Goal: Information Seeking & Learning: Learn about a topic

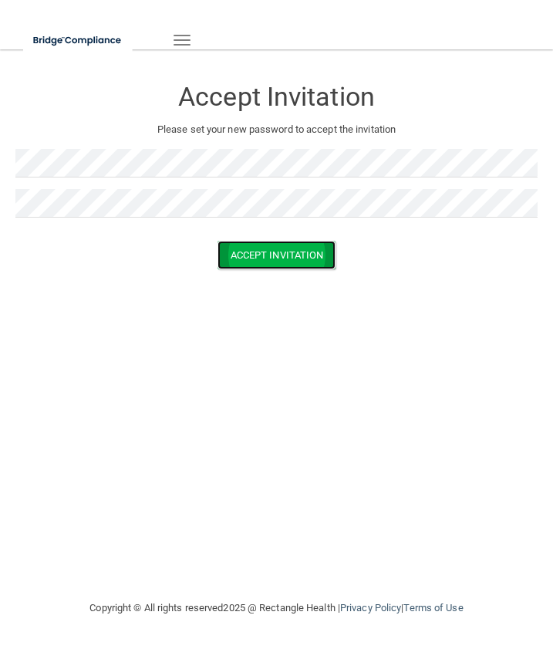
click at [288, 265] on button "Accept Invitation" at bounding box center [277, 255] width 119 height 29
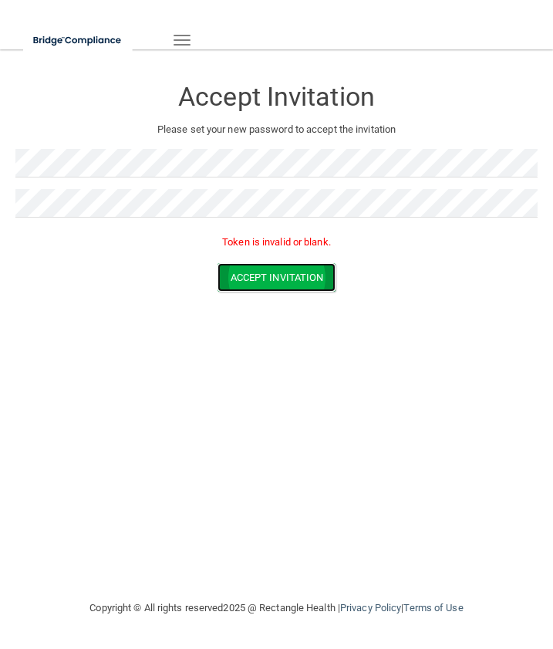
click at [290, 275] on button "Accept Invitation" at bounding box center [277, 277] width 119 height 29
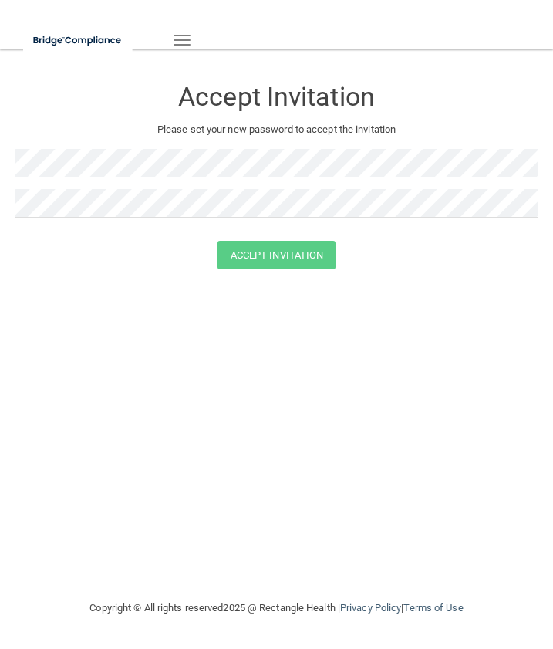
click at [179, 45] on span "button" at bounding box center [182, 45] width 17 height 2
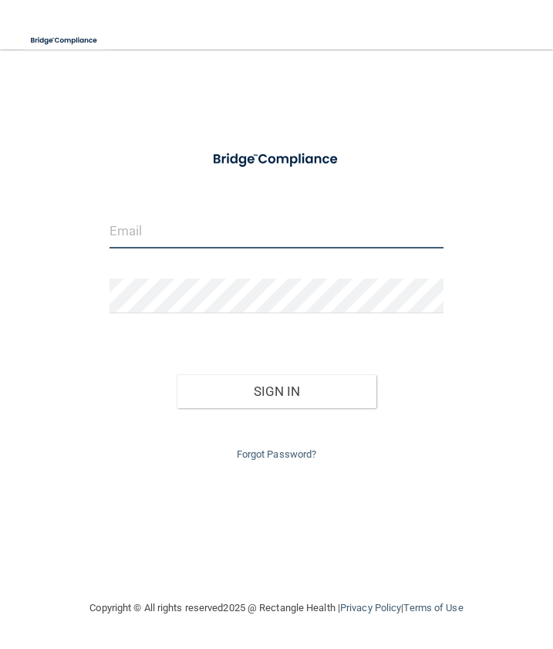
click at [216, 238] on input "email" at bounding box center [277, 231] width 334 height 35
click at [294, 458] on link "Forgot Password?" at bounding box center [277, 454] width 80 height 12
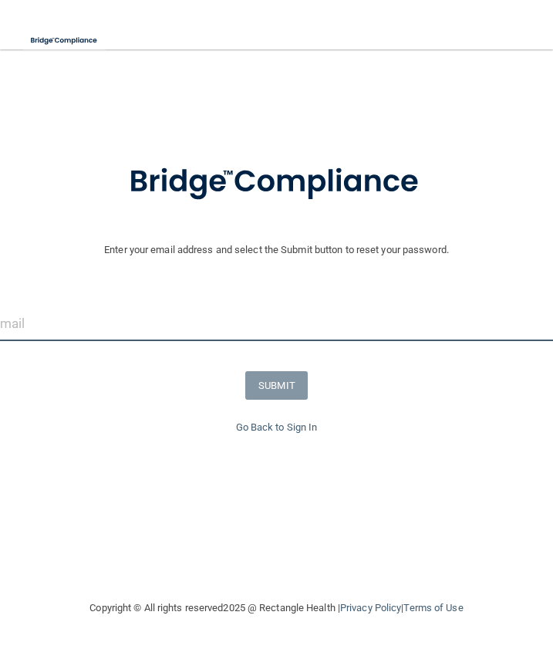
click at [175, 331] on input "email" at bounding box center [276, 323] width 569 height 35
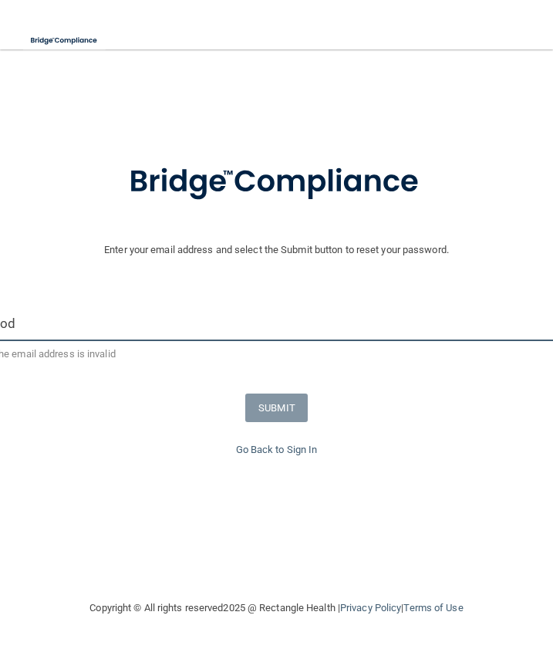
type input "jrod1919@nmsu.edu"
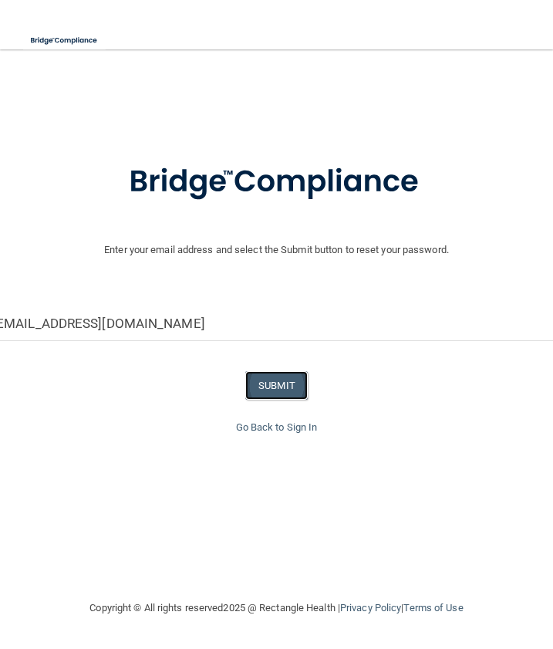
click at [283, 387] on button "SUBMIT" at bounding box center [276, 385] width 62 height 29
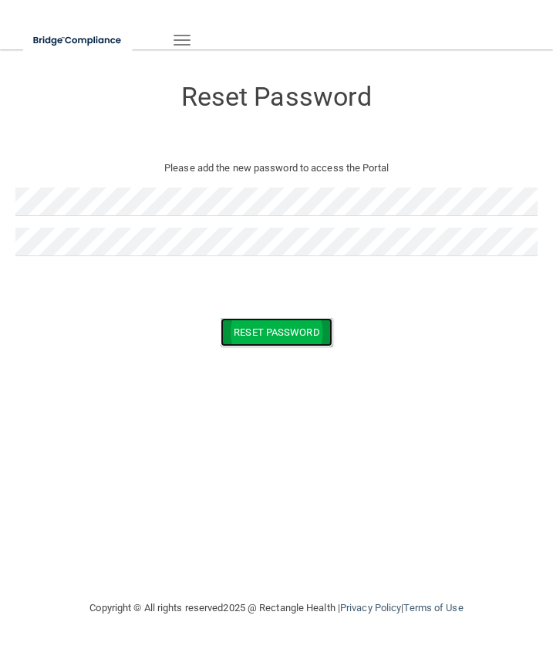
click at [282, 337] on button "Reset Password" at bounding box center [276, 332] width 111 height 29
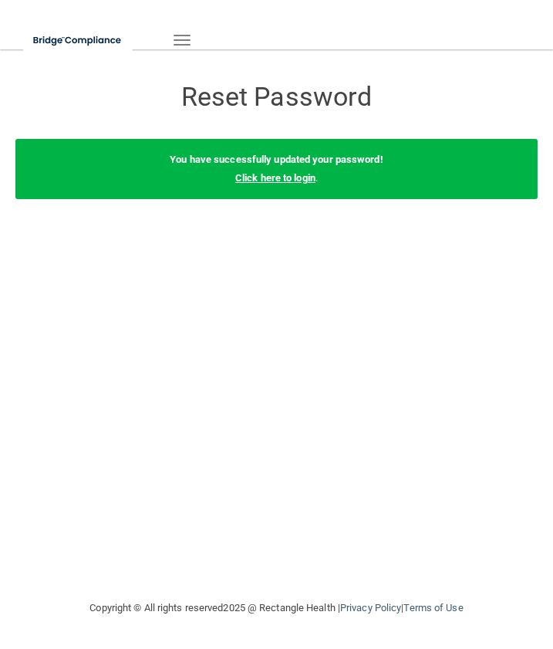
click at [303, 182] on link "Click here to login" at bounding box center [275, 178] width 80 height 12
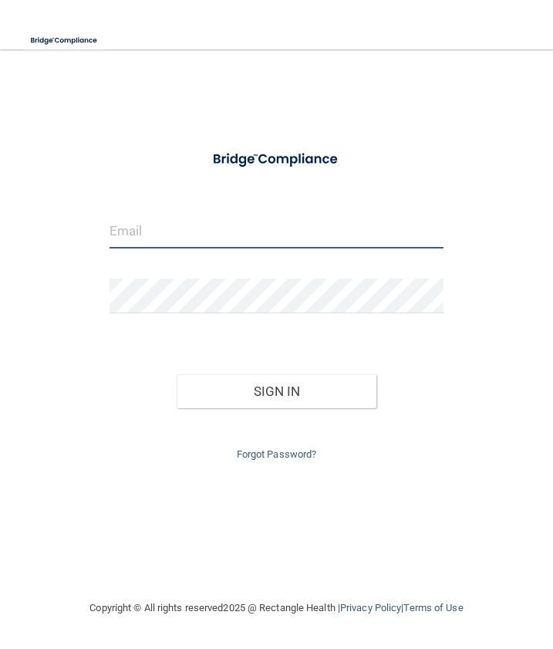
click at [225, 244] on input "email" at bounding box center [277, 231] width 334 height 35
type input "jrod1919@nmsu.edu"
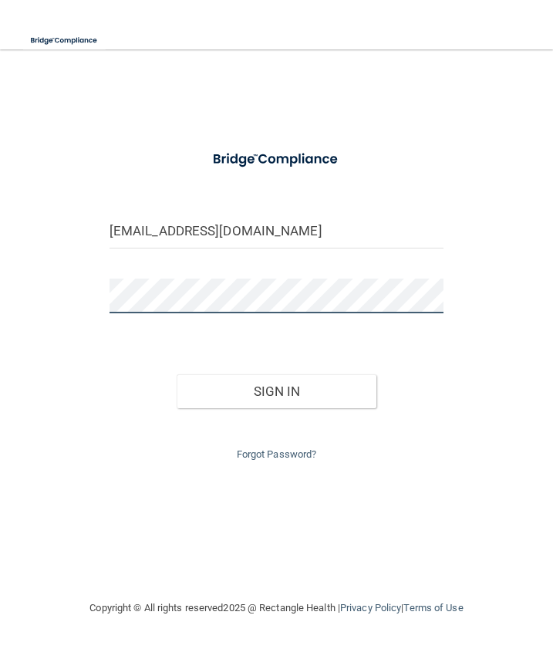
click at [177, 374] on button "Sign In" at bounding box center [277, 391] width 201 height 34
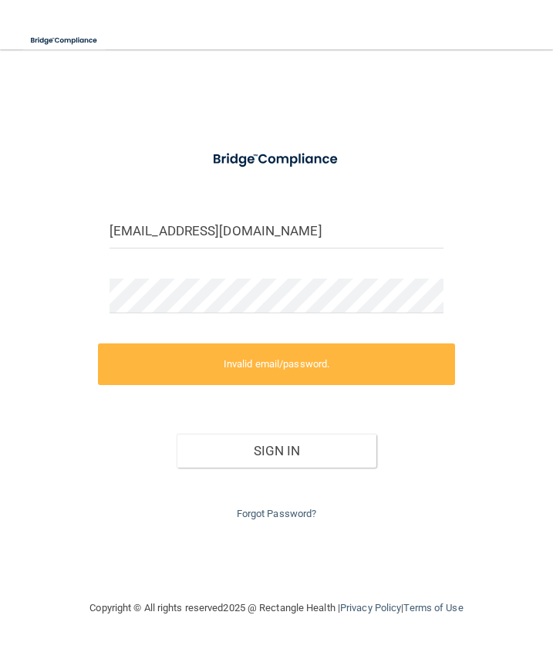
click at [108, 429] on div "Sign In" at bounding box center [276, 435] width 357 height 65
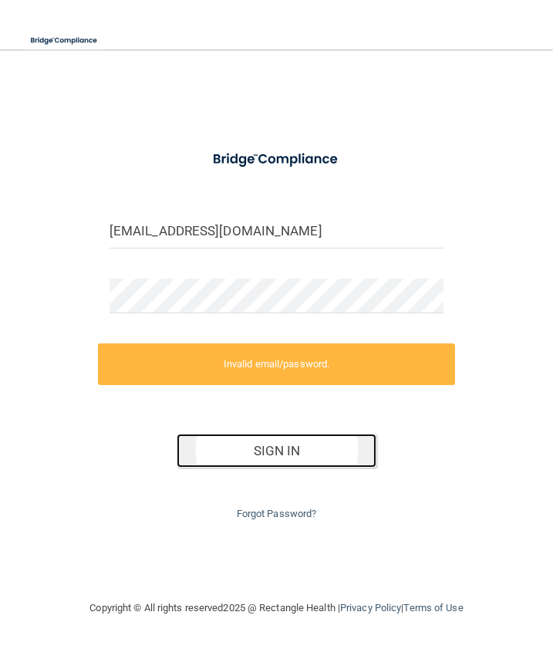
click at [218, 465] on button "Sign In" at bounding box center [277, 451] width 201 height 34
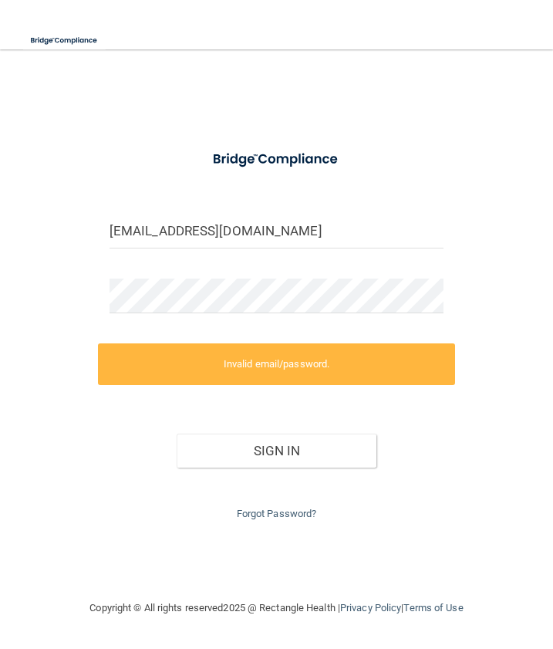
click at [189, 277] on form "jrod1919@nmsu.edu Invalid email/password. You don't have permission to access t…" at bounding box center [277, 332] width 334 height 381
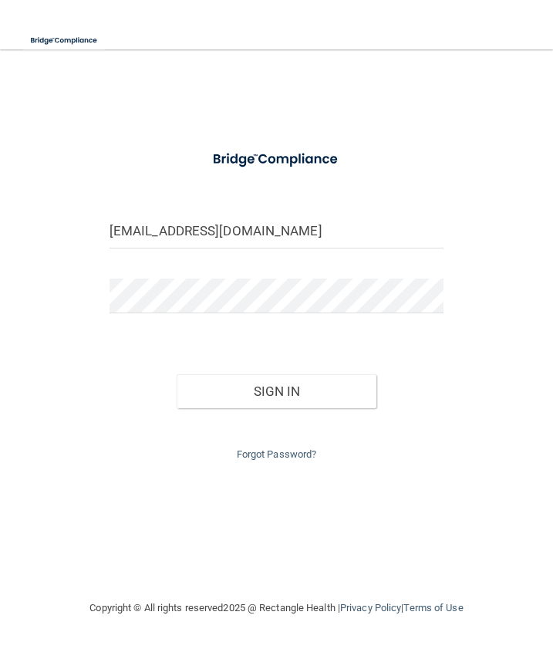
click at [91, 426] on div "jrod1919@nmsu.edu Invalid email/password. You don't have permission to access t…" at bounding box center [276, 324] width 522 height 519
click at [240, 386] on button "Sign In" at bounding box center [277, 391] width 201 height 34
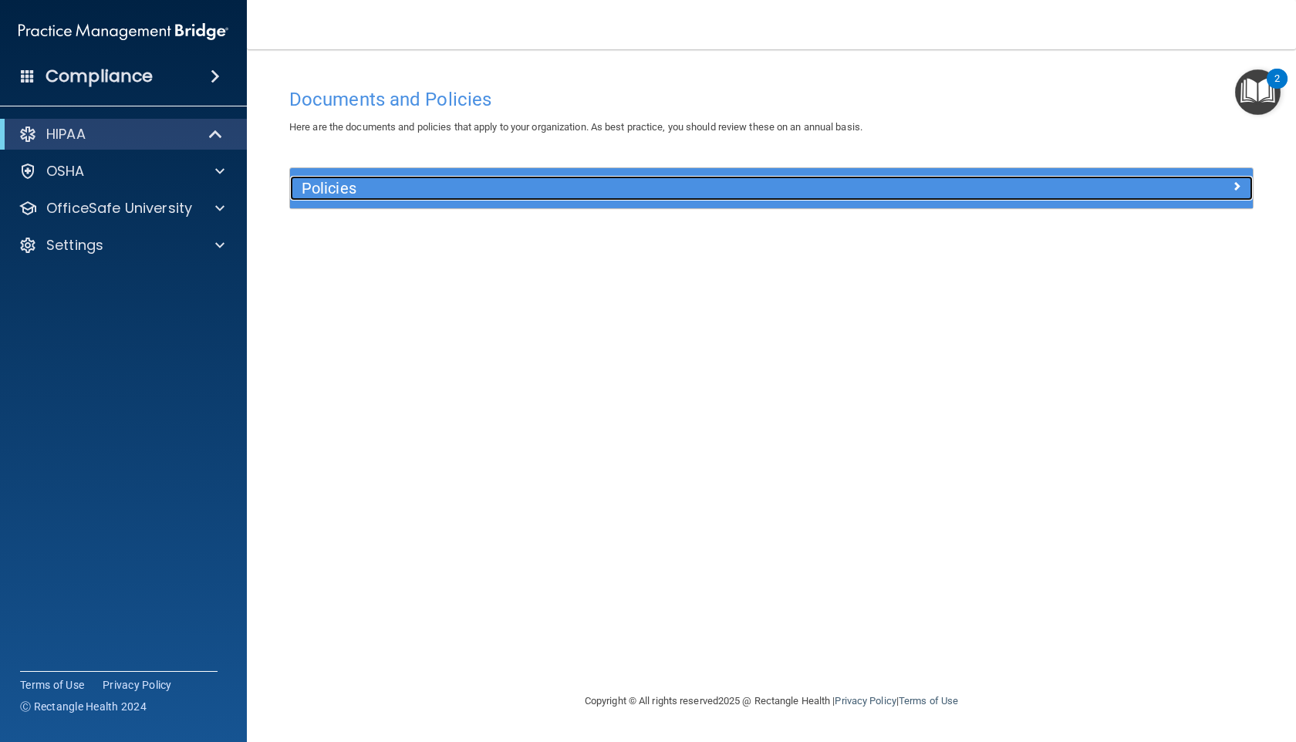
click at [552, 191] on h5 "Policies" at bounding box center [651, 188] width 699 height 17
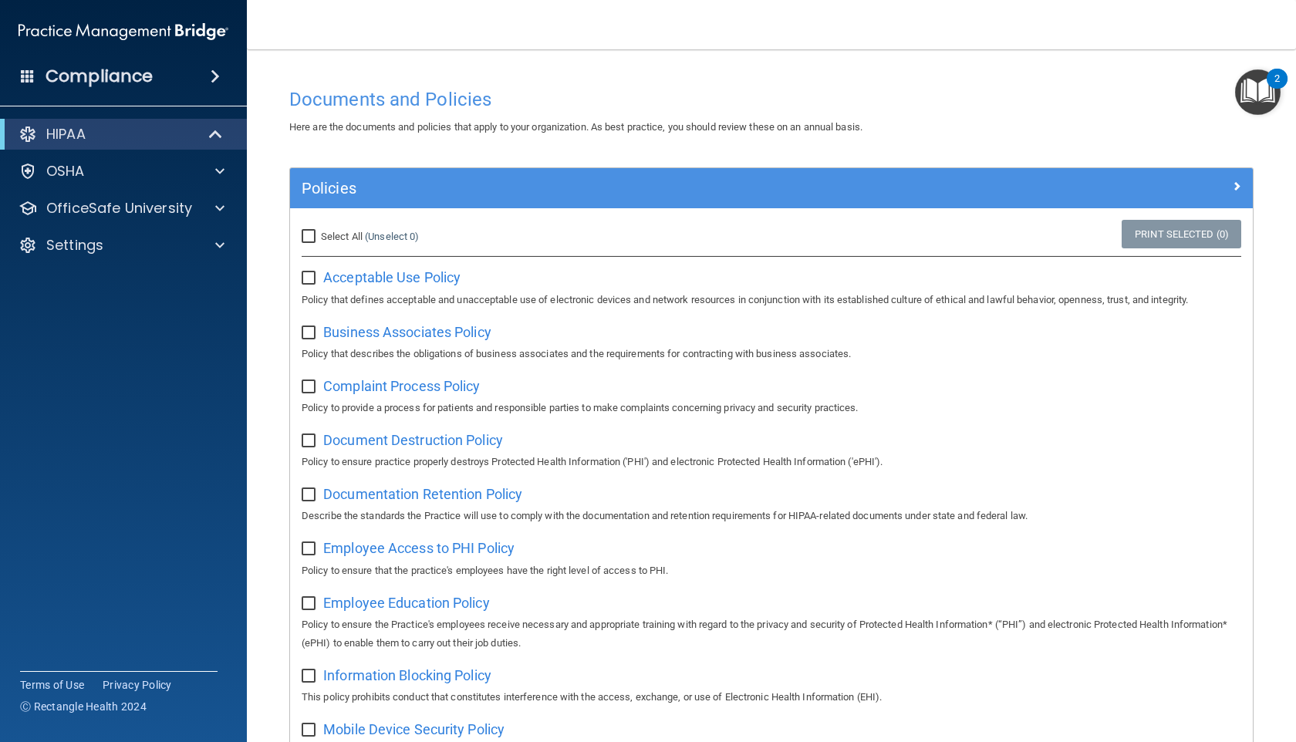
click at [312, 235] on input "Select All (Unselect 0) Unselect All" at bounding box center [311, 237] width 18 height 12
checkbox input "true"
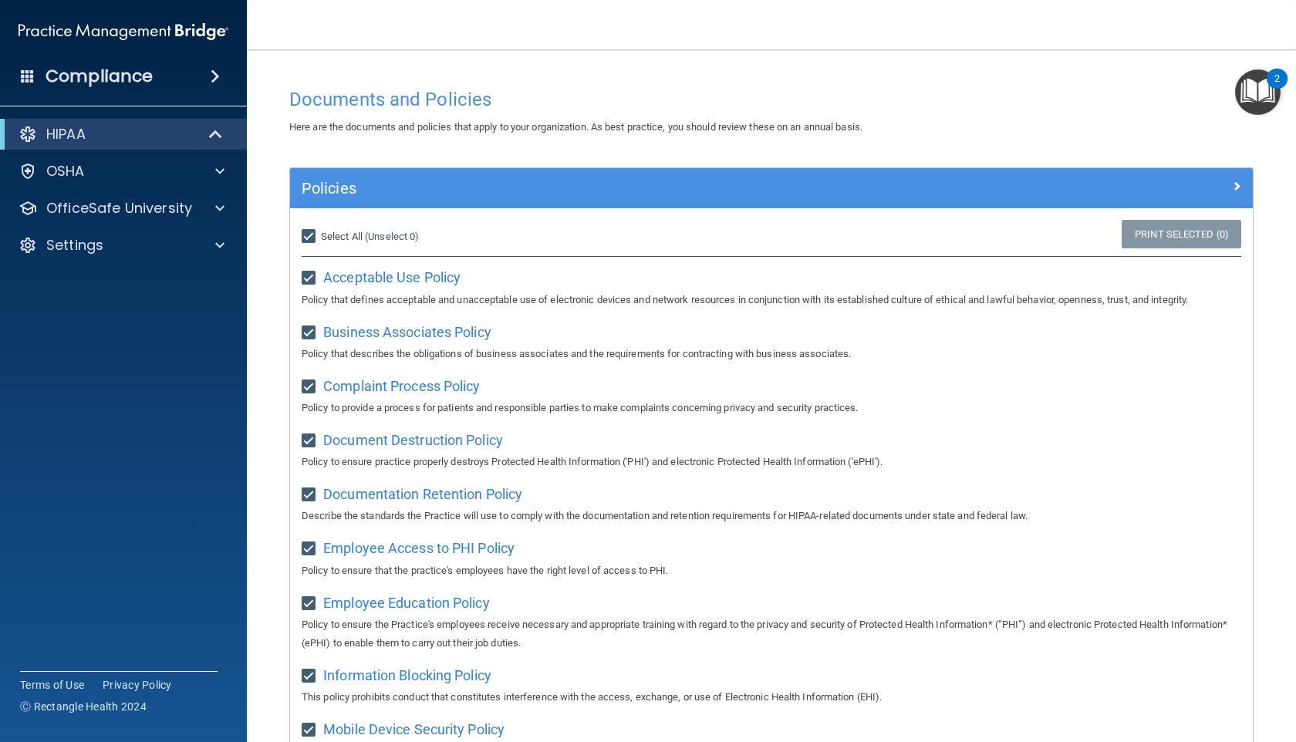
checkbox input "true"
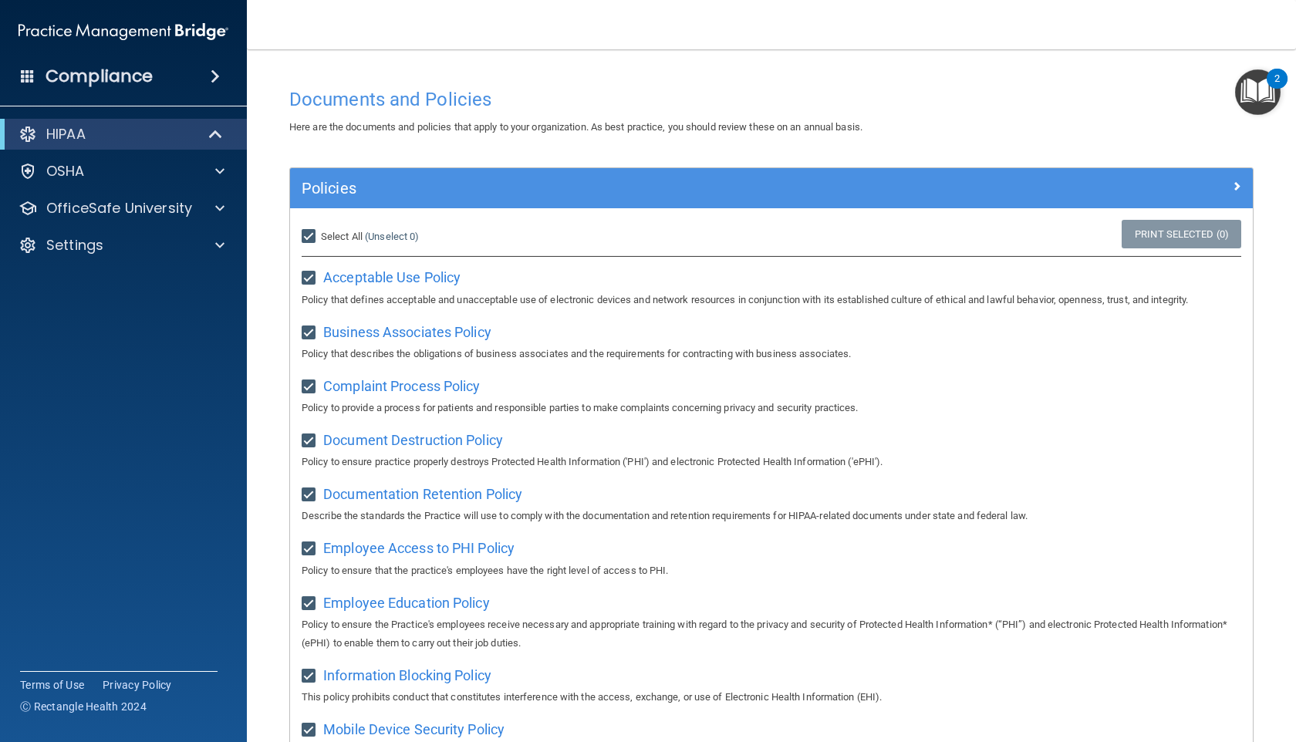
checkbox input "true"
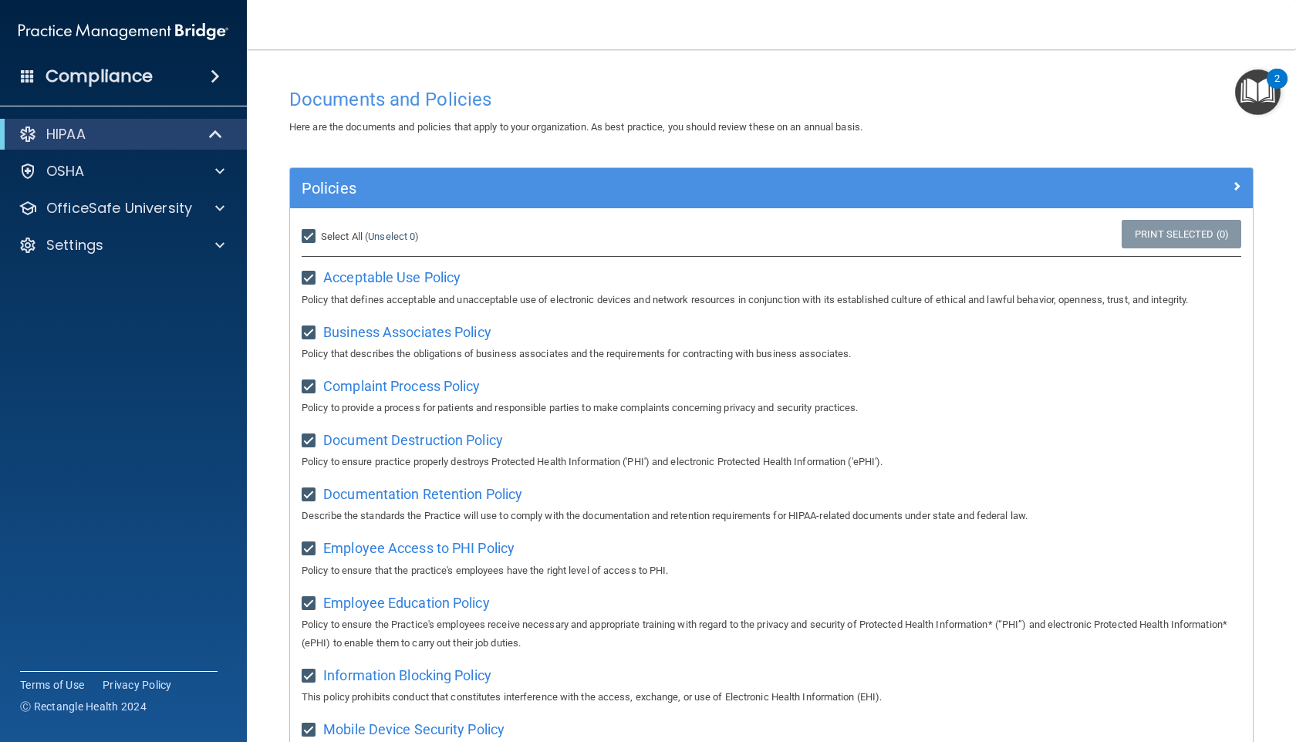
checkbox input "true"
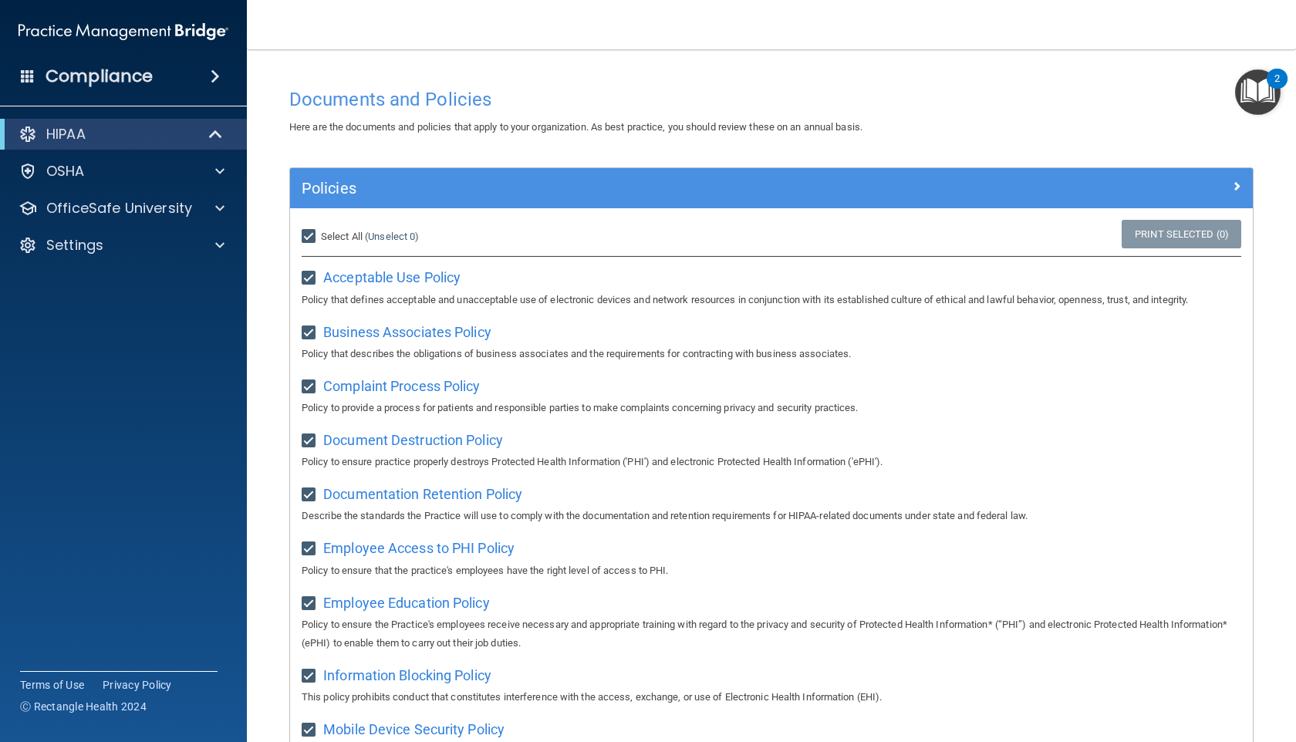
checkbox input "true"
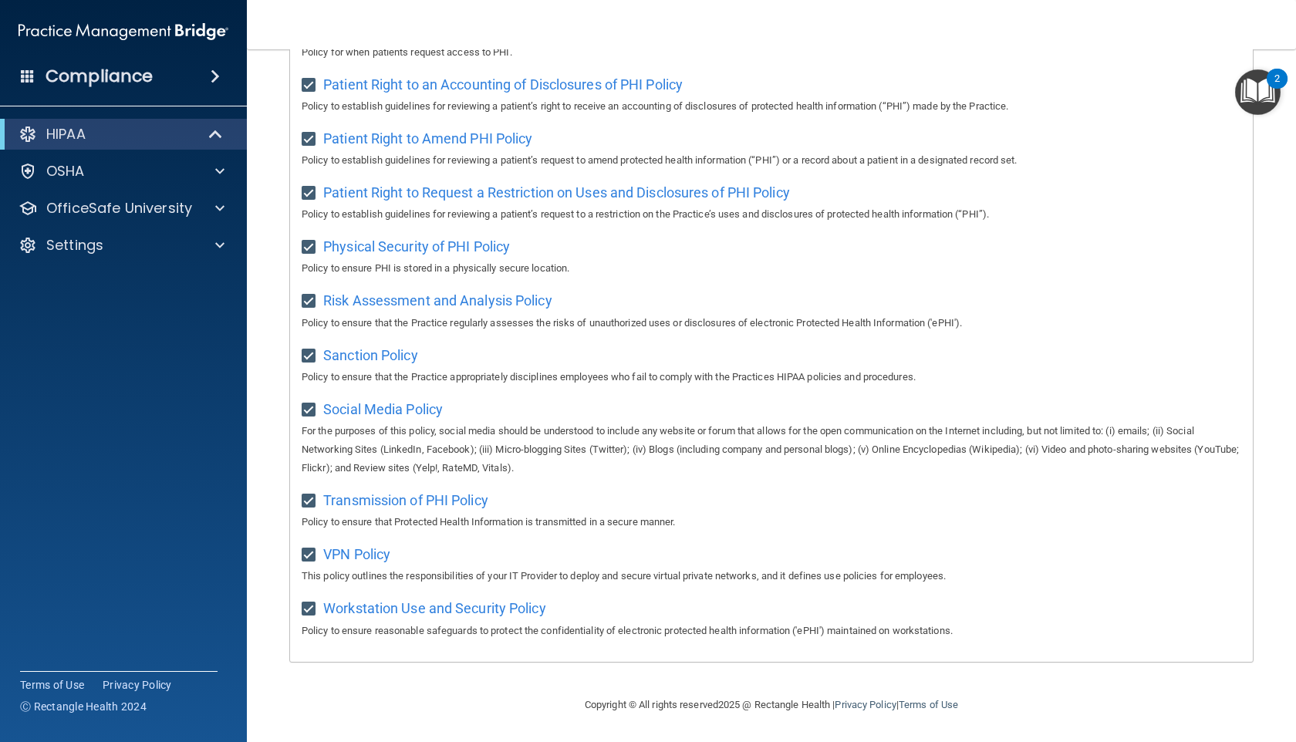
click at [552, 102] on img "Open Resource Center, 2 new notifications" at bounding box center [1258, 92] width 46 height 46
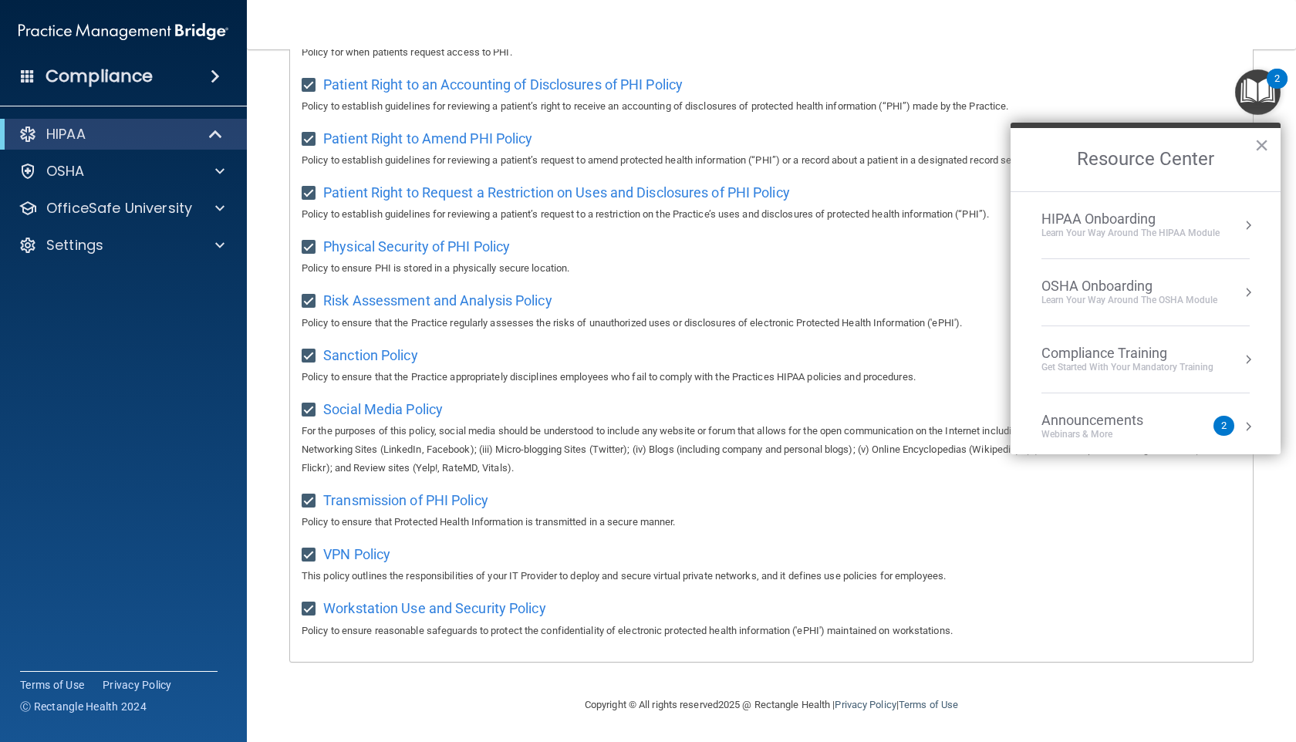
click at [552, 219] on div "HIPAA Onboarding" at bounding box center [1131, 219] width 178 height 17
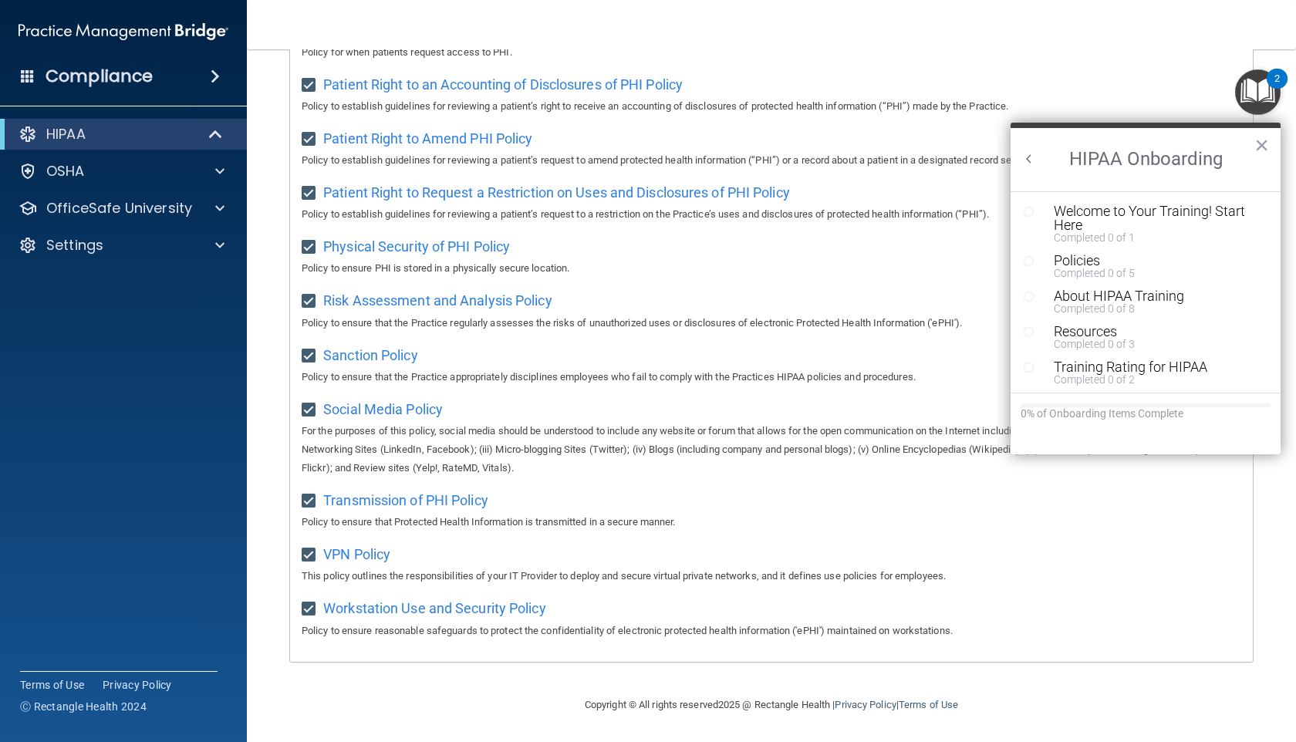
scroll to position [0, 0]
click at [552, 218] on div "Welcome to Your Training! Start Here" at bounding box center [1157, 218] width 207 height 28
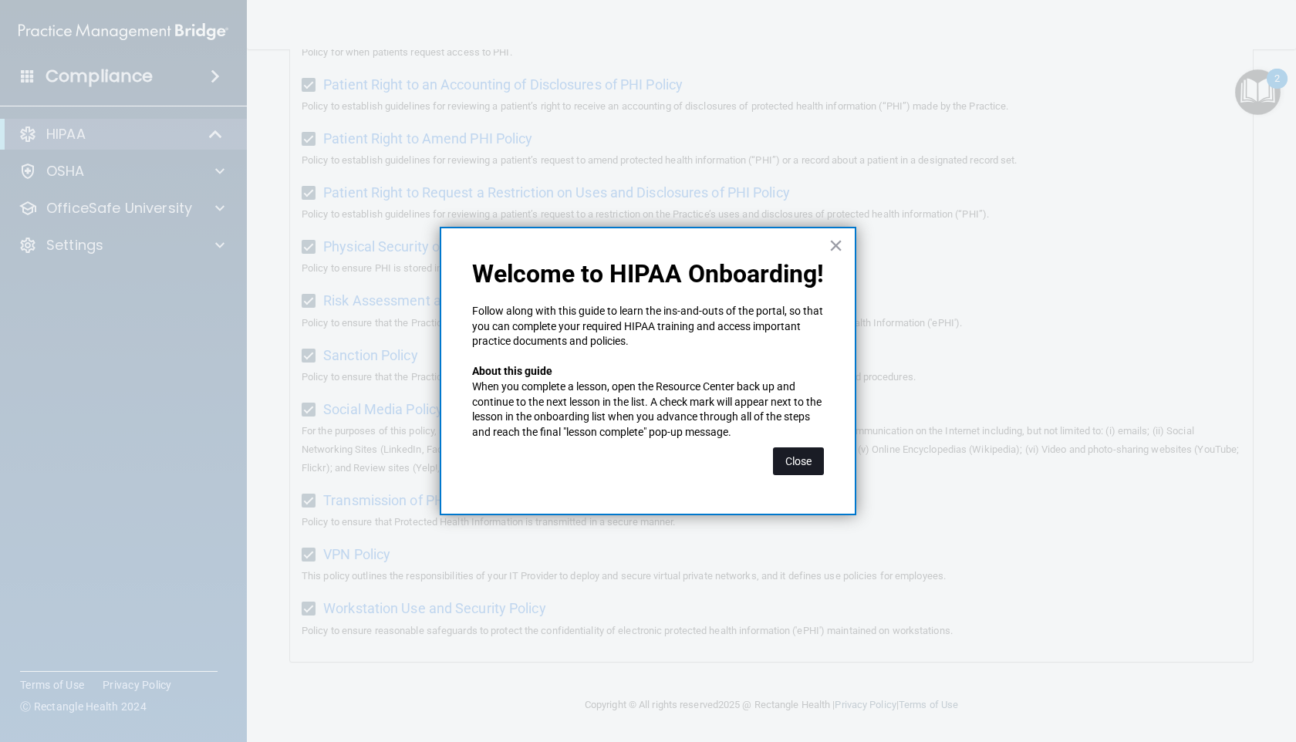
click at [552, 461] on button "Close" at bounding box center [798, 462] width 51 height 28
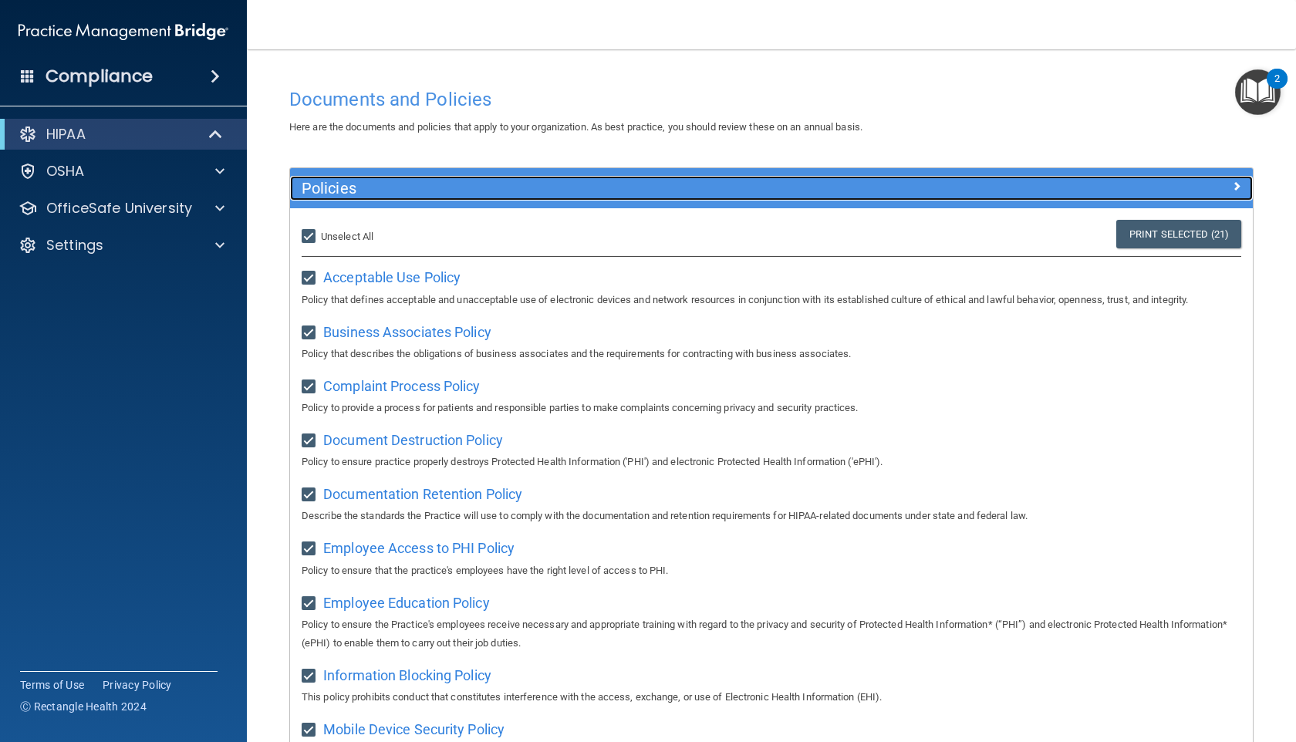
click at [552, 192] on h5 "Policies" at bounding box center [651, 188] width 699 height 17
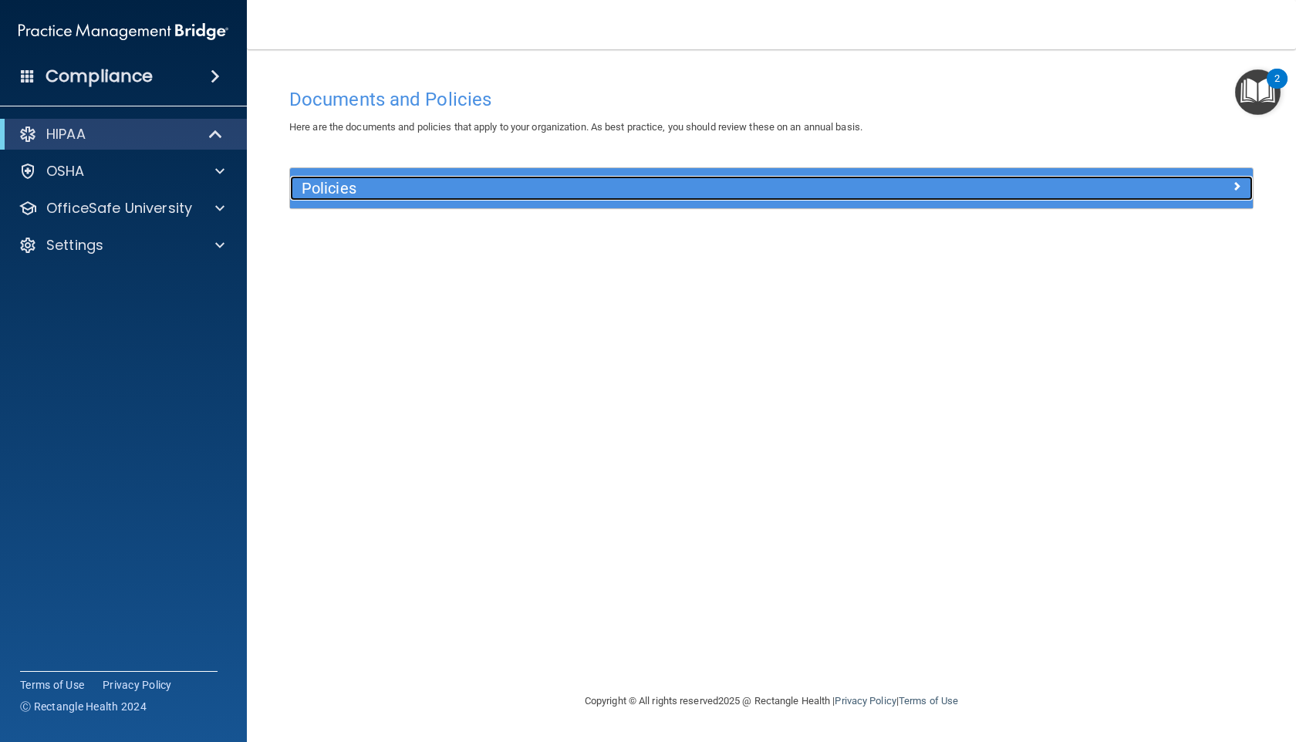
click at [552, 192] on h5 "Policies" at bounding box center [651, 188] width 699 height 17
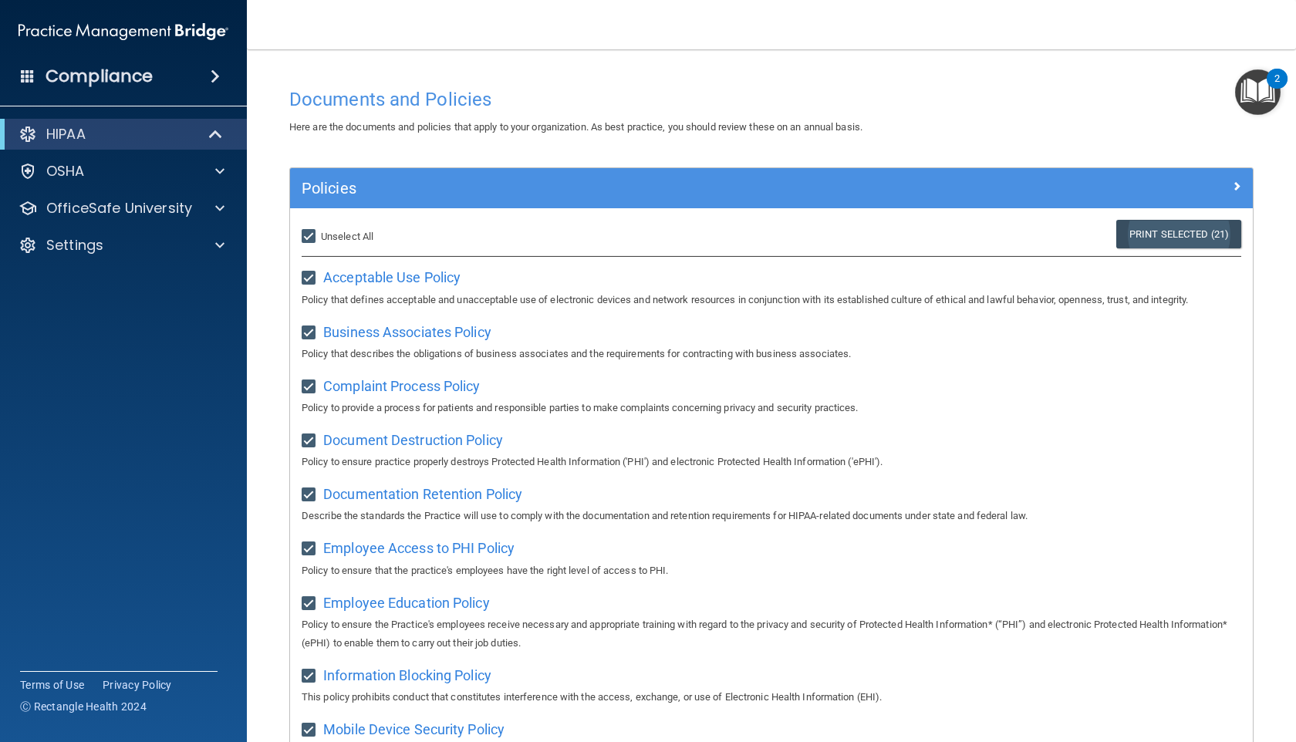
click at [552, 228] on link "Print Selected (21)" at bounding box center [1178, 234] width 125 height 29
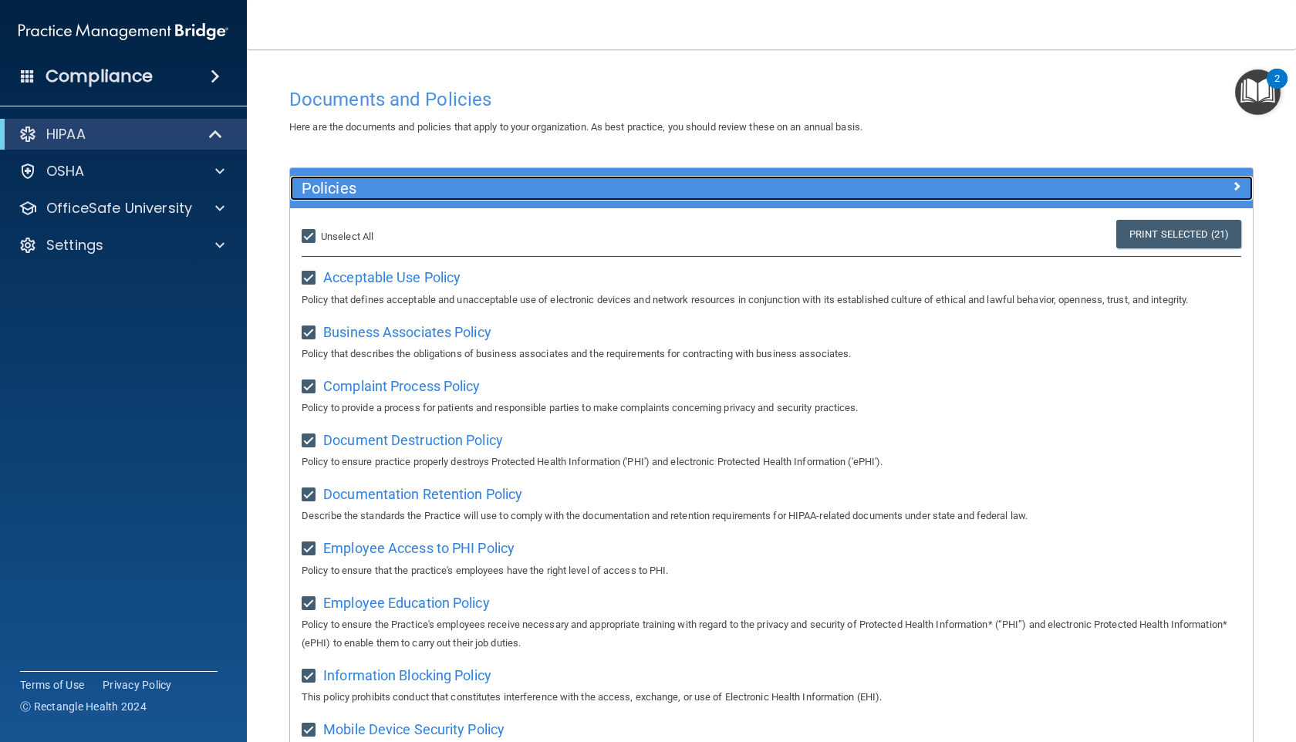
click at [552, 183] on div at bounding box center [1132, 185] width 241 height 19
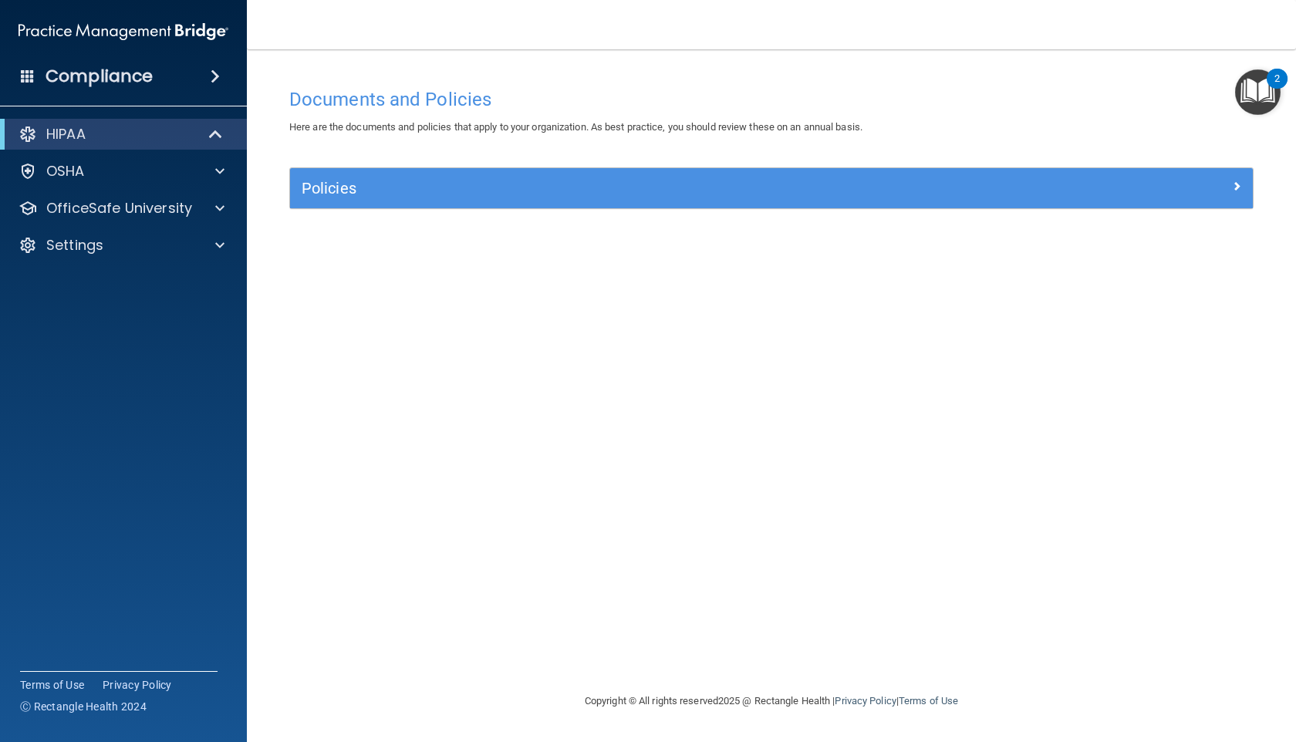
click at [552, 203] on div "Policies" at bounding box center [771, 188] width 963 height 40
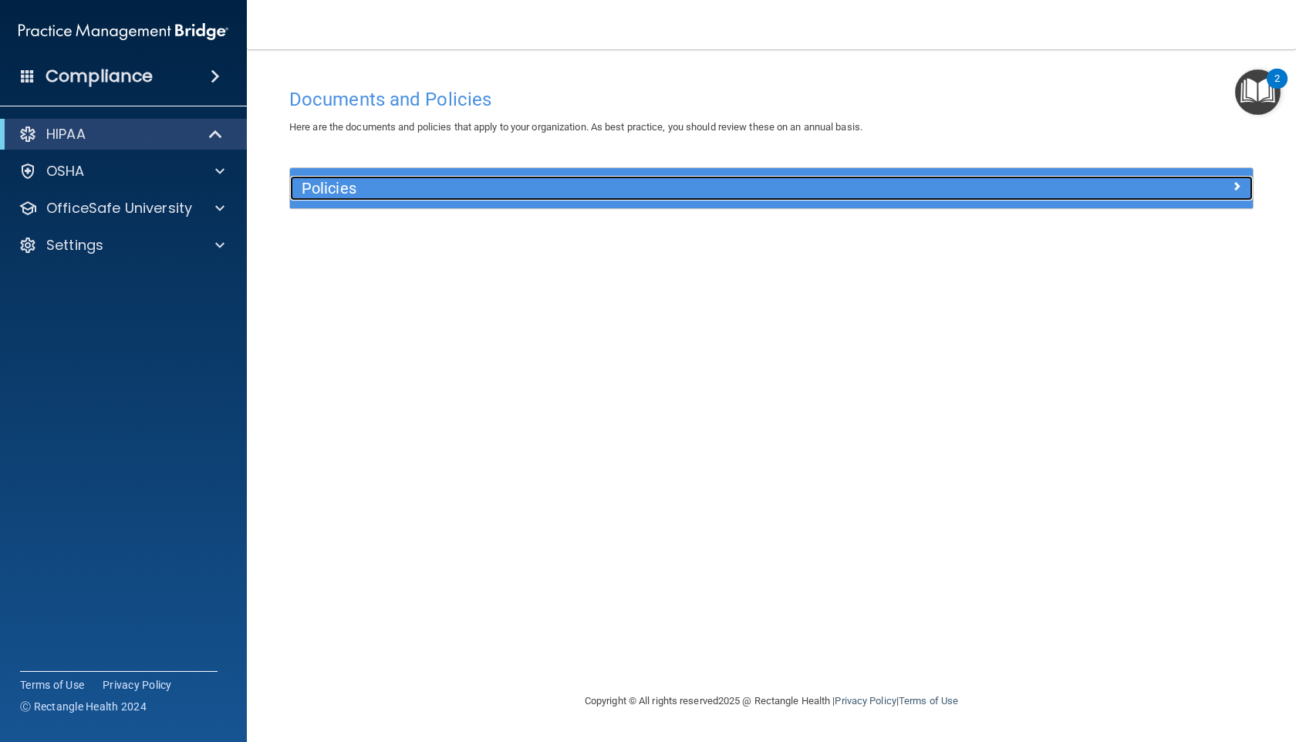
click at [552, 195] on h5 "Policies" at bounding box center [651, 188] width 699 height 17
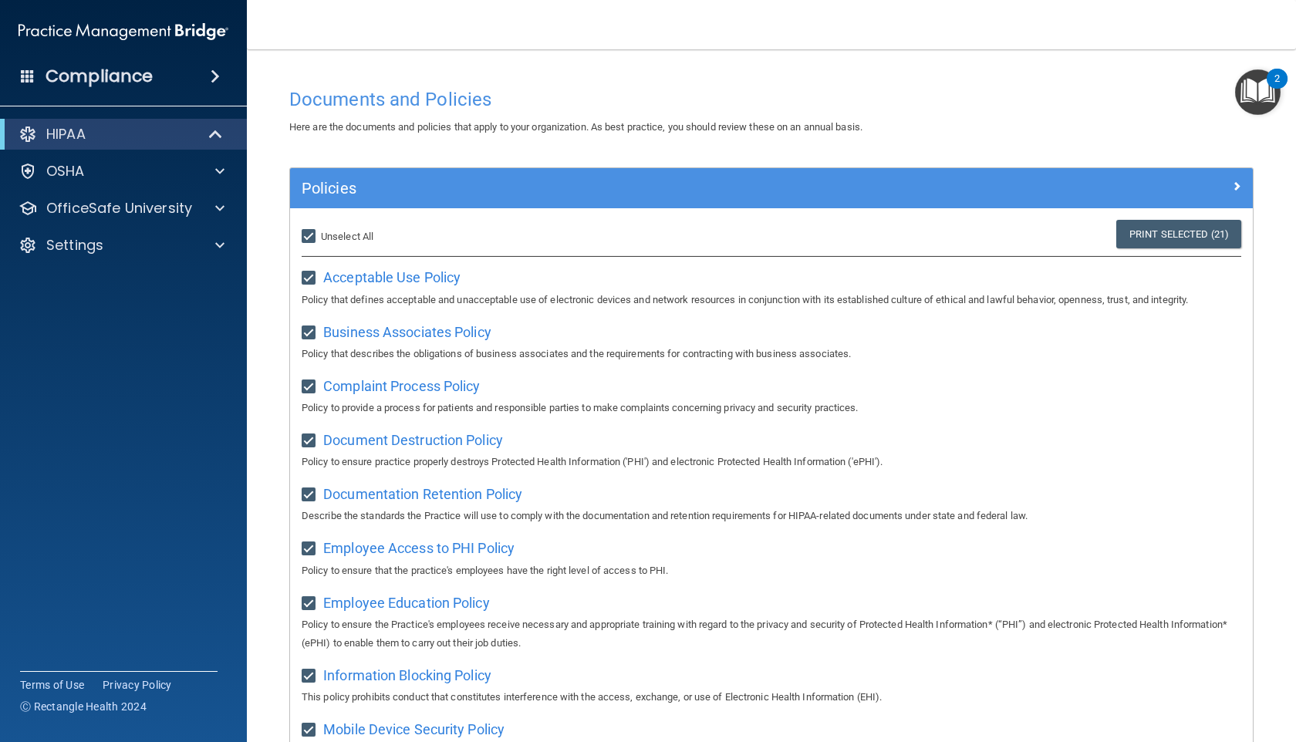
click at [327, 240] on span "Unselect All" at bounding box center [347, 237] width 52 height 12
click at [319, 240] on input "Select All (Unselect 21) Unselect All" at bounding box center [311, 237] width 18 height 12
checkbox input "false"
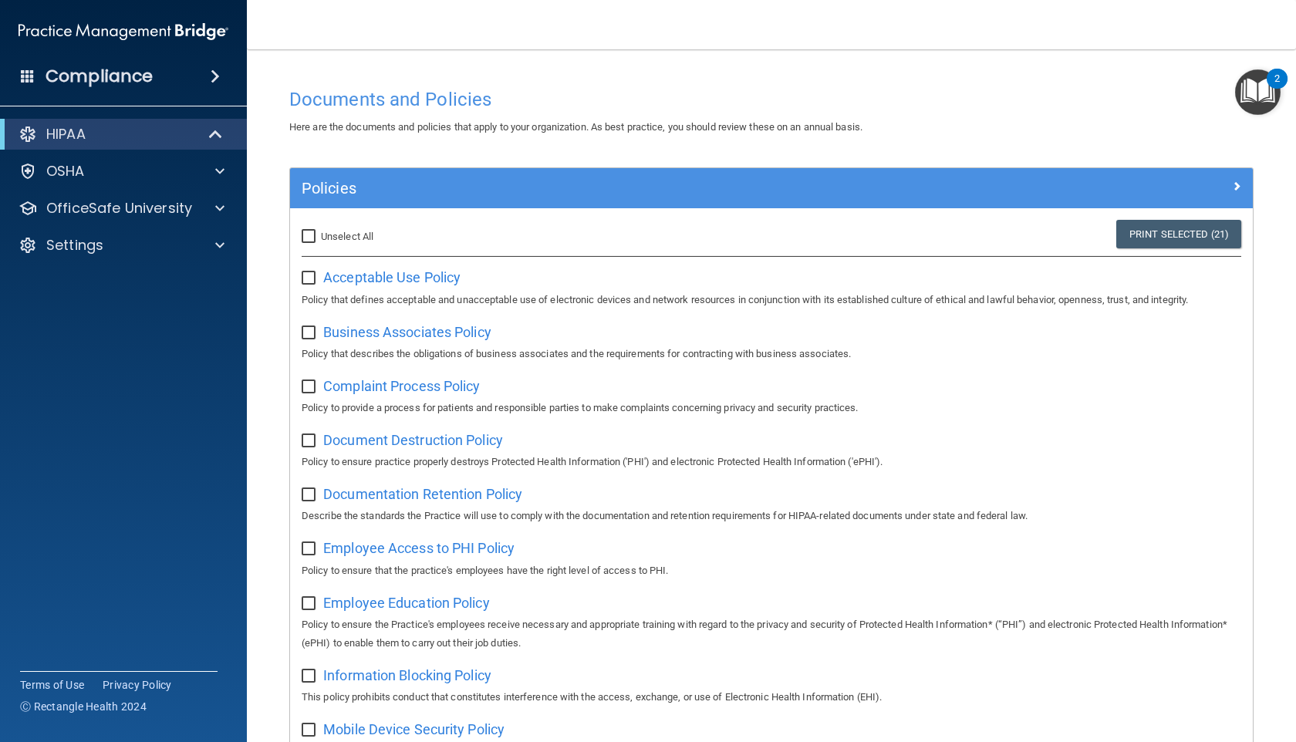
checkbox input "false"
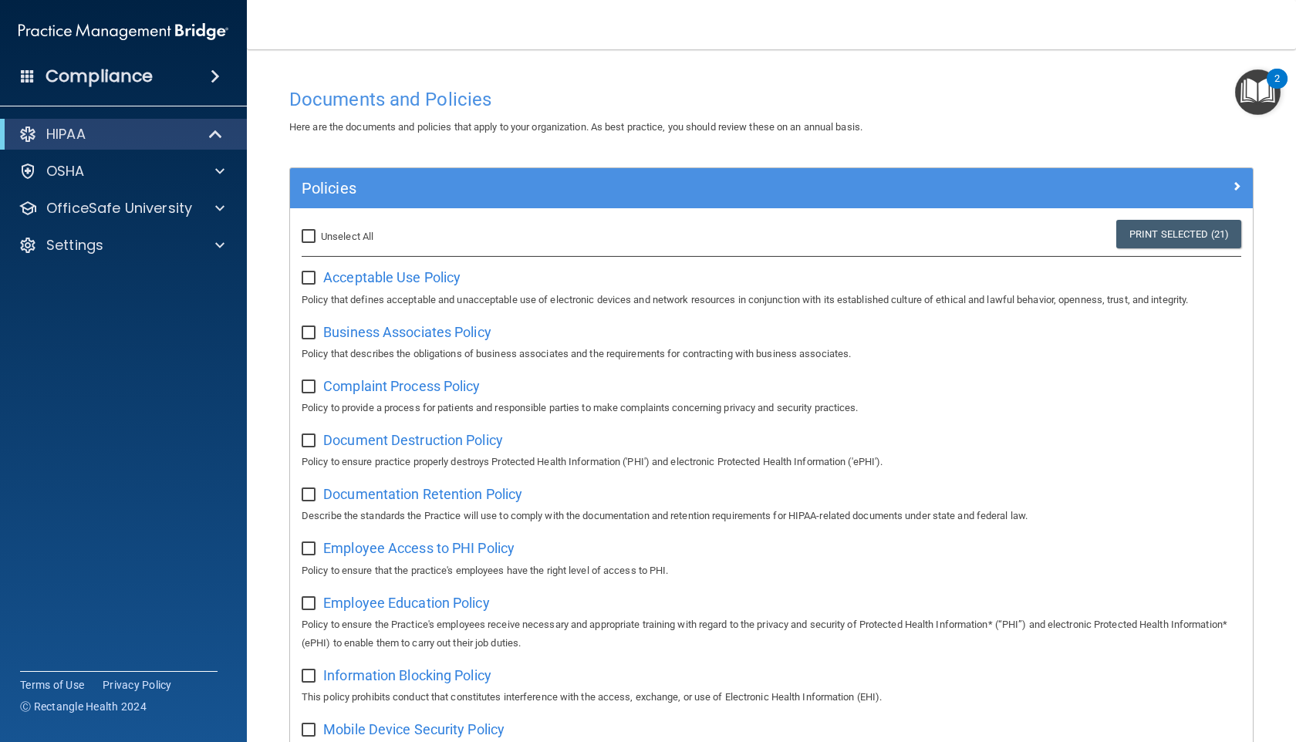
checkbox input "false"
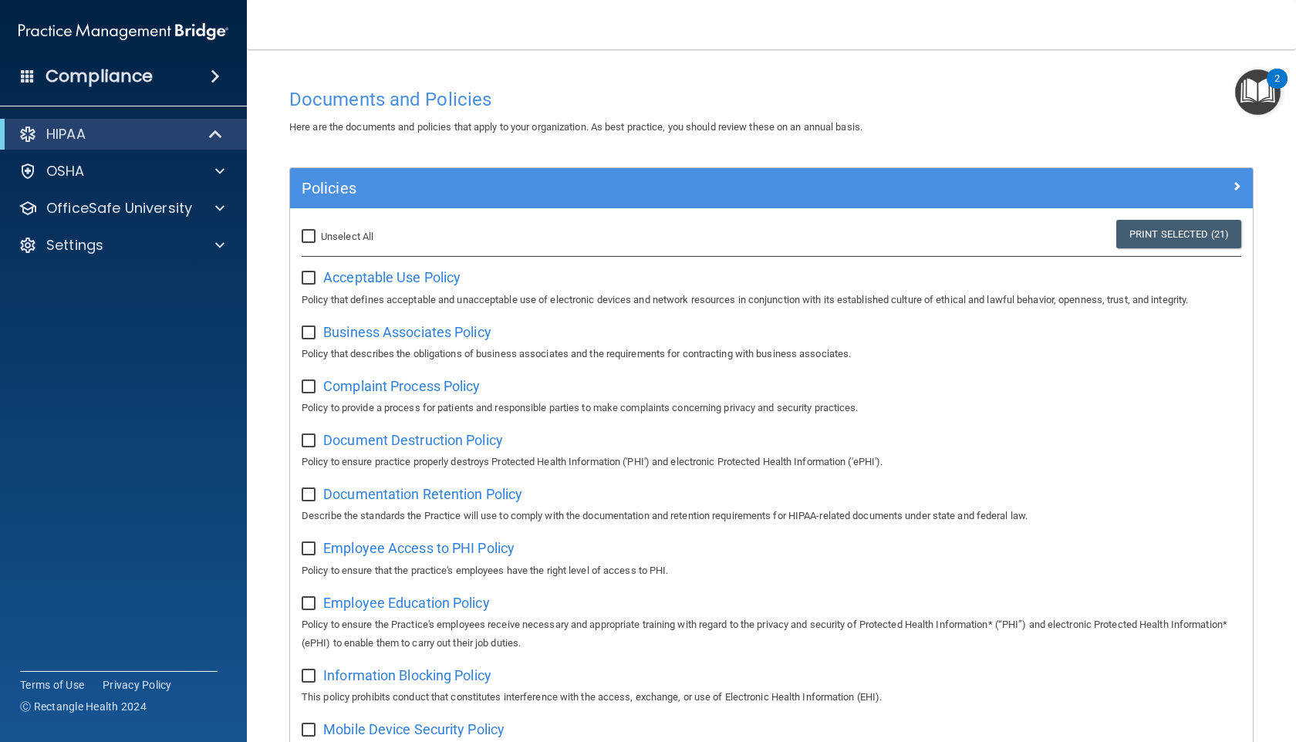
checkbox input "false"
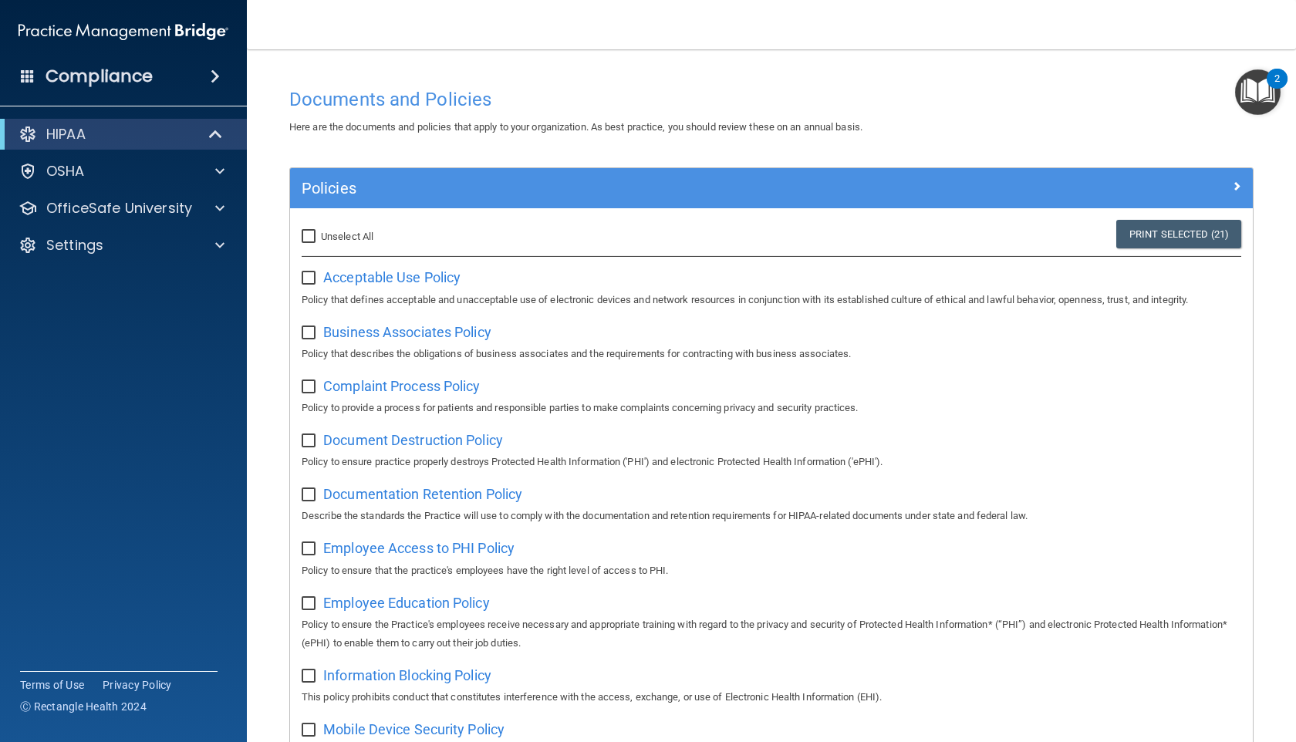
checkbox input "false"
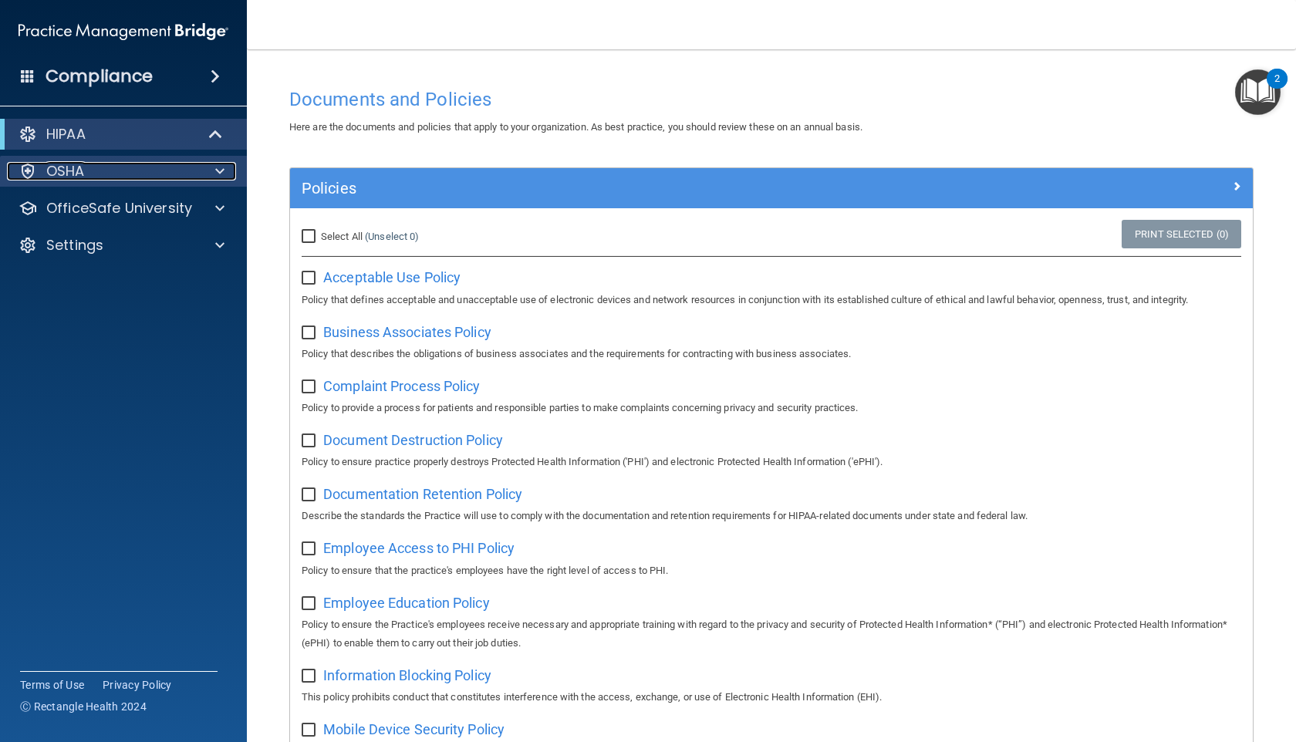
click at [218, 172] on span at bounding box center [219, 171] width 9 height 19
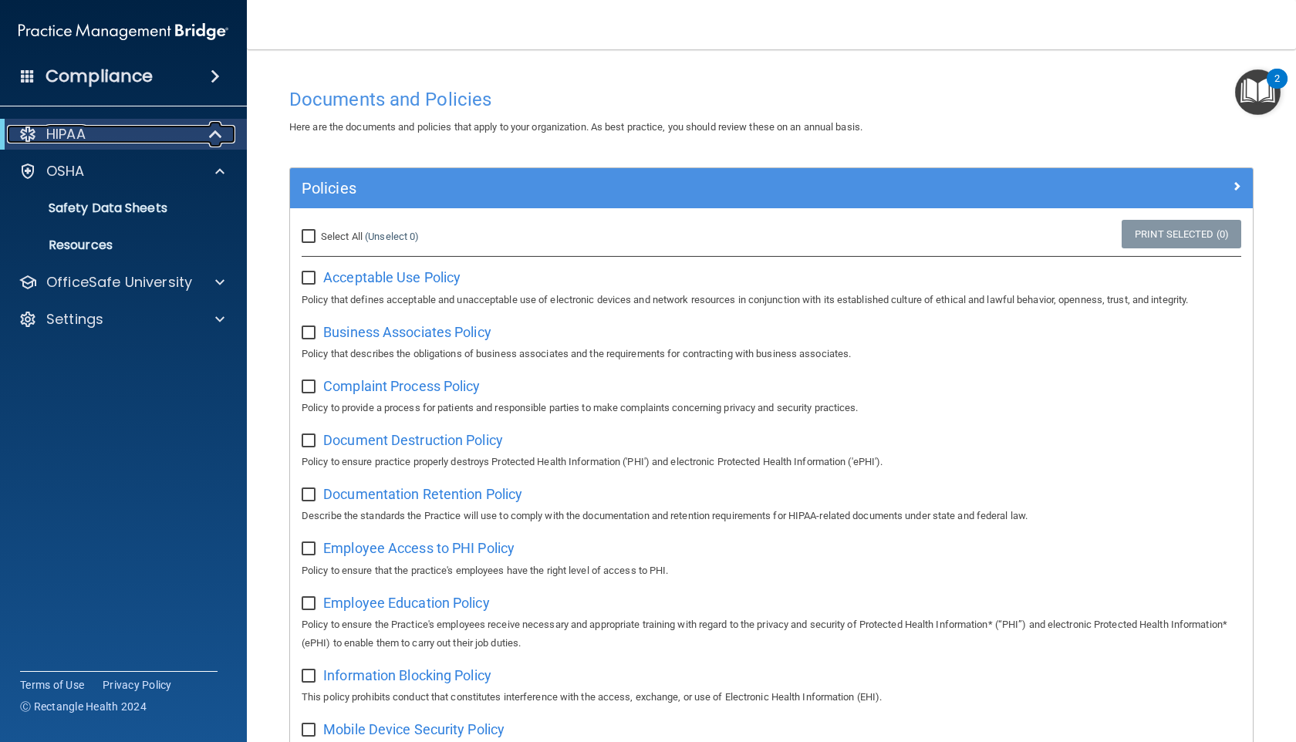
click at [216, 139] on span at bounding box center [217, 134] width 13 height 19
click at [216, 139] on span at bounding box center [218, 134] width 9 height 19
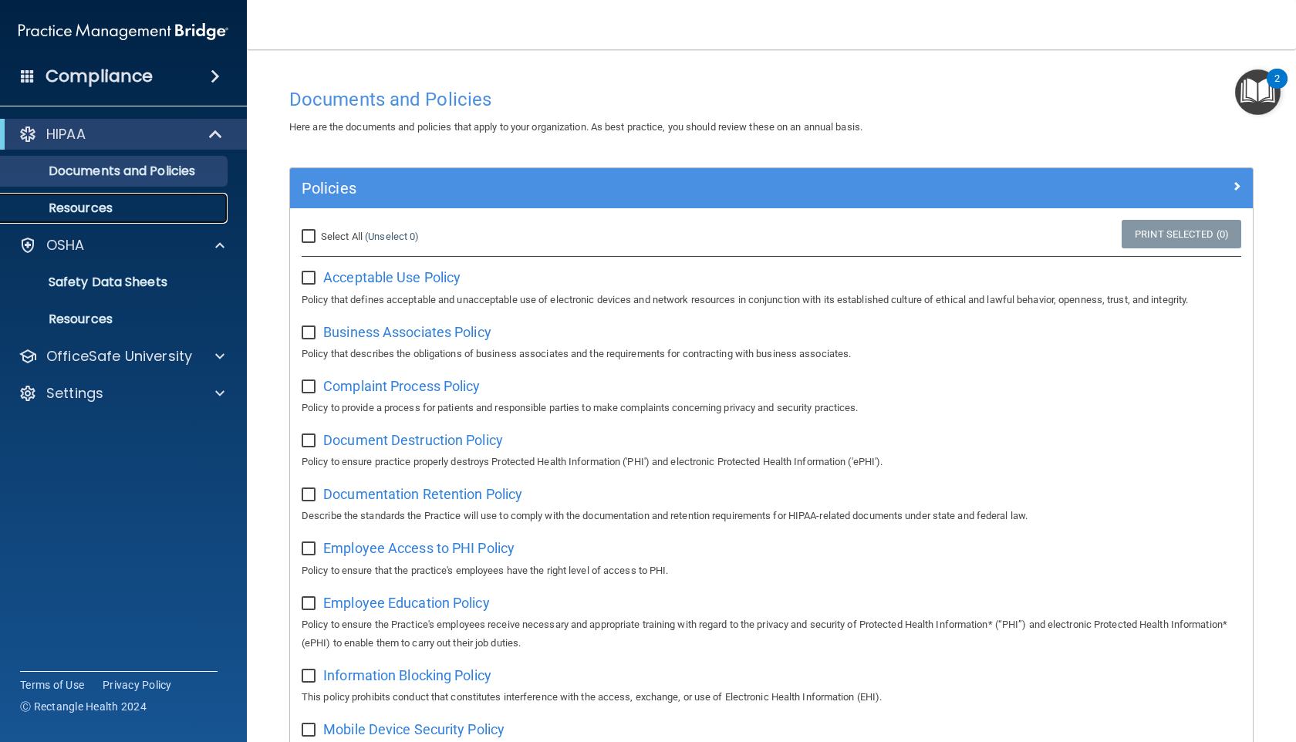
click at [186, 206] on p "Resources" at bounding box center [115, 208] width 211 height 15
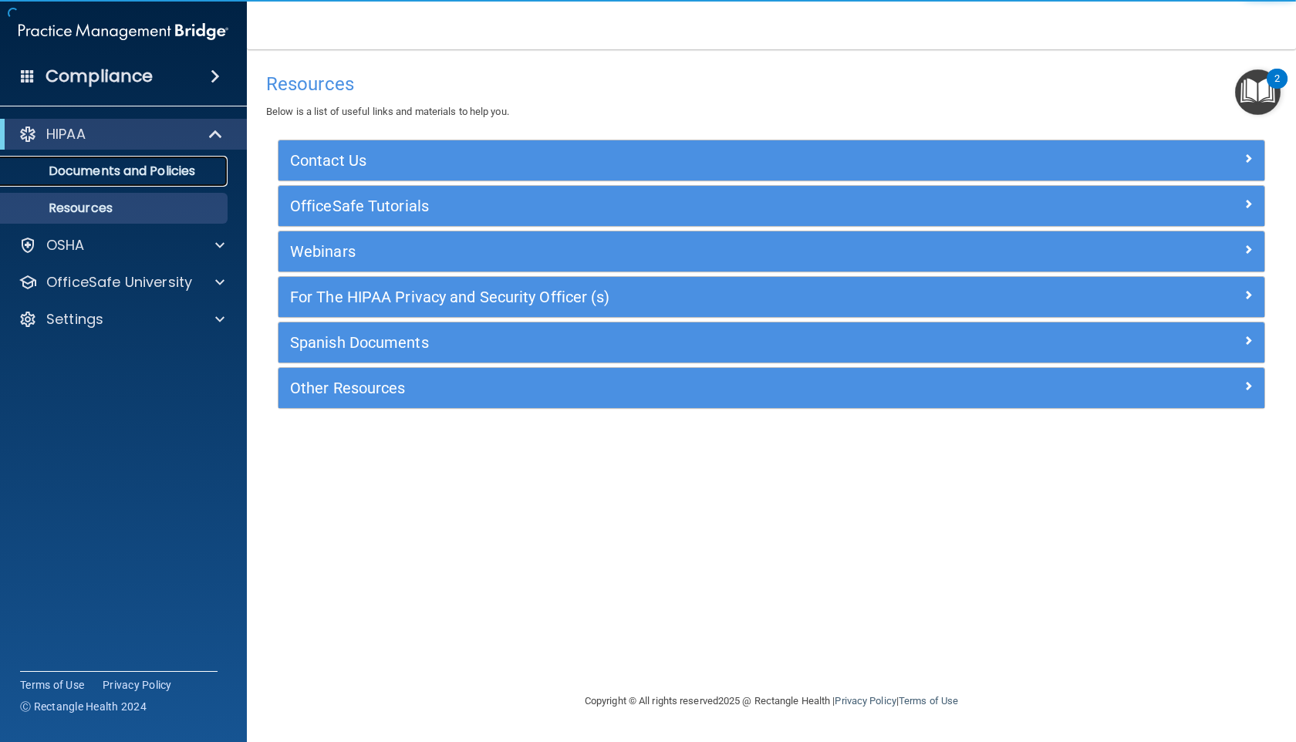
click at [202, 164] on p "Documents and Policies" at bounding box center [115, 171] width 211 height 15
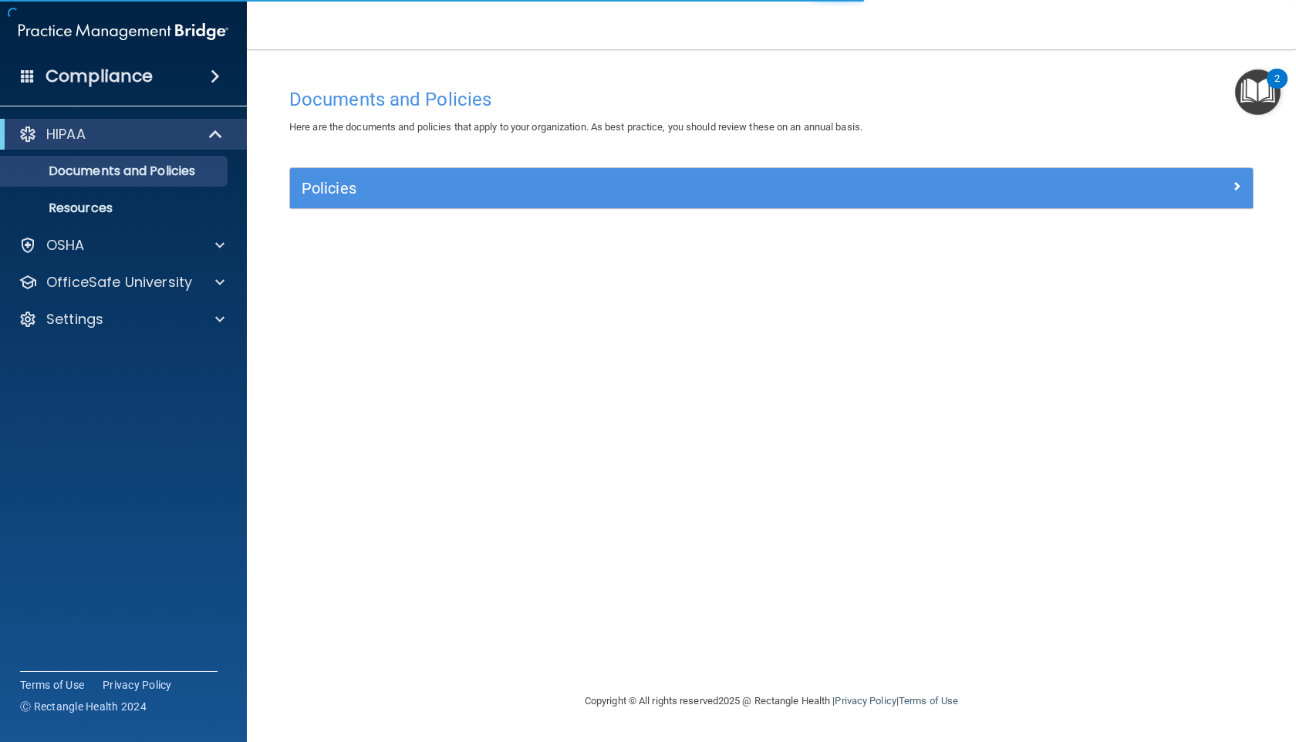
click at [552, 74] on img "Open Resource Center, 2 new notifications" at bounding box center [1258, 92] width 46 height 46
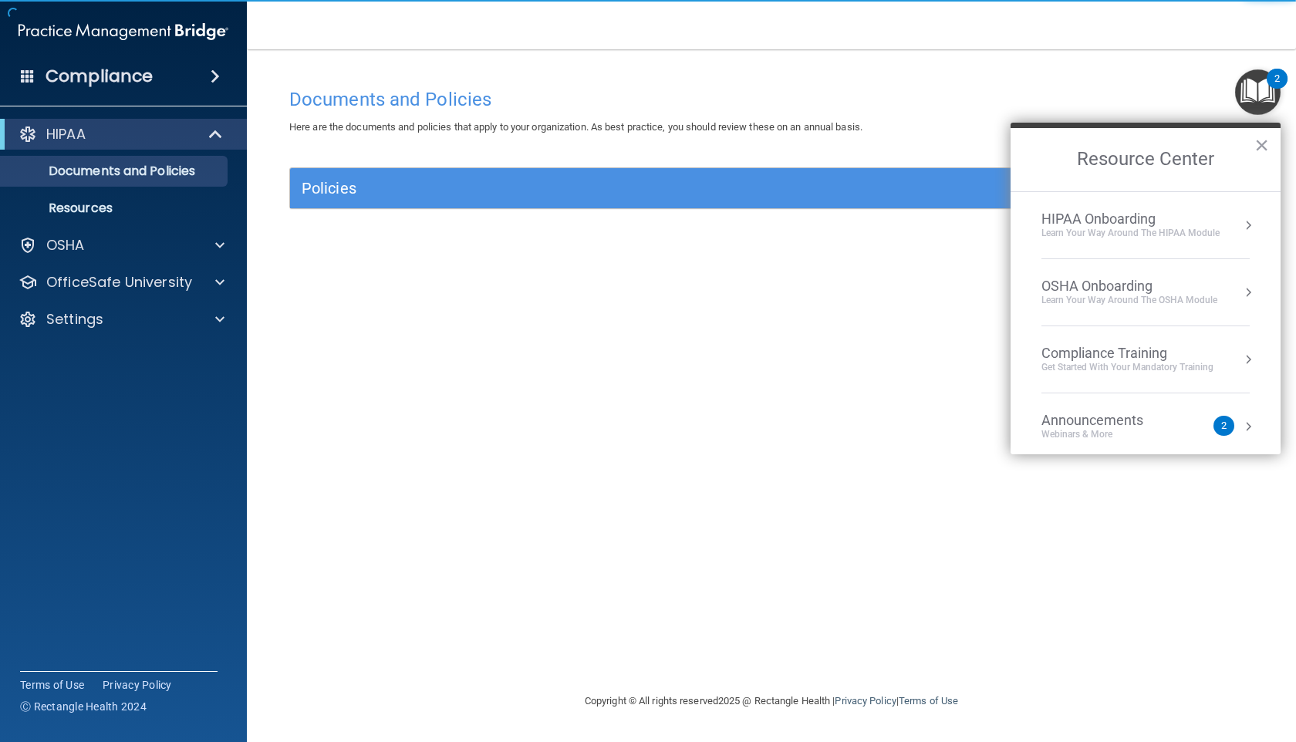
click at [552, 217] on div "HIPAA Onboarding" at bounding box center [1131, 219] width 178 height 17
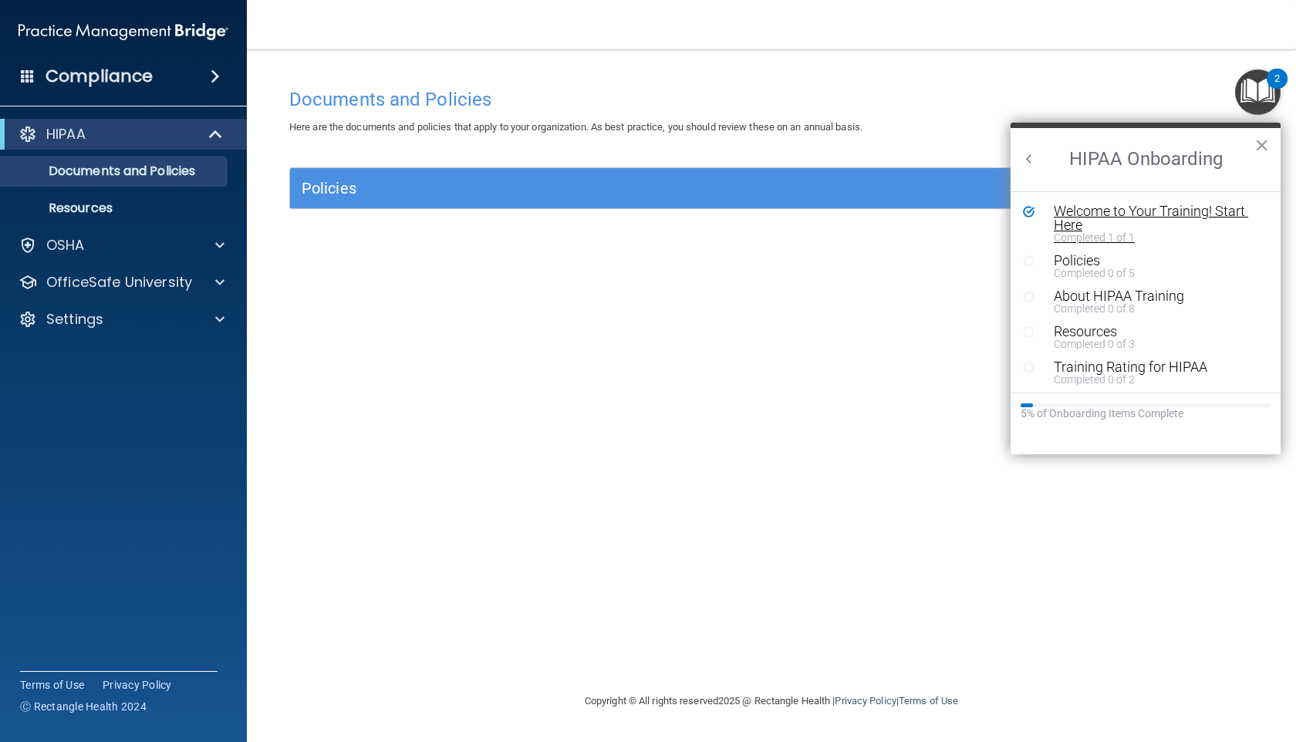
click at [552, 212] on div "Welcome to Your Training! Start Here" at bounding box center [1157, 218] width 207 height 28
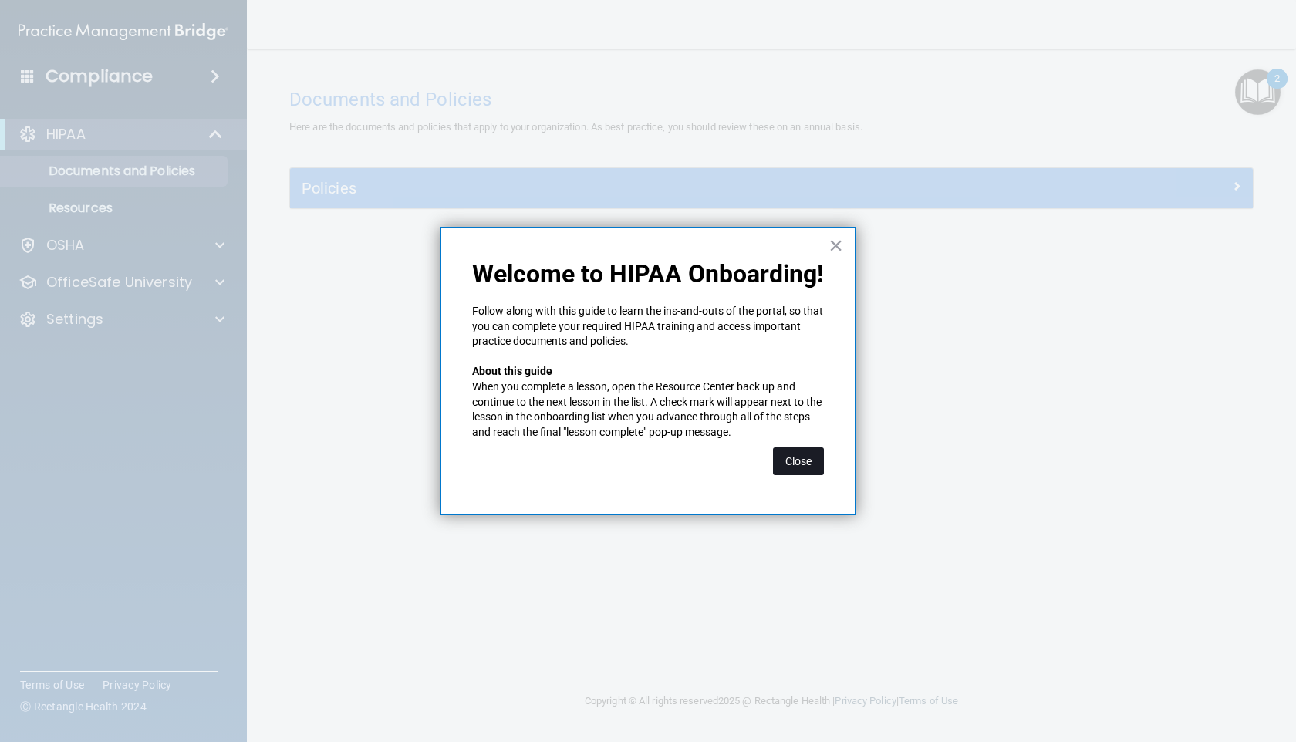
click at [552, 458] on button "Close" at bounding box center [798, 462] width 51 height 28
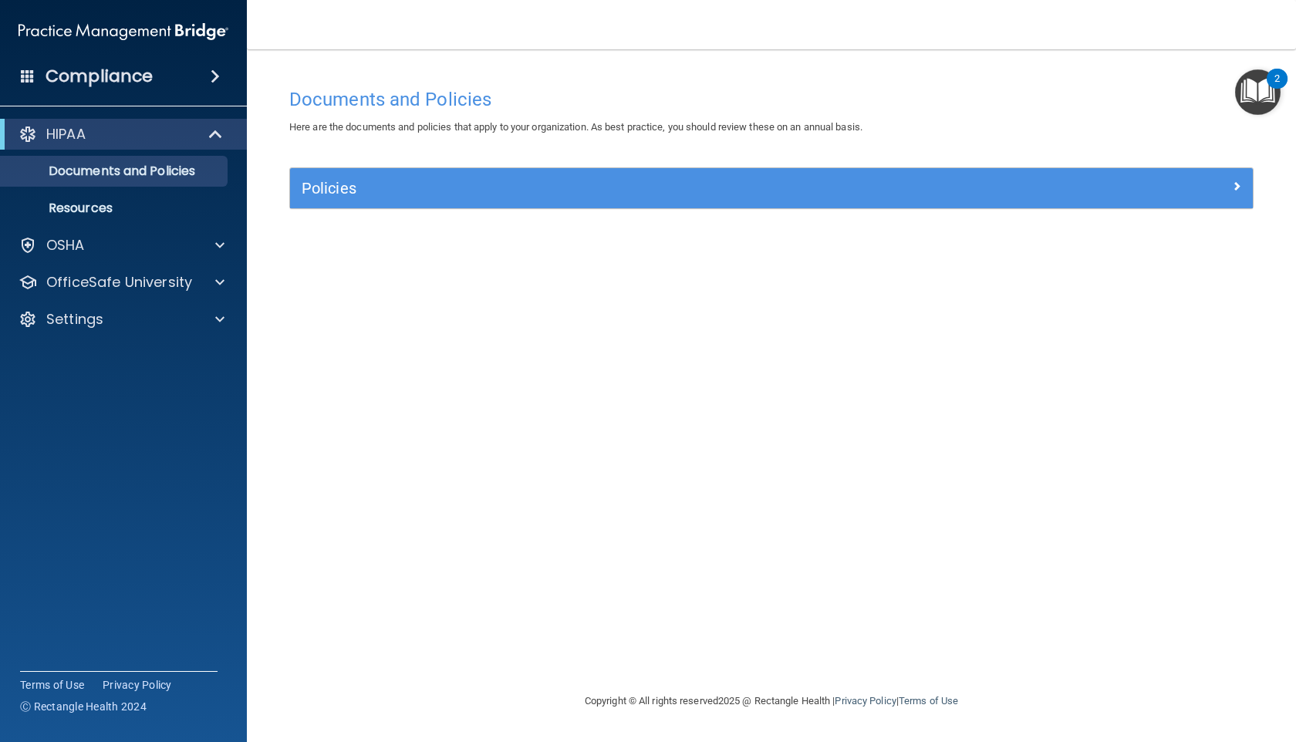
click at [552, 106] on img "Open Resource Center, 2 new notifications" at bounding box center [1258, 92] width 46 height 46
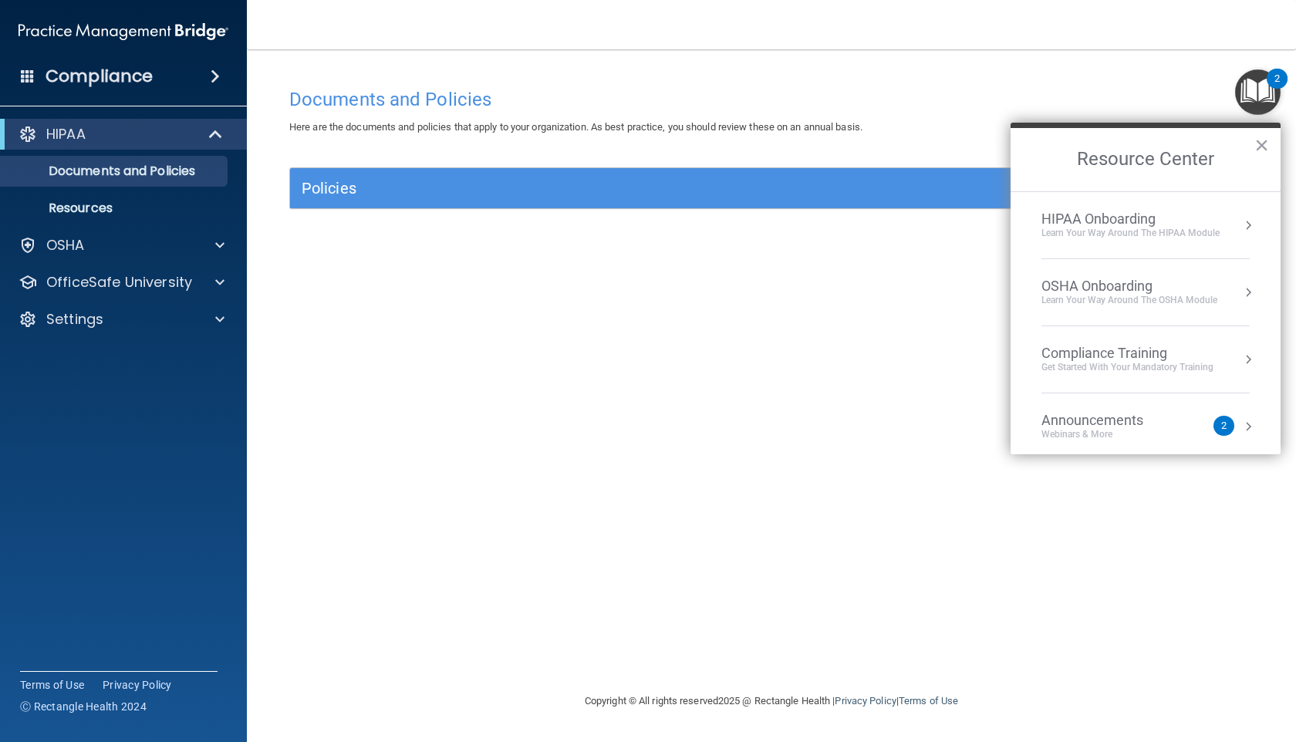
click at [552, 235] on div "Learn Your Way around the HIPAA module" at bounding box center [1131, 233] width 178 height 13
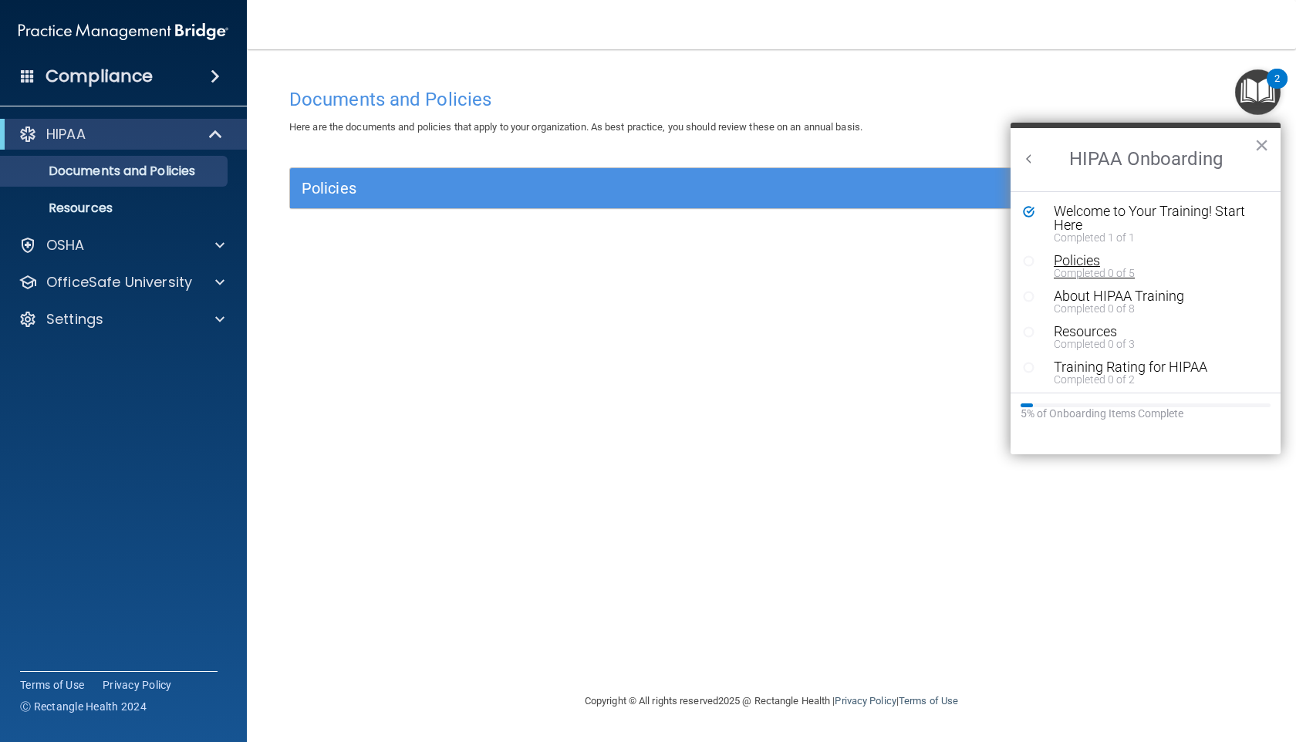
click at [552, 261] on div "Policies" at bounding box center [1157, 261] width 207 height 14
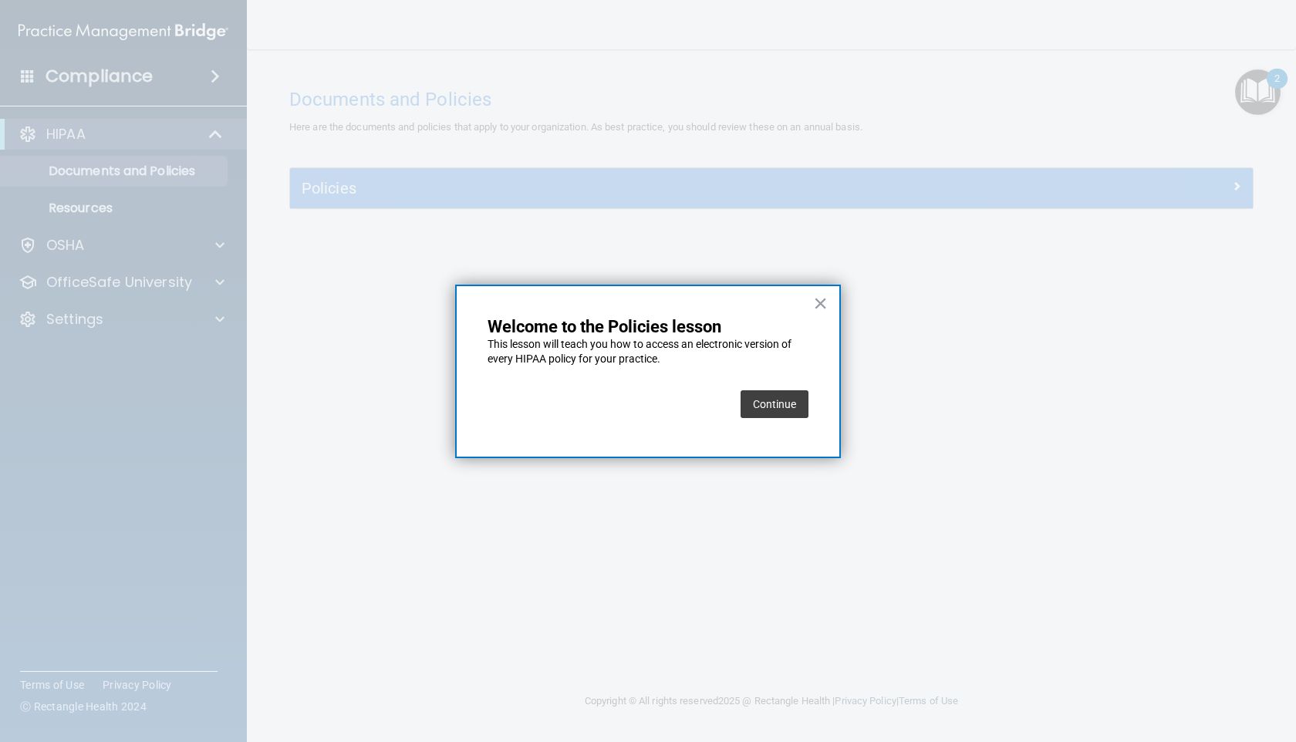
click at [552, 402] on button "Continue" at bounding box center [775, 404] width 68 height 28
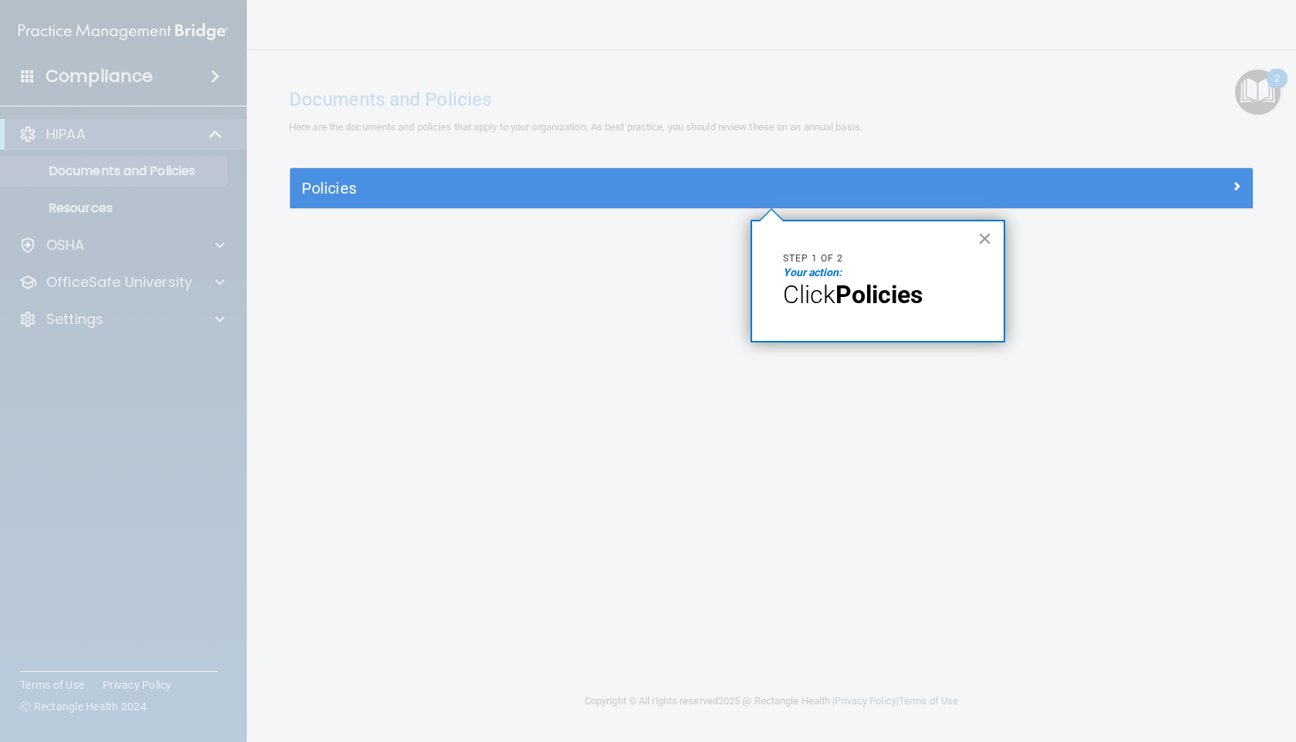
click at [552, 174] on div "Policies" at bounding box center [771, 188] width 963 height 40
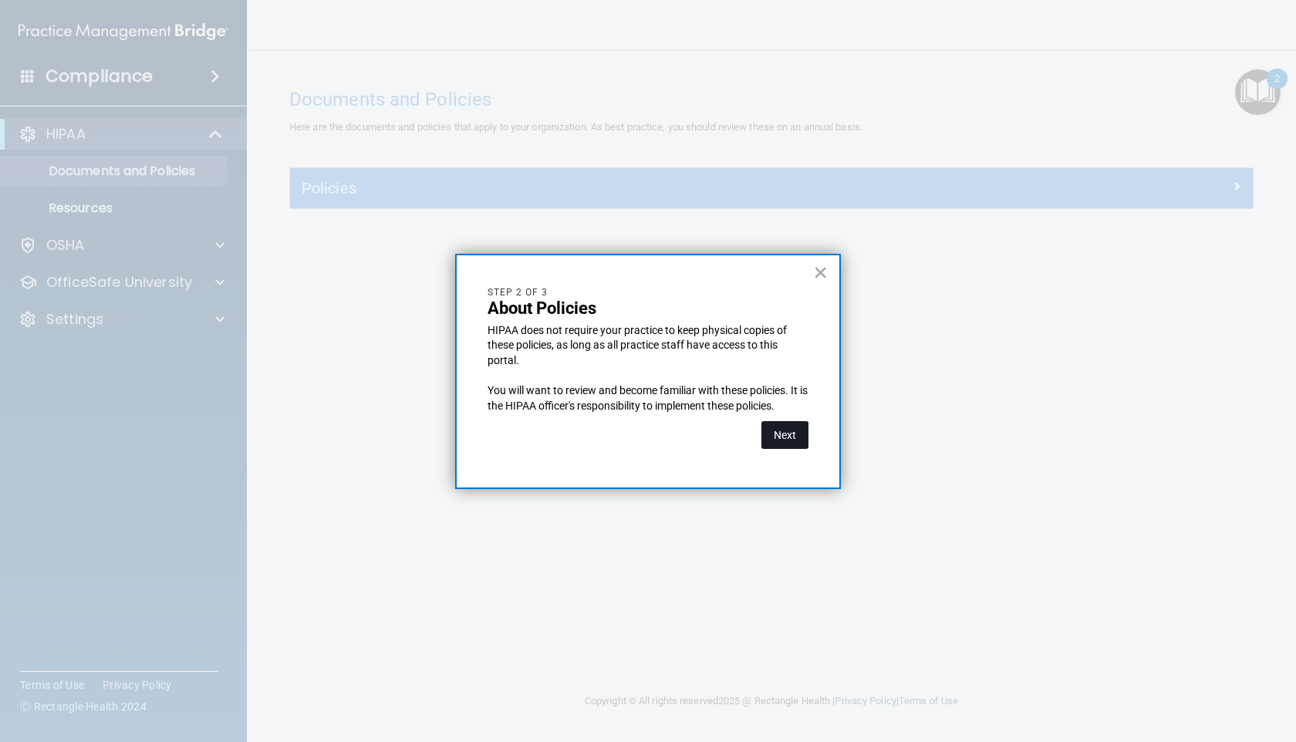
click at [552, 439] on button "Next" at bounding box center [785, 435] width 47 height 28
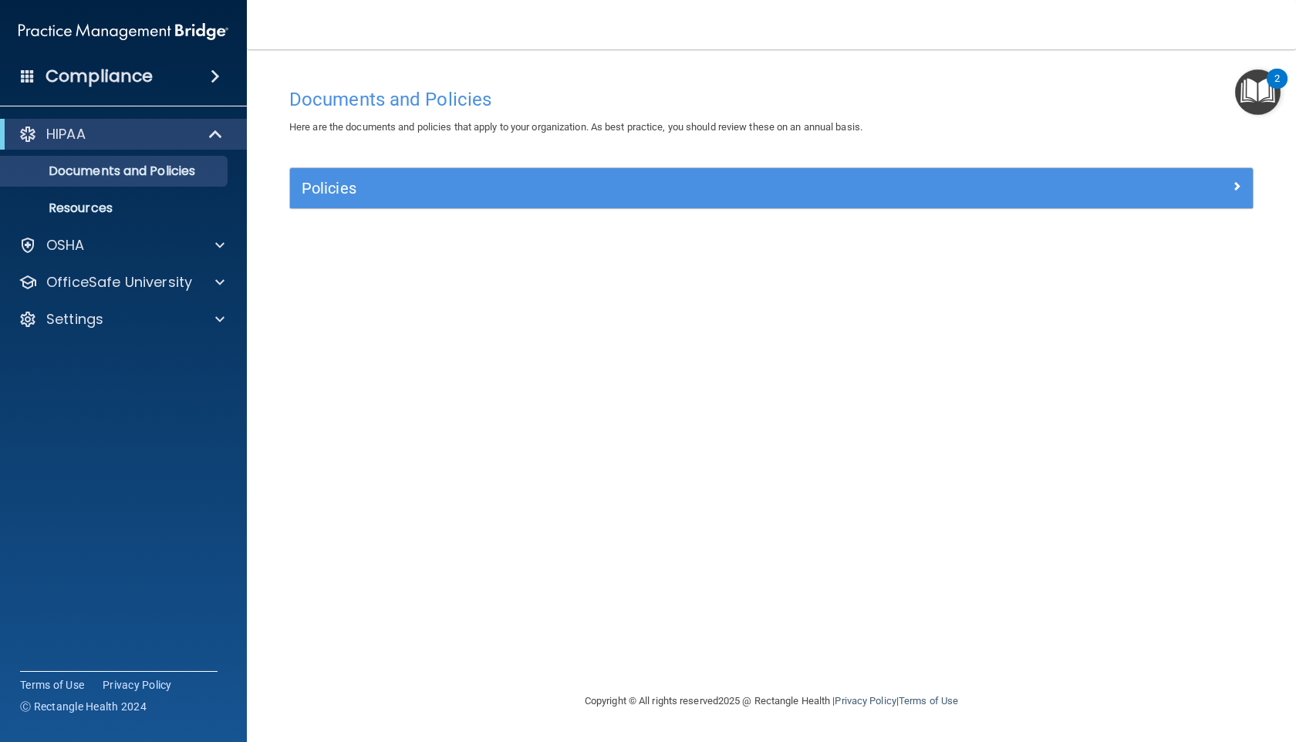
click at [552, 81] on img "Open Resource Center, 2 new notifications" at bounding box center [1258, 92] width 46 height 46
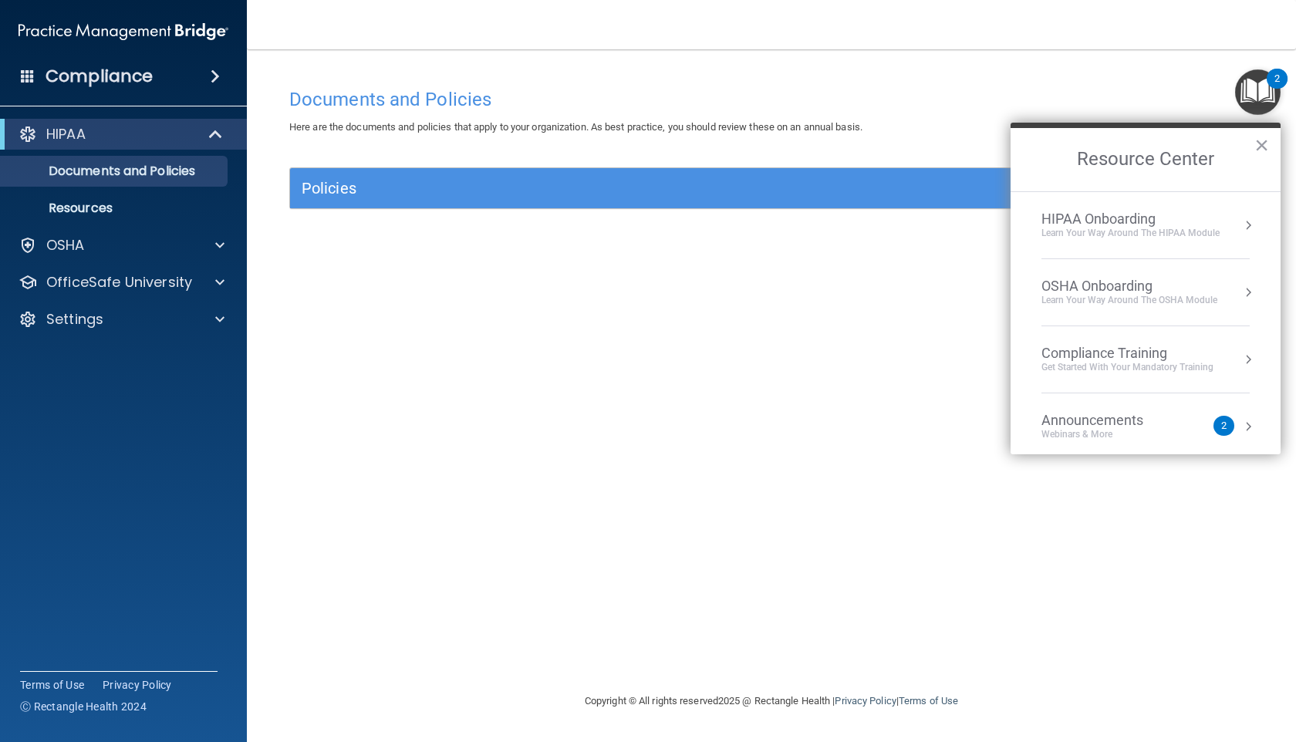
click at [552, 221] on div "HIPAA Onboarding" at bounding box center [1131, 219] width 178 height 17
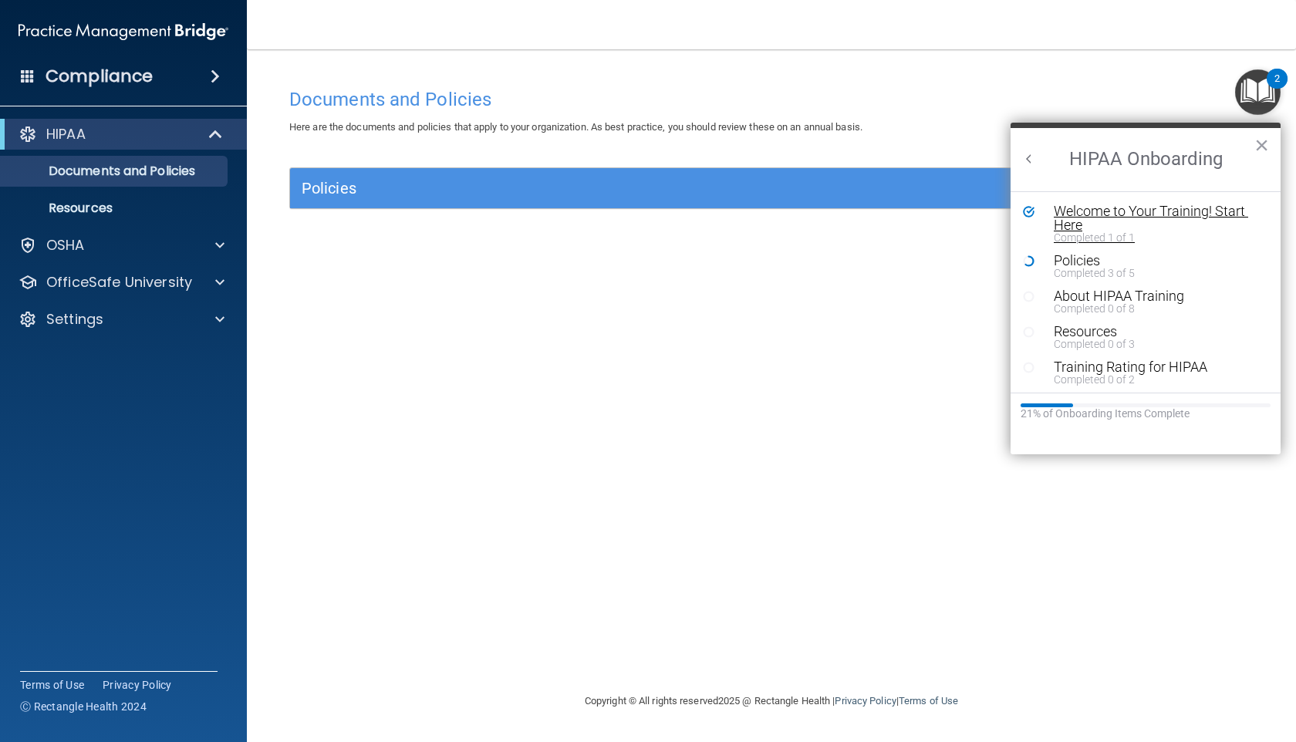
click at [552, 211] on div "Welcome to Your Training! Start Here" at bounding box center [1157, 218] width 207 height 28
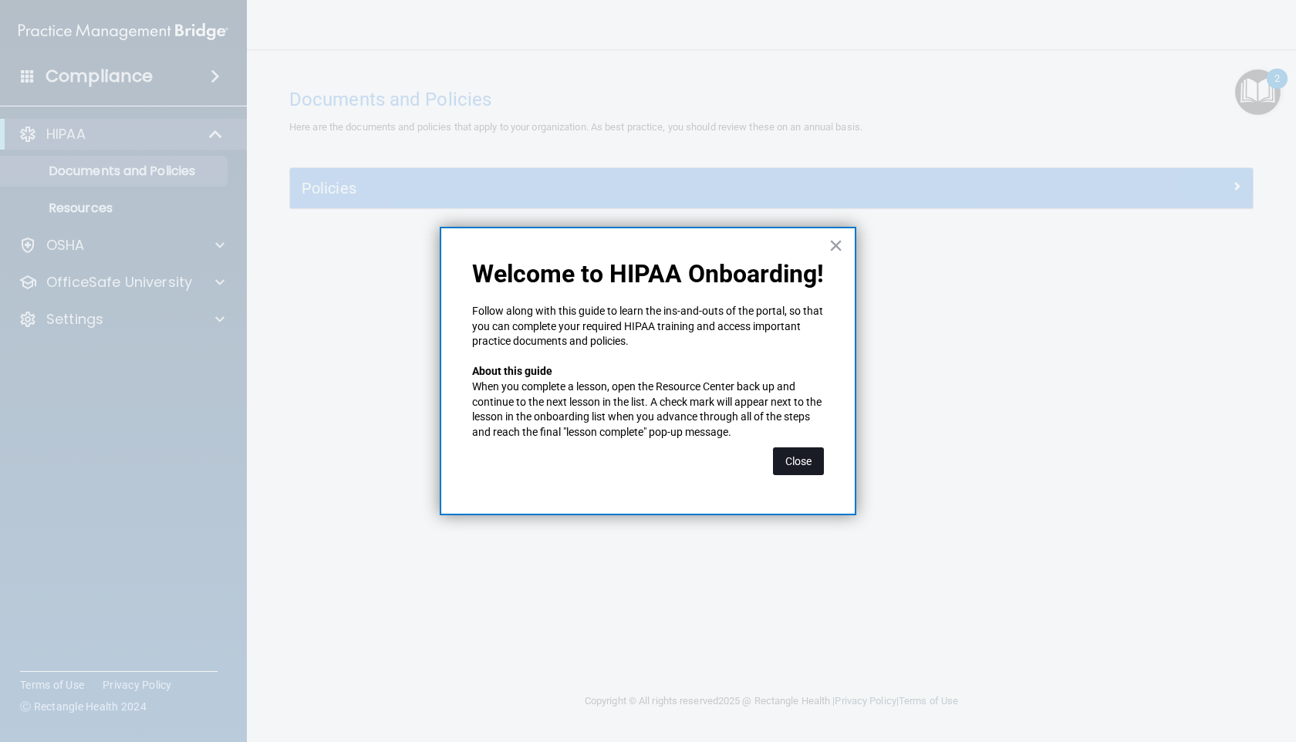
click at [552, 470] on button "Close" at bounding box center [798, 462] width 51 height 28
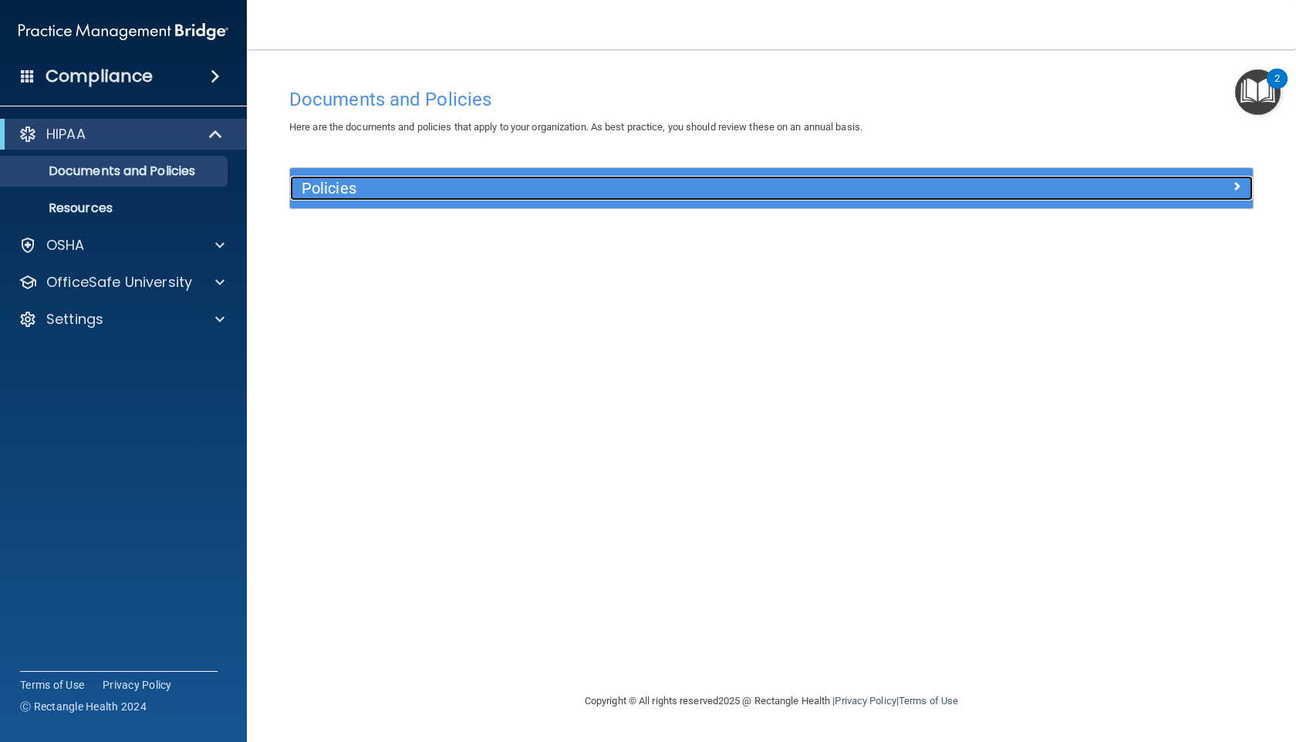
click at [552, 199] on div "Policies" at bounding box center [651, 188] width 722 height 25
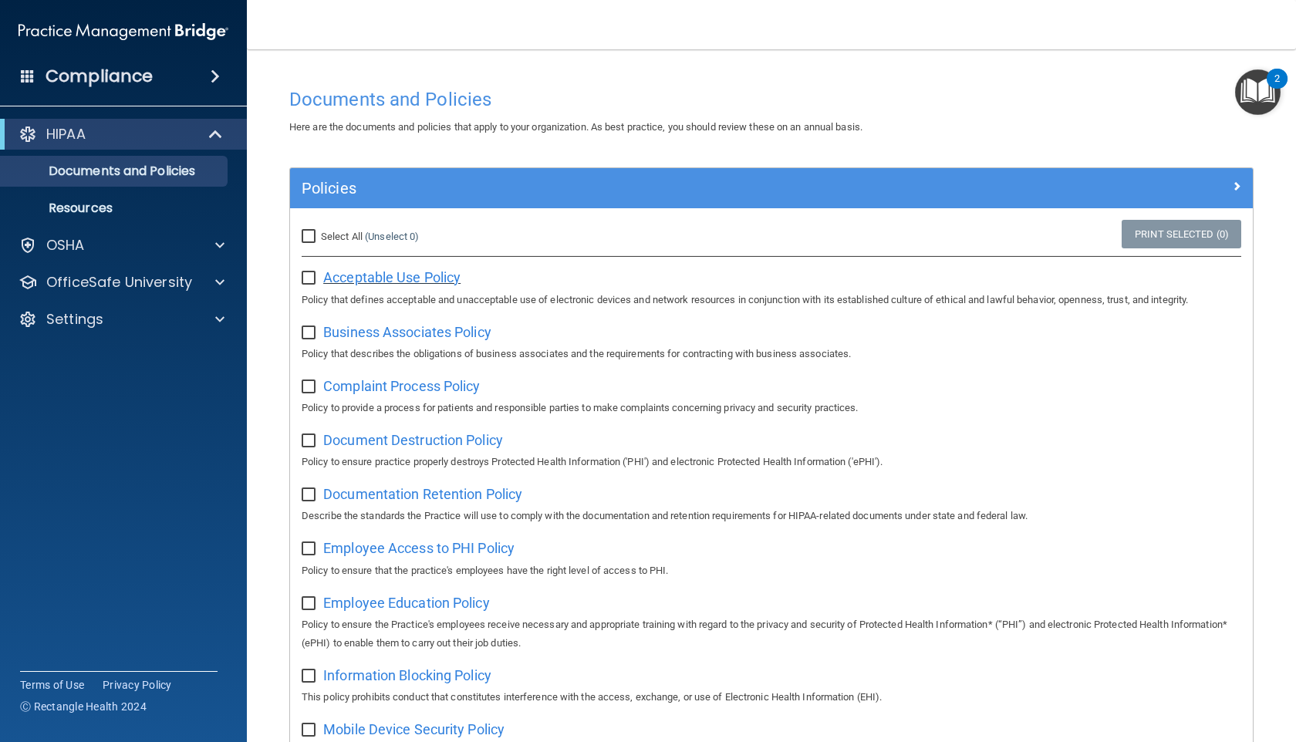
click at [407, 281] on span "Acceptable Use Policy" at bounding box center [391, 277] width 137 height 16
click at [451, 278] on span "Acceptable Use Policy" at bounding box center [391, 277] width 137 height 16
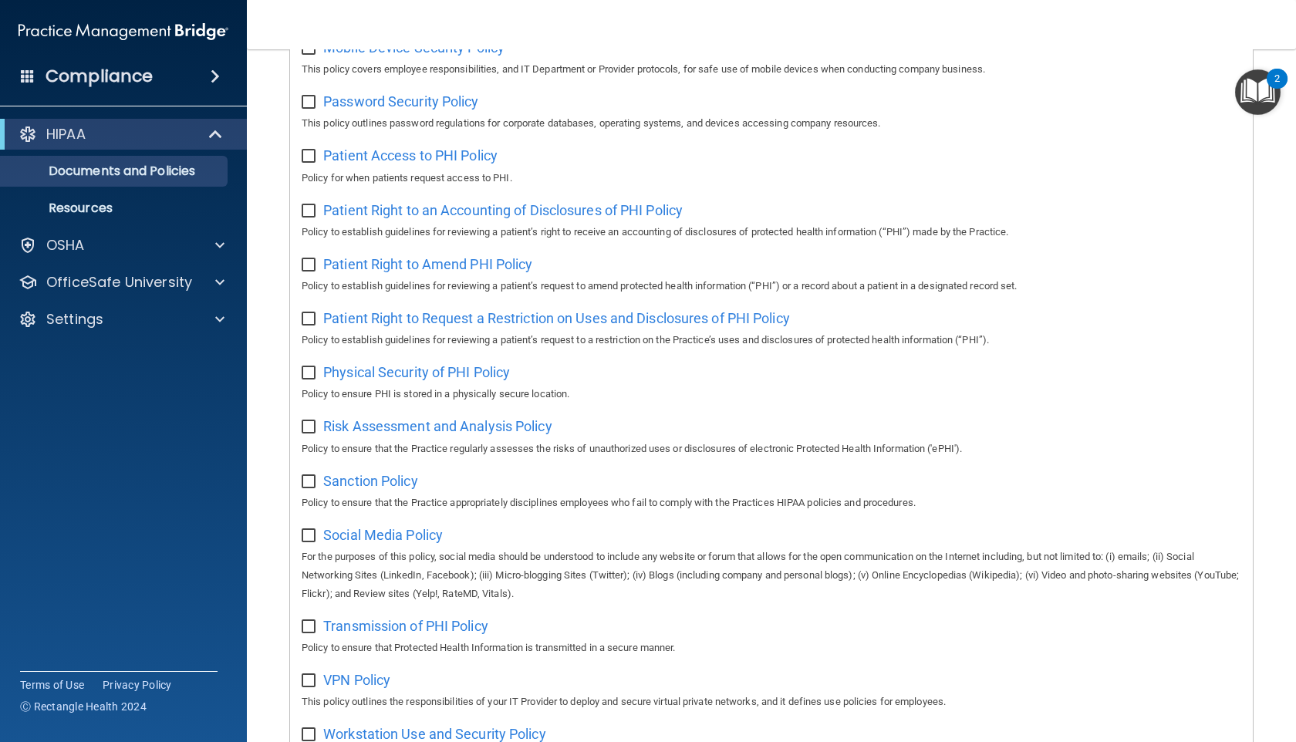
scroll to position [816, 0]
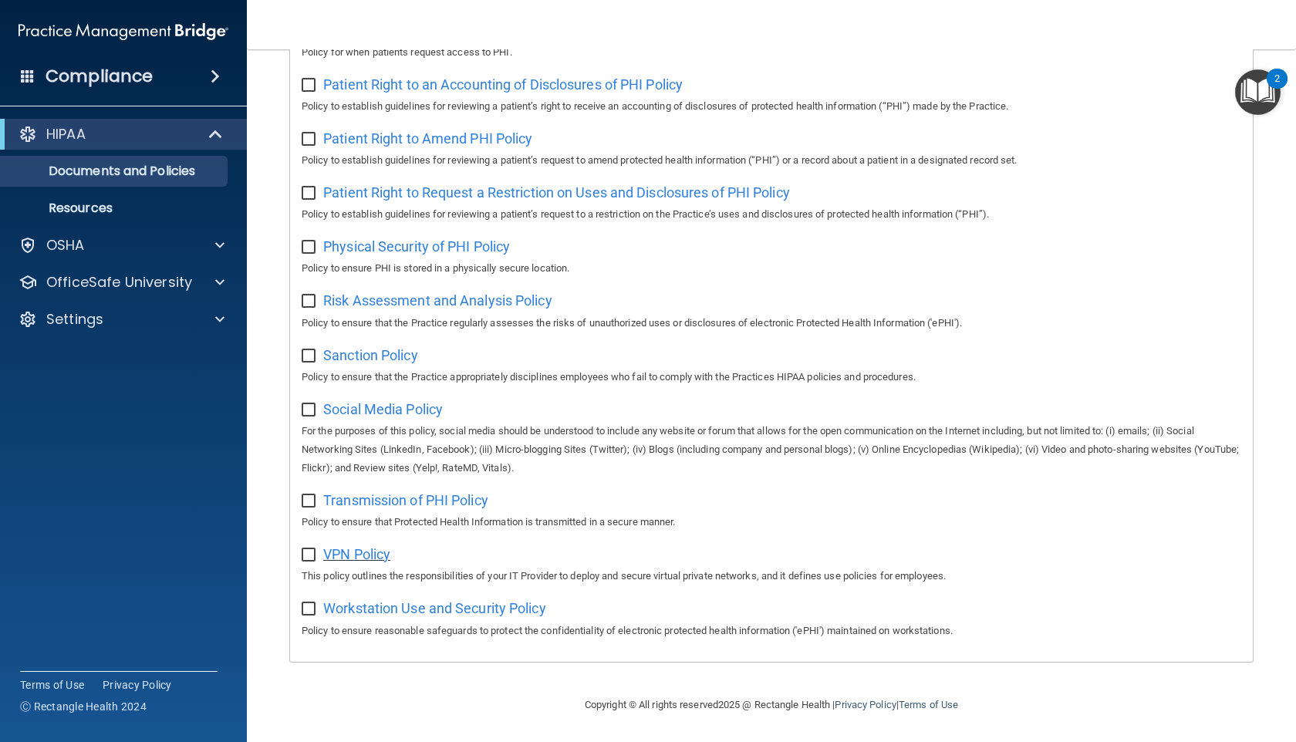
click at [381, 556] on span "VPN Policy" at bounding box center [356, 554] width 67 height 16
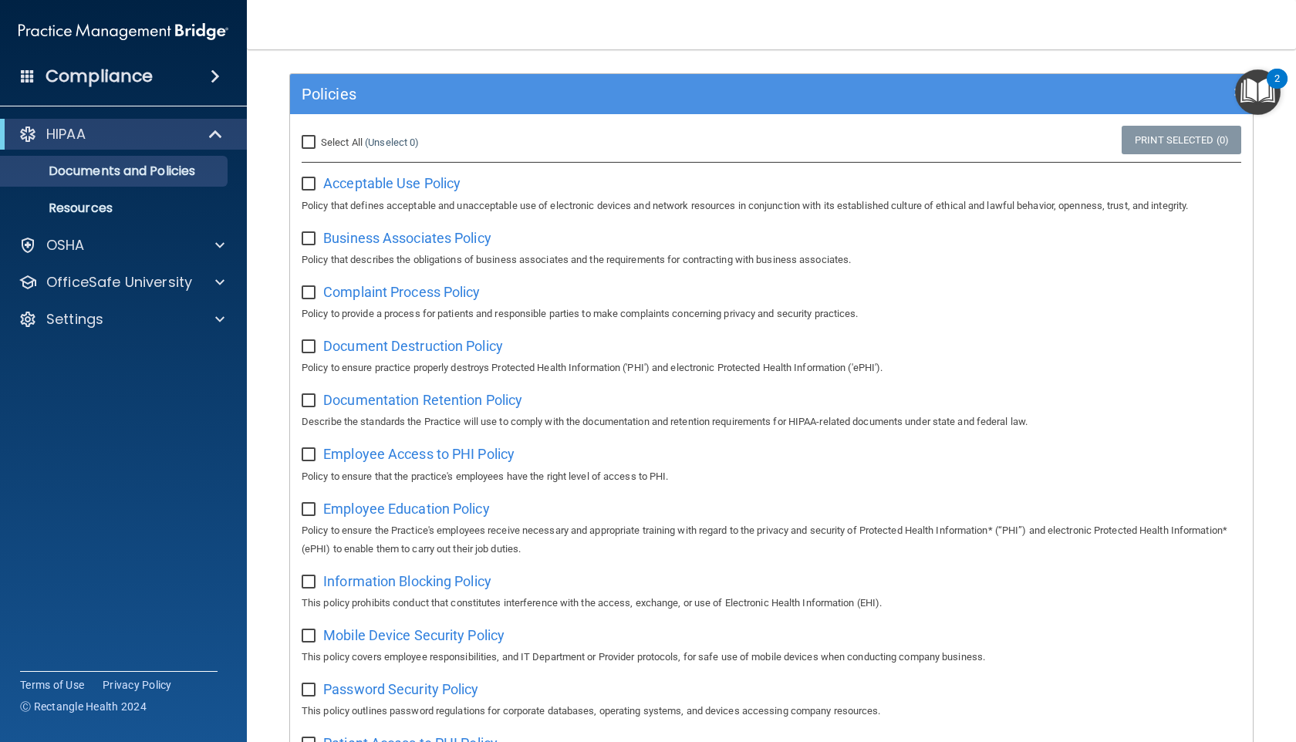
scroll to position [0, 0]
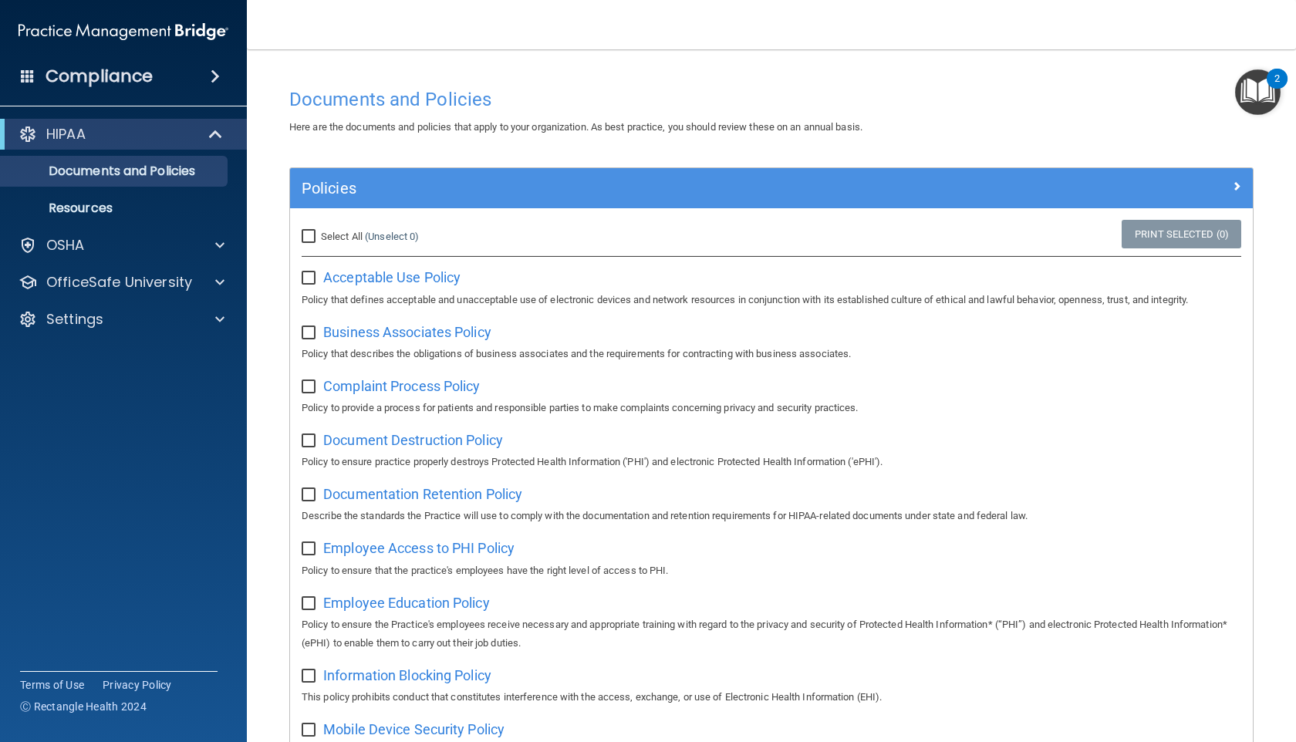
click at [552, 102] on img "Open Resource Center, 2 new notifications" at bounding box center [1258, 92] width 46 height 46
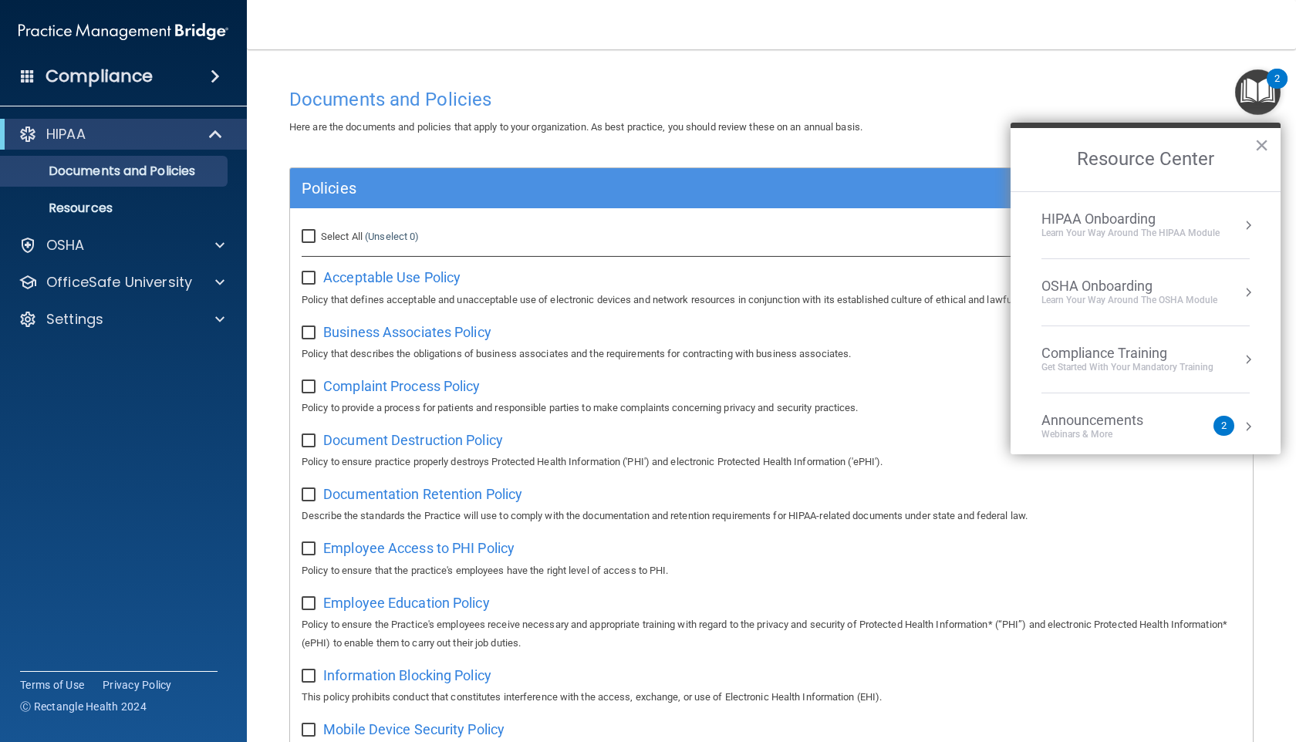
click at [552, 235] on div "Learn Your Way around the HIPAA module" at bounding box center [1131, 233] width 178 height 13
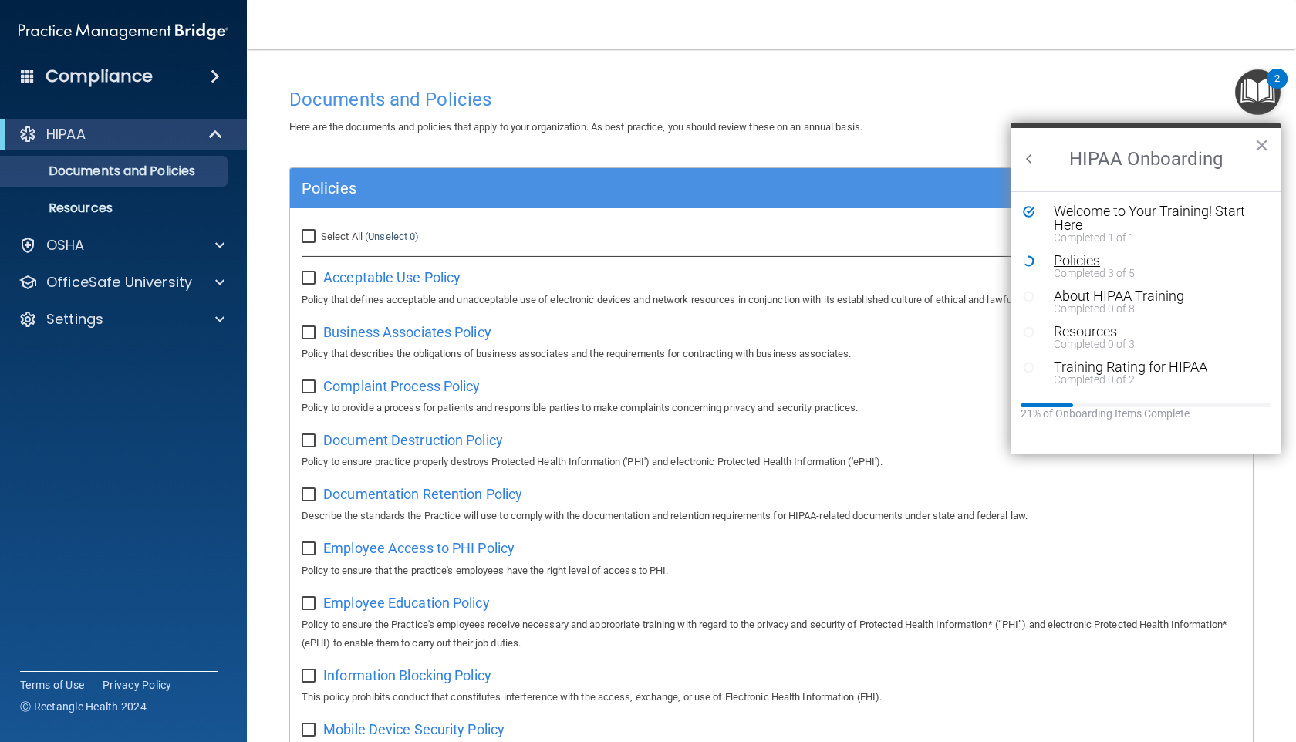
click at [552, 259] on div "Policies" at bounding box center [1157, 261] width 207 height 14
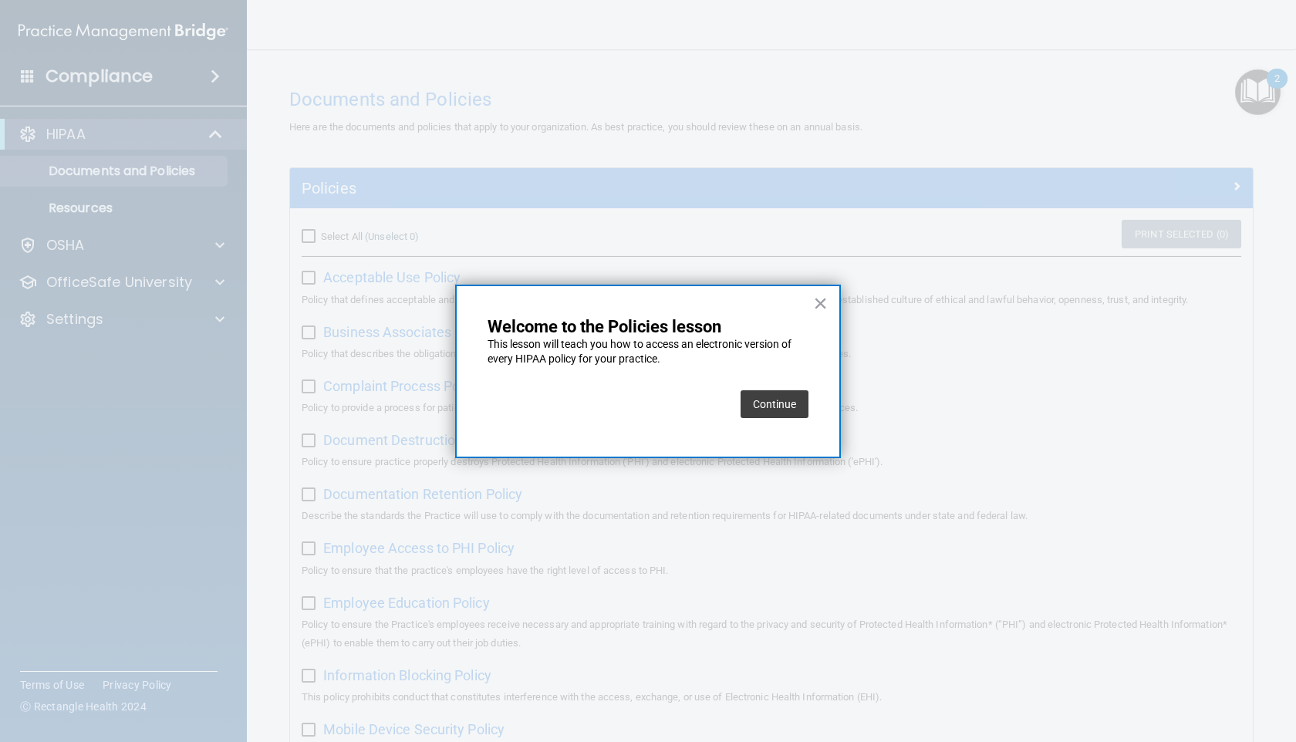
click at [552, 398] on button "Continue" at bounding box center [775, 404] width 68 height 28
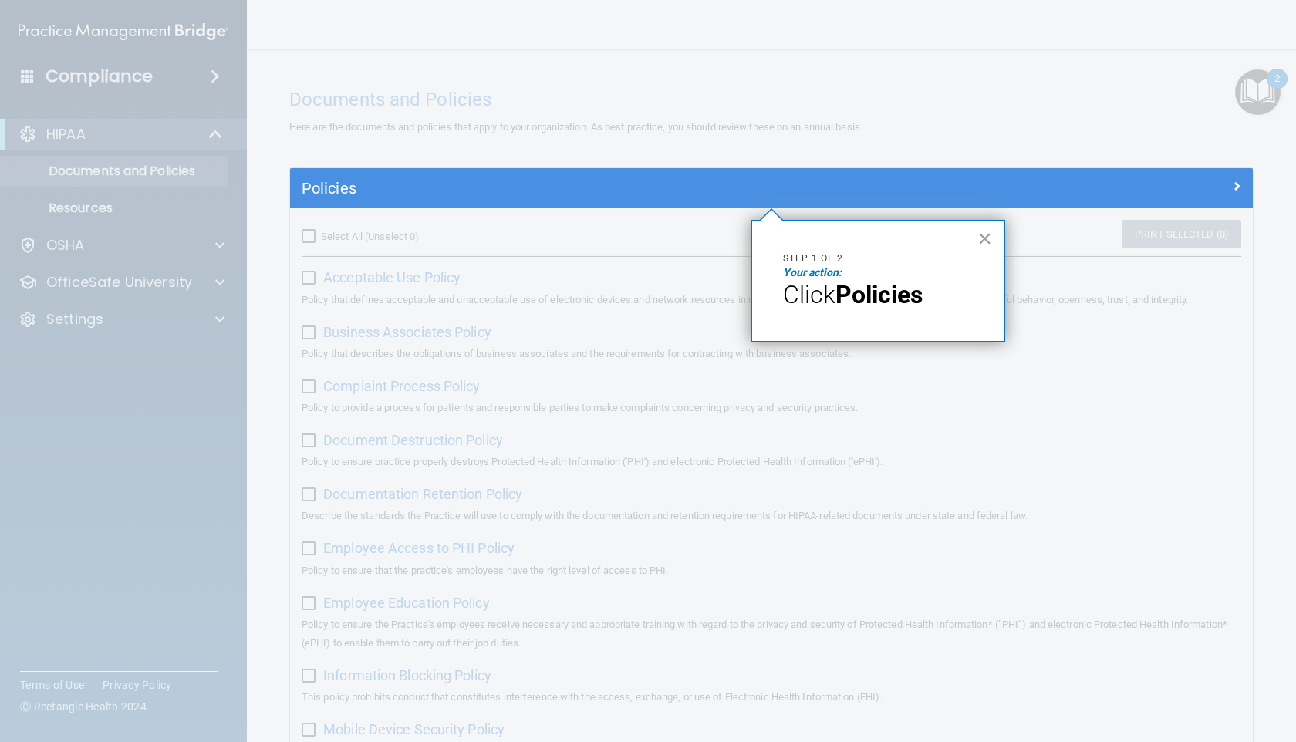
click at [552, 355] on div at bounding box center [771, 475] width 963 height 534
click at [552, 275] on em "Your action:" at bounding box center [812, 272] width 59 height 12
click at [552, 277] on p "Your action:" at bounding box center [878, 272] width 190 height 15
click at [552, 246] on button "×" at bounding box center [985, 238] width 15 height 25
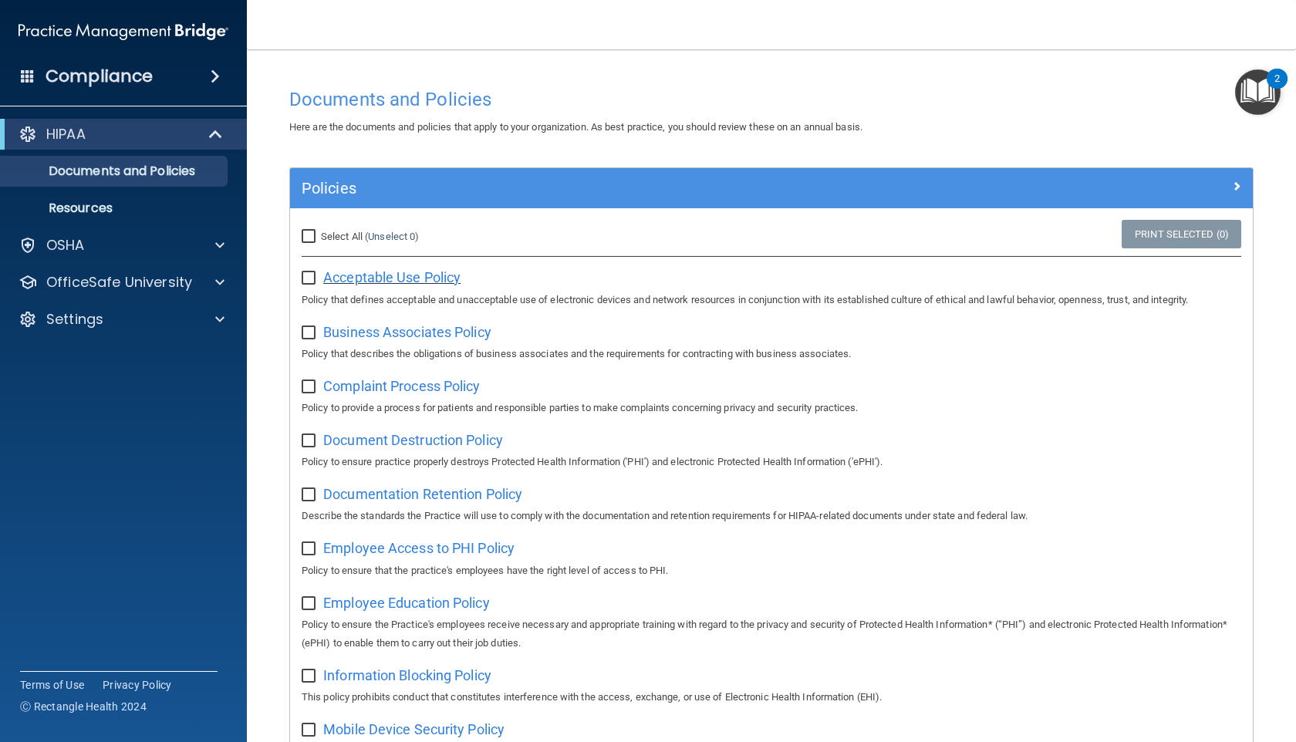
click at [387, 280] on span "Acceptable Use Policy" at bounding box center [391, 277] width 137 height 16
click at [332, 238] on span "Select All" at bounding box center [342, 237] width 42 height 12
click at [319, 238] on input "Select All (Unselect 0) Unselect All" at bounding box center [311, 237] width 18 height 12
checkbox input "true"
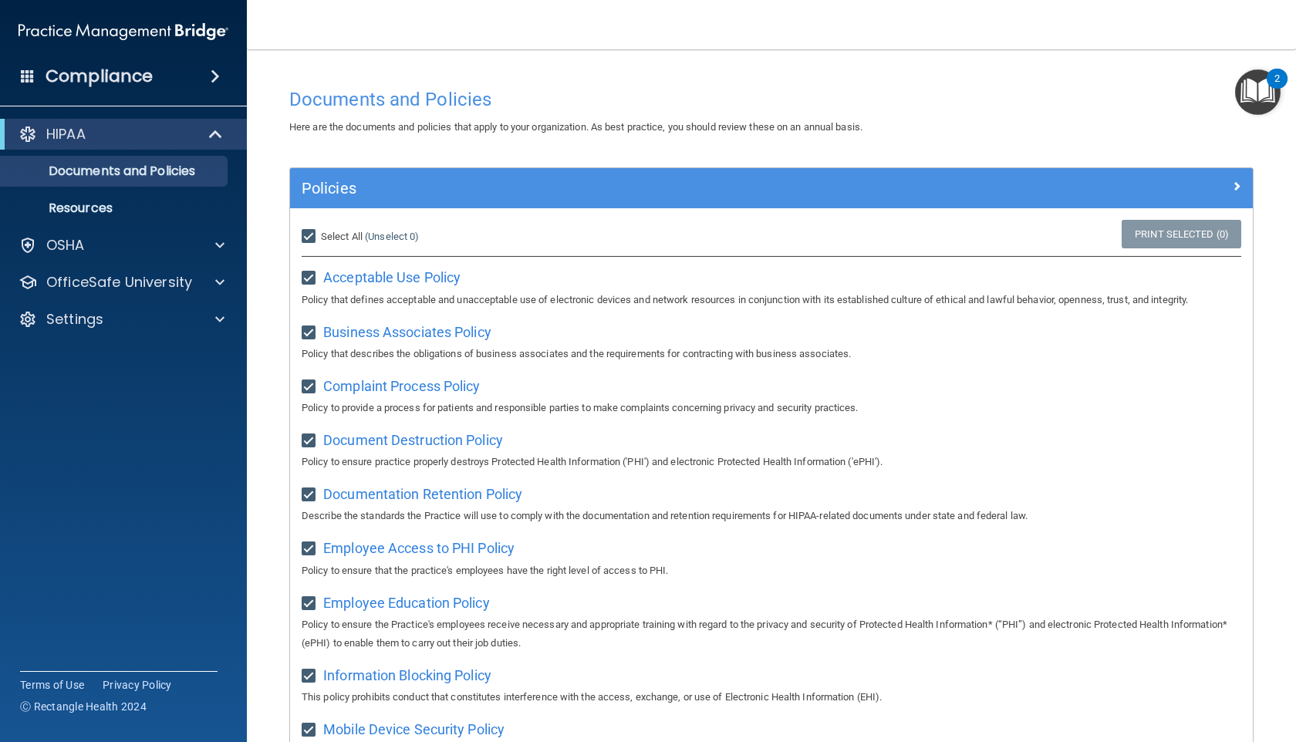
checkbox input "true"
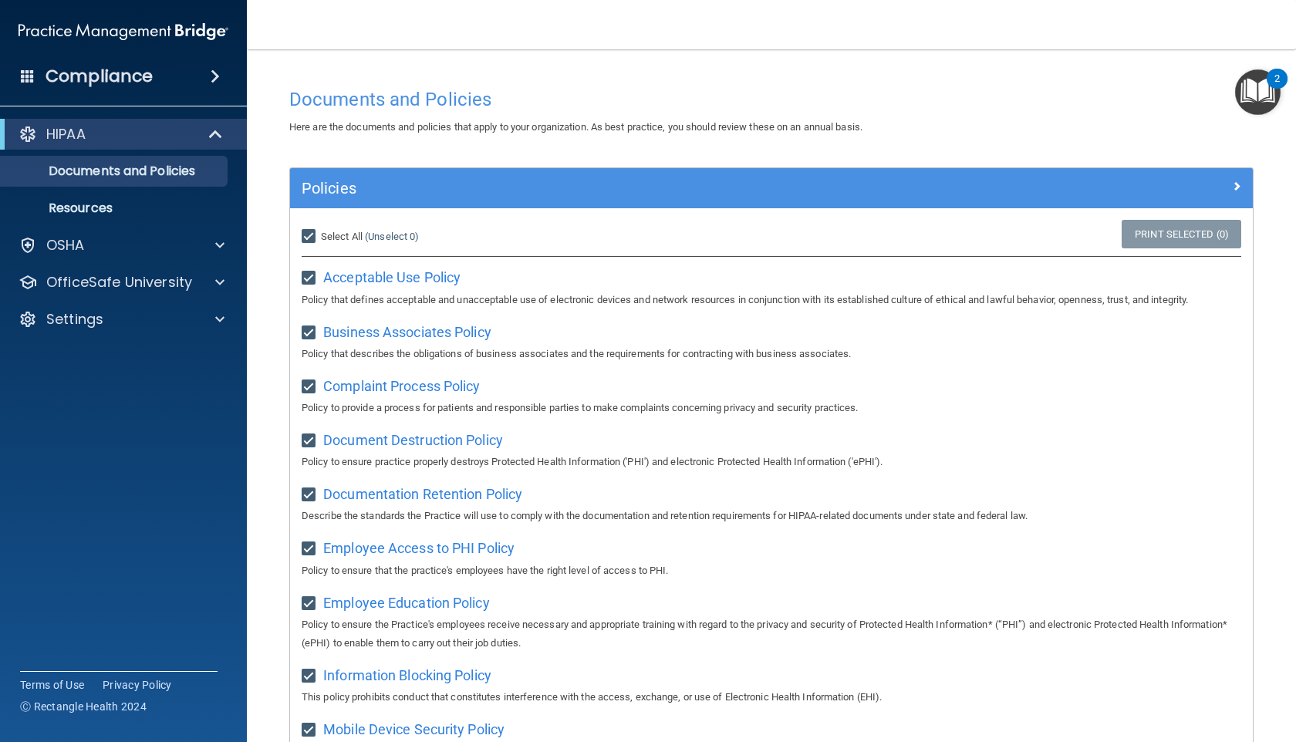
checkbox input "true"
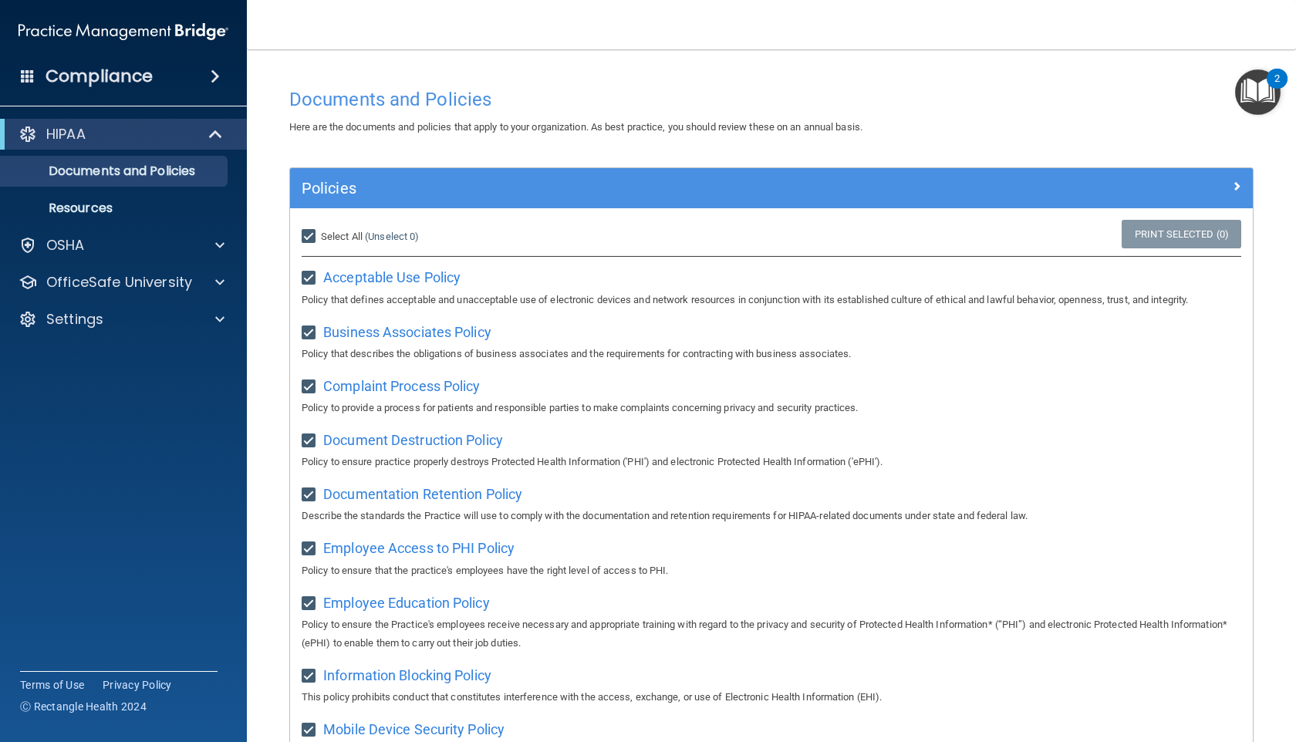
checkbox input "true"
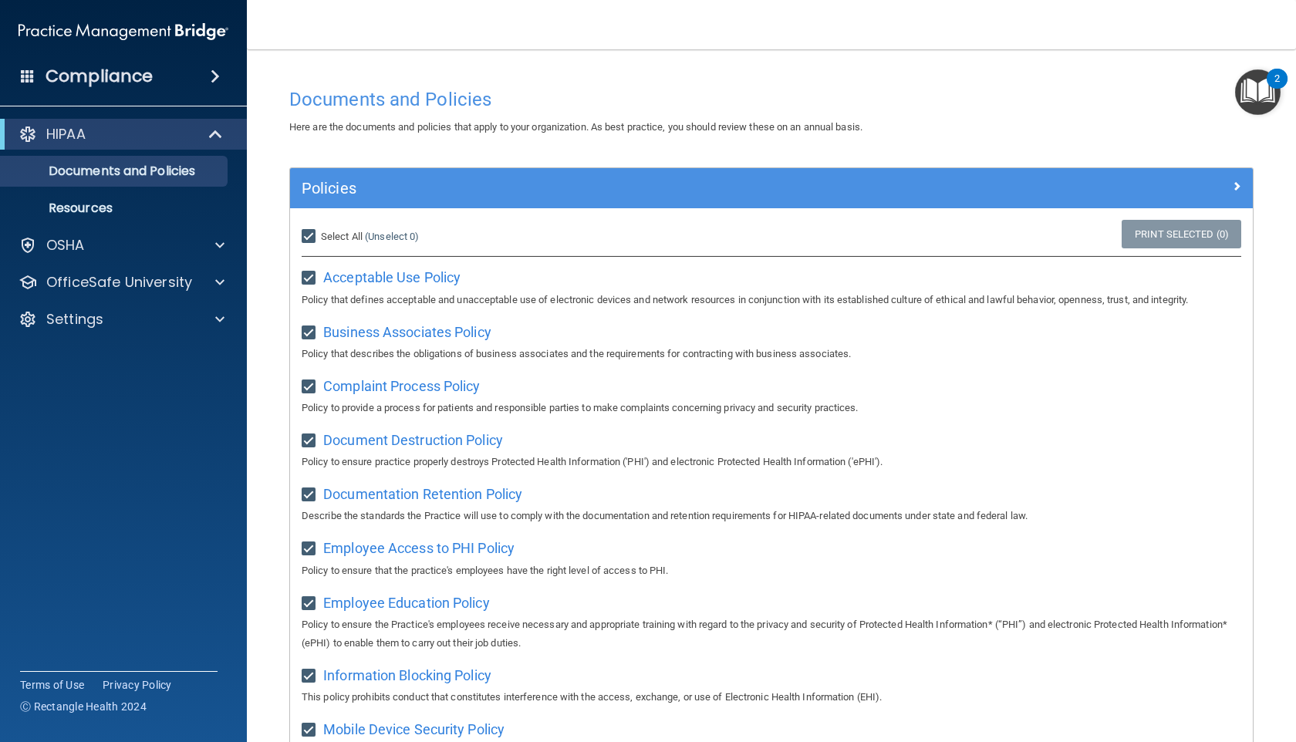
checkbox input "true"
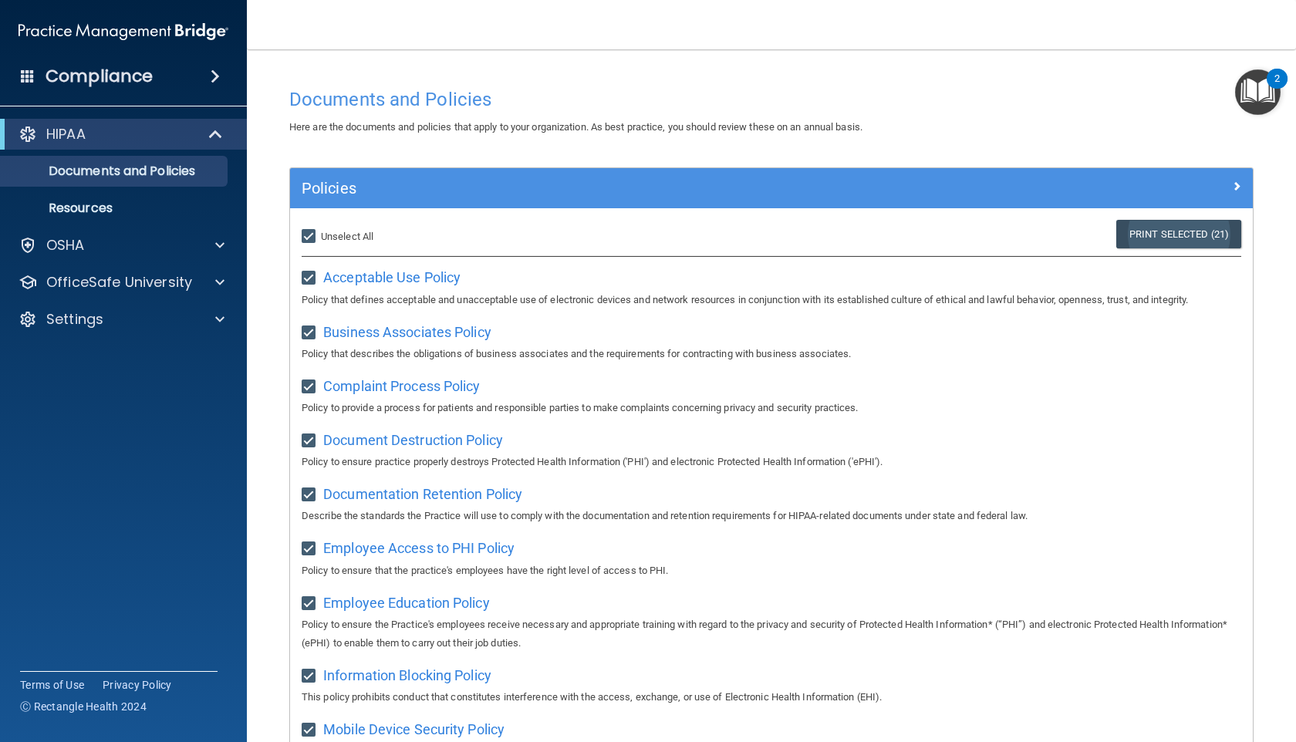
click at [552, 234] on link "Print Selected (21)" at bounding box center [1178, 234] width 125 height 29
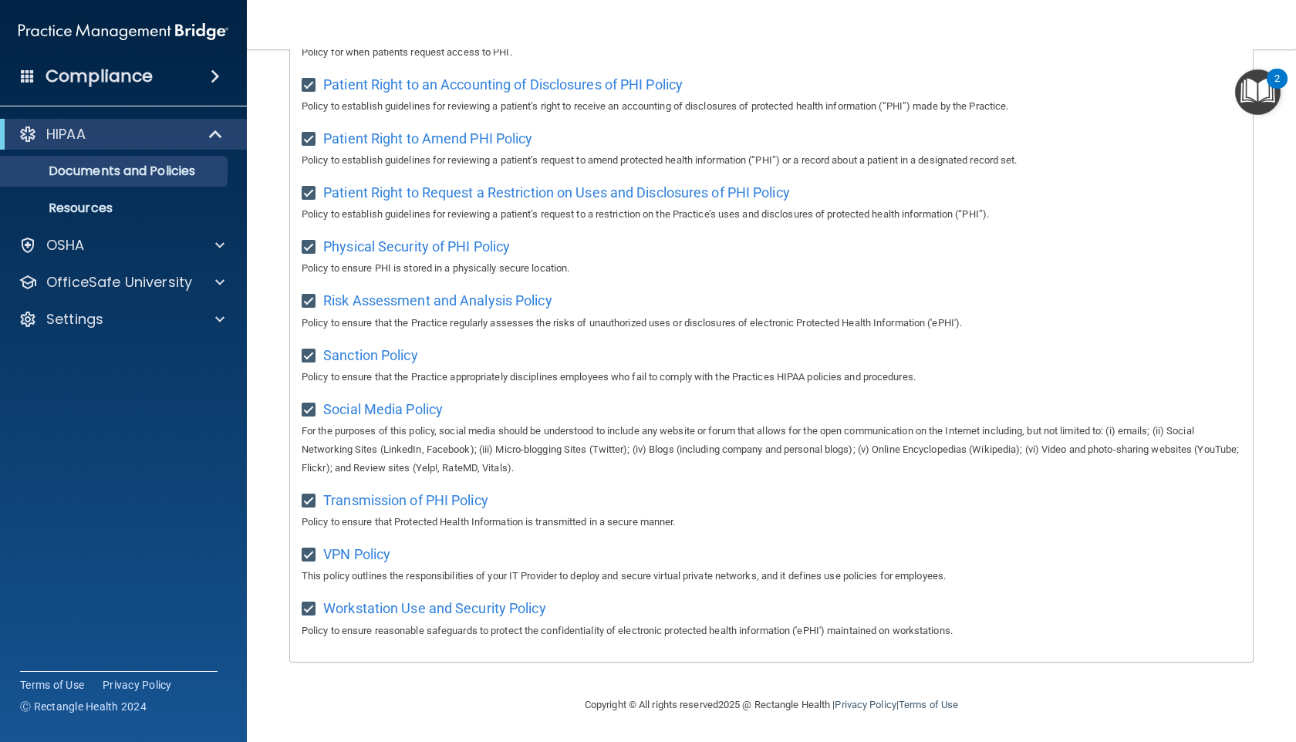
click at [552, 99] on img "Open Resource Center, 2 new notifications" at bounding box center [1258, 92] width 46 height 46
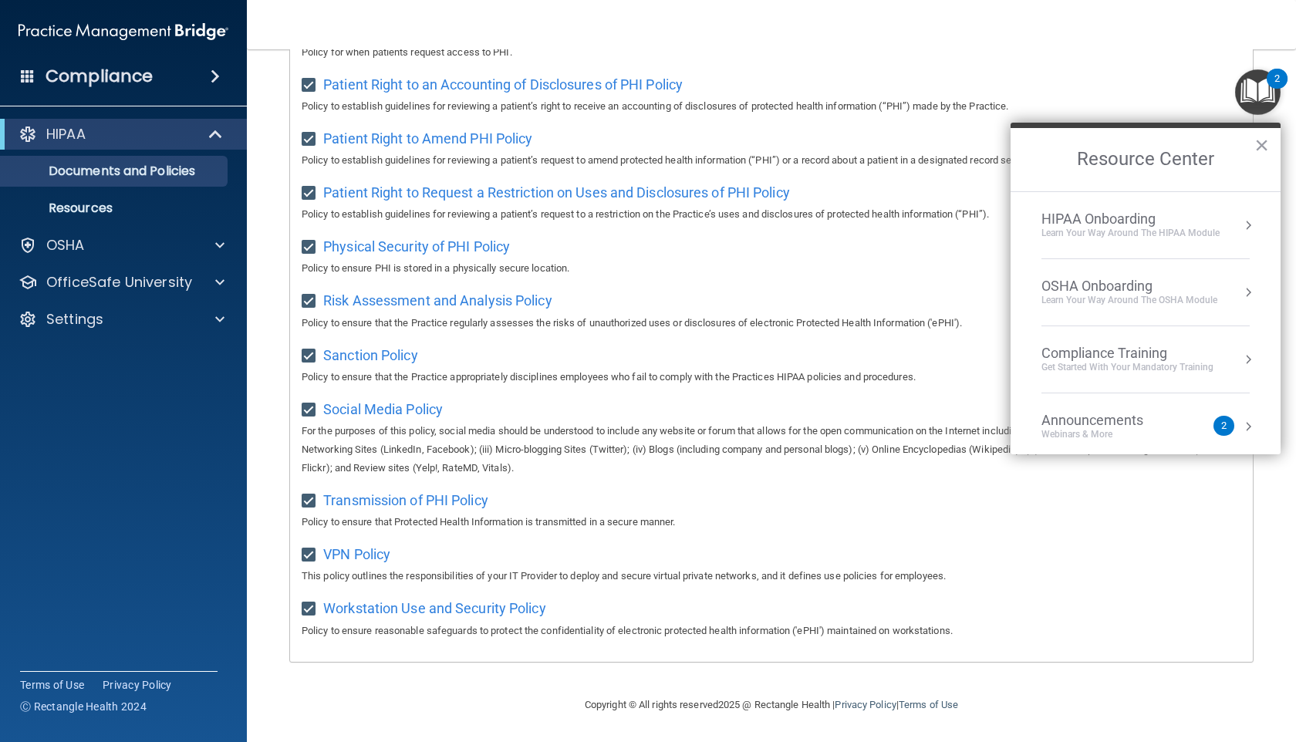
click at [552, 275] on li "OSHA Onboarding Learn your way around the OSHA module" at bounding box center [1146, 292] width 208 height 67
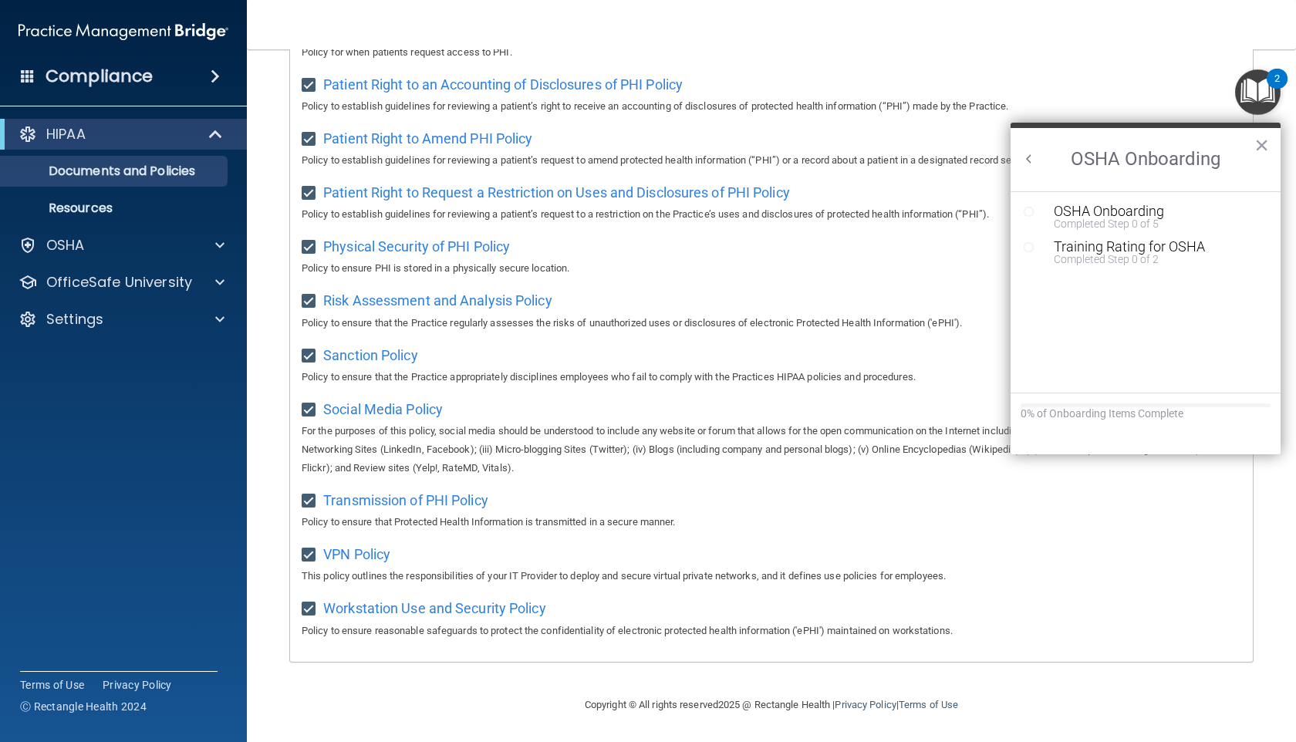
scroll to position [0, 0]
click at [552, 113] on img "Open Resource Center, 2 new notifications" at bounding box center [1258, 92] width 46 height 46
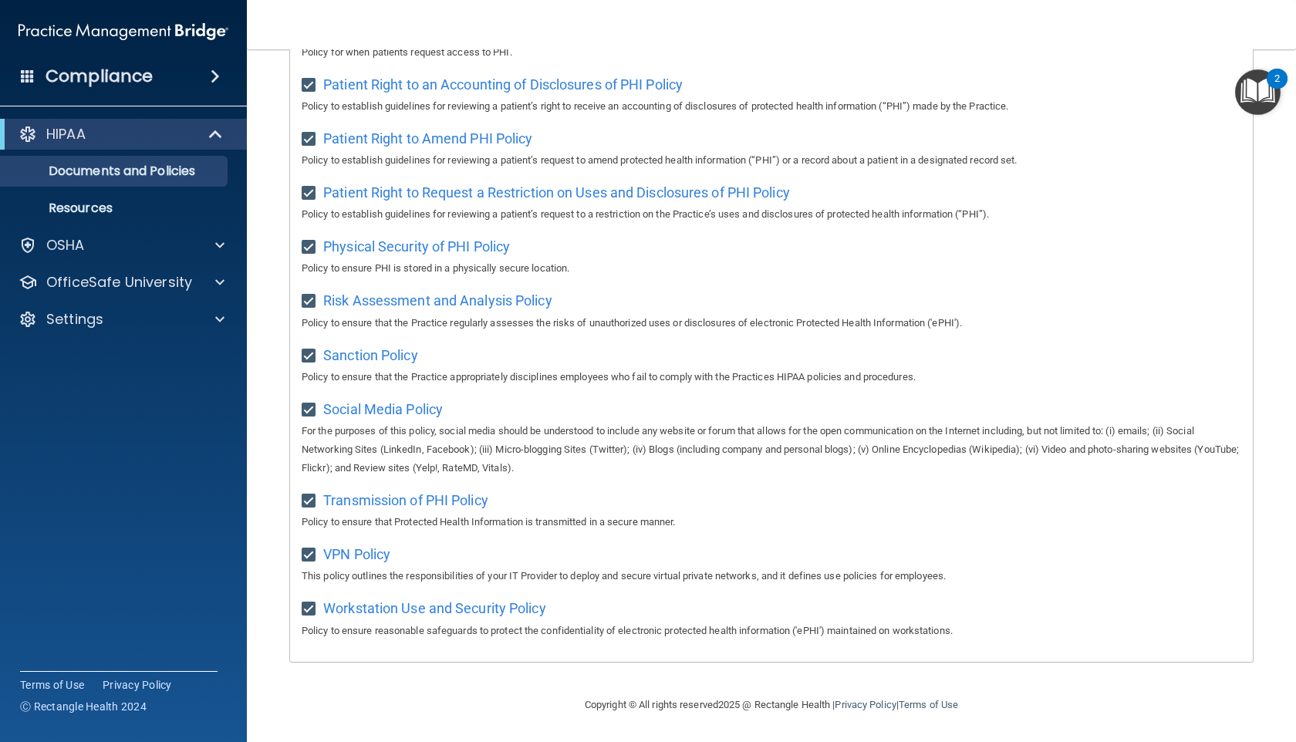
click at [552, 71] on img "Open Resource Center, 2 new notifications" at bounding box center [1258, 92] width 46 height 46
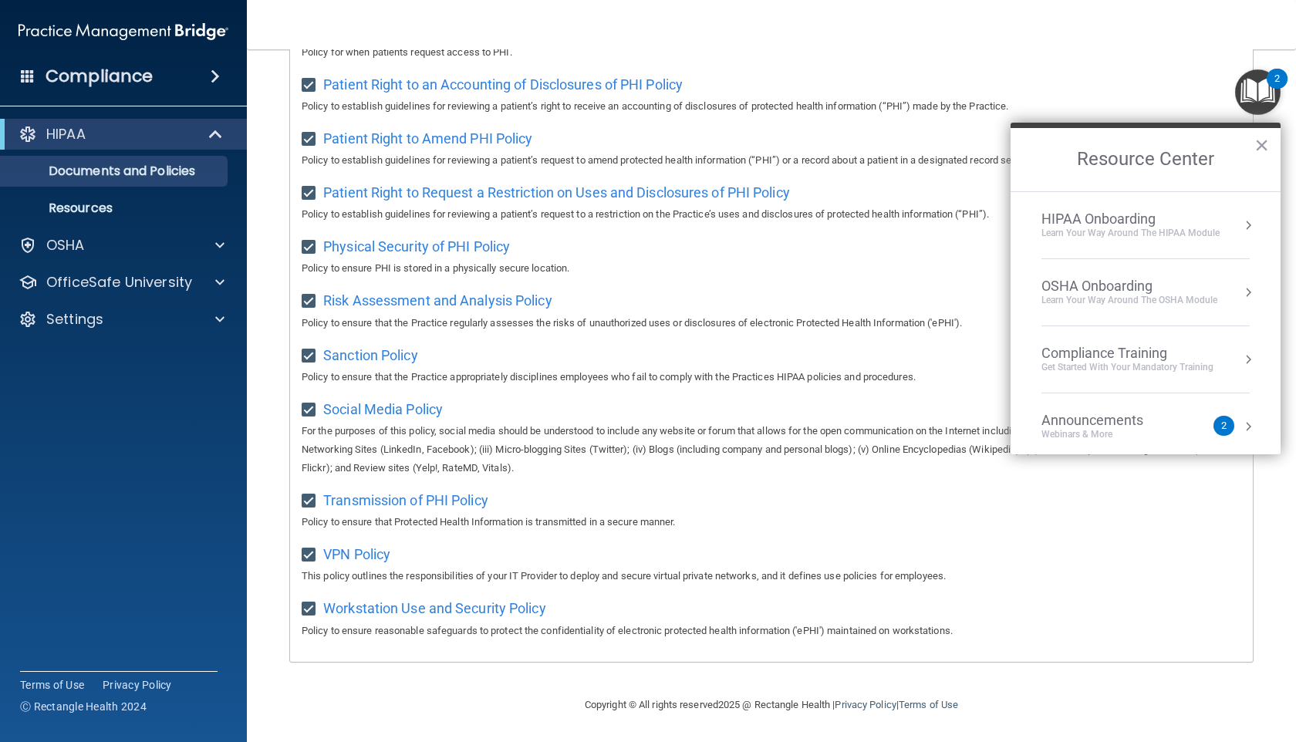
click at [552, 231] on div "Learn Your Way around the HIPAA module" at bounding box center [1131, 233] width 178 height 13
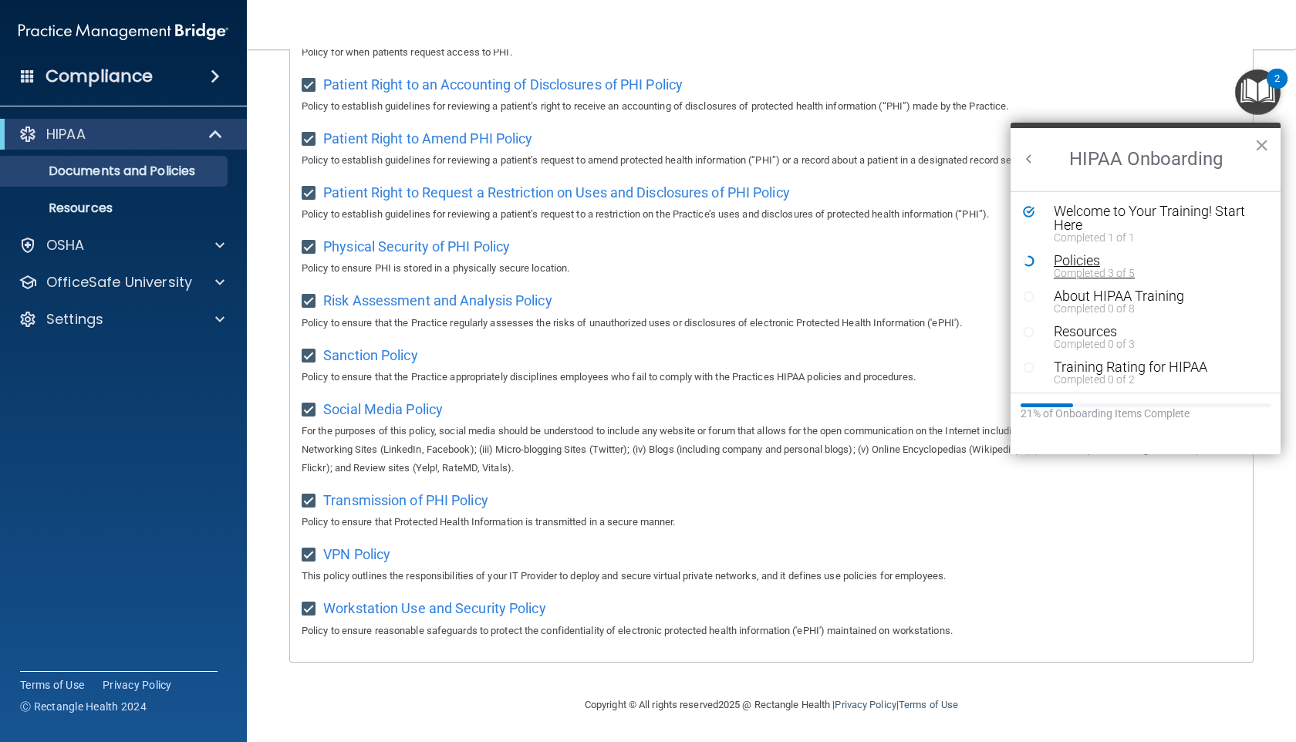
click at [552, 268] on div "Completed 3 of 5" at bounding box center [1157, 273] width 207 height 11
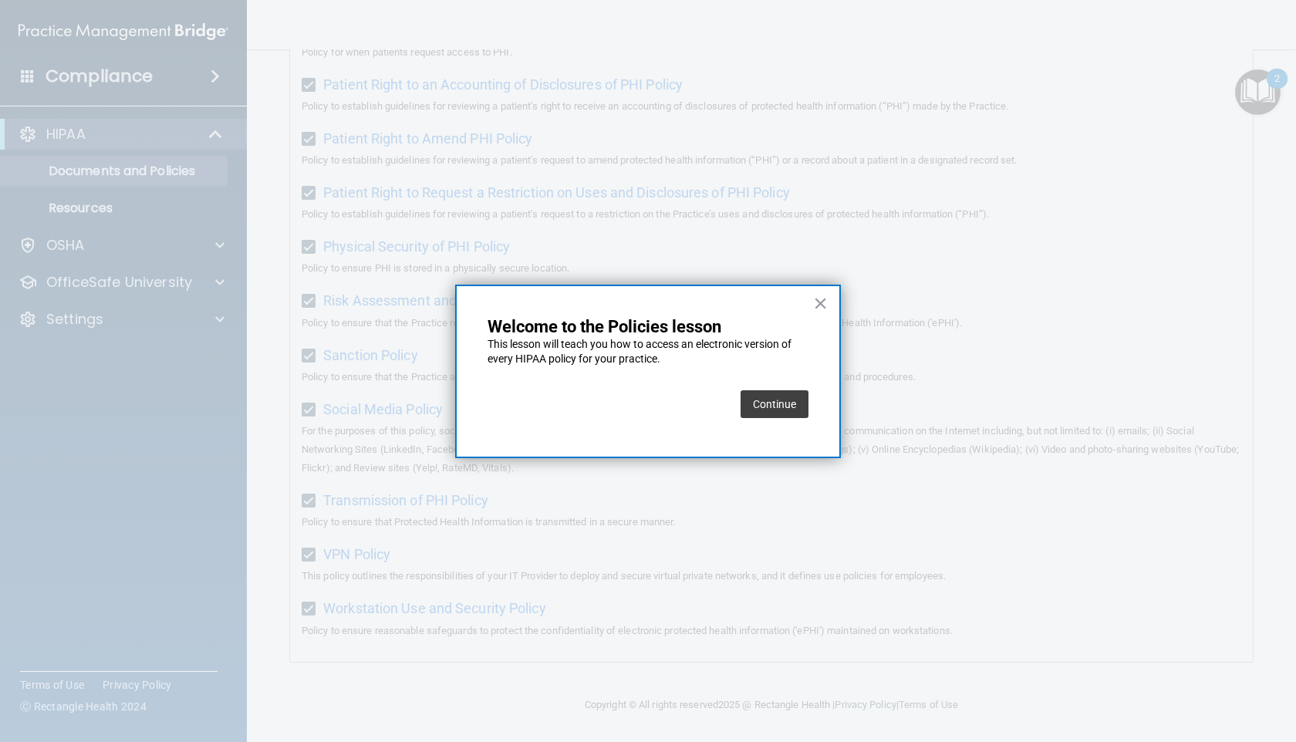
click at [552, 397] on button "Continue" at bounding box center [775, 404] width 68 height 28
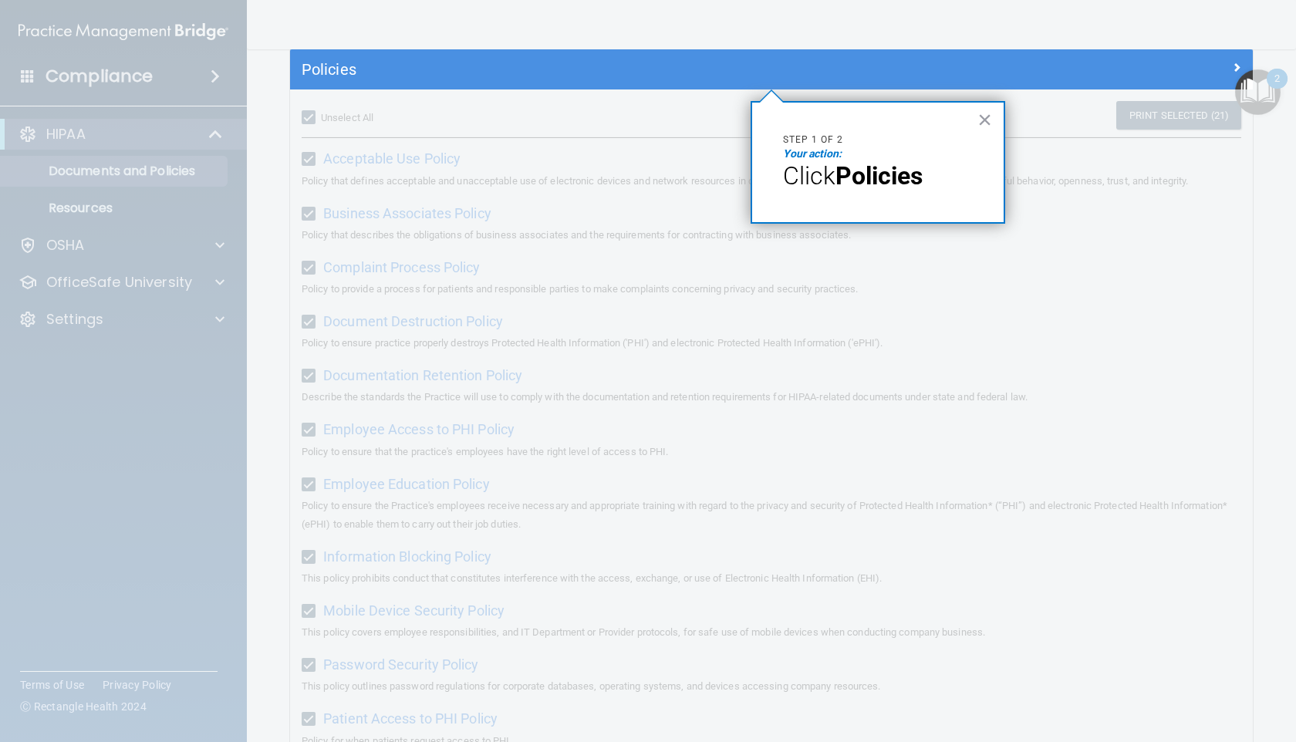
click at [552, 167] on span "Click" at bounding box center [809, 175] width 52 height 29
click at [552, 147] on p "Your action:" at bounding box center [878, 154] width 190 height 15
click at [552, 225] on div at bounding box center [771, 416] width 963 height 653
click at [552, 297] on div at bounding box center [771, 416] width 963 height 653
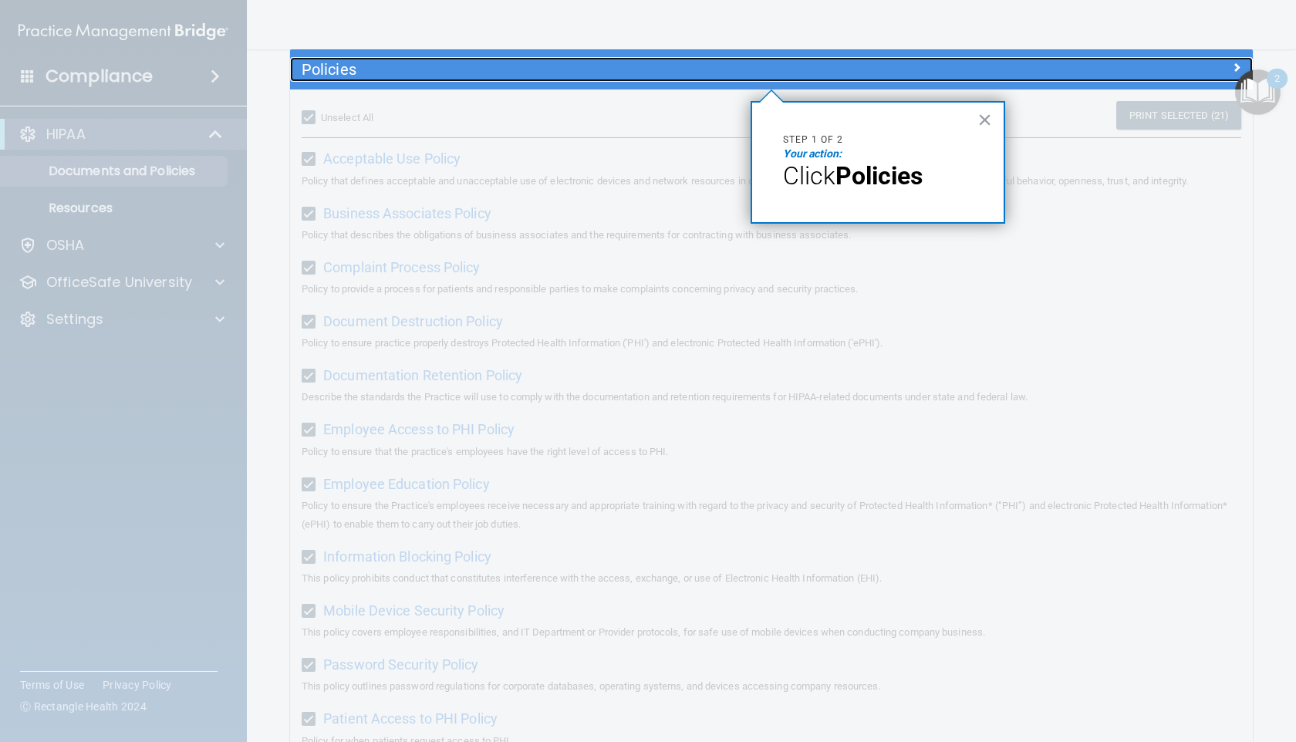
click at [360, 70] on h5 "Policies" at bounding box center [651, 69] width 699 height 17
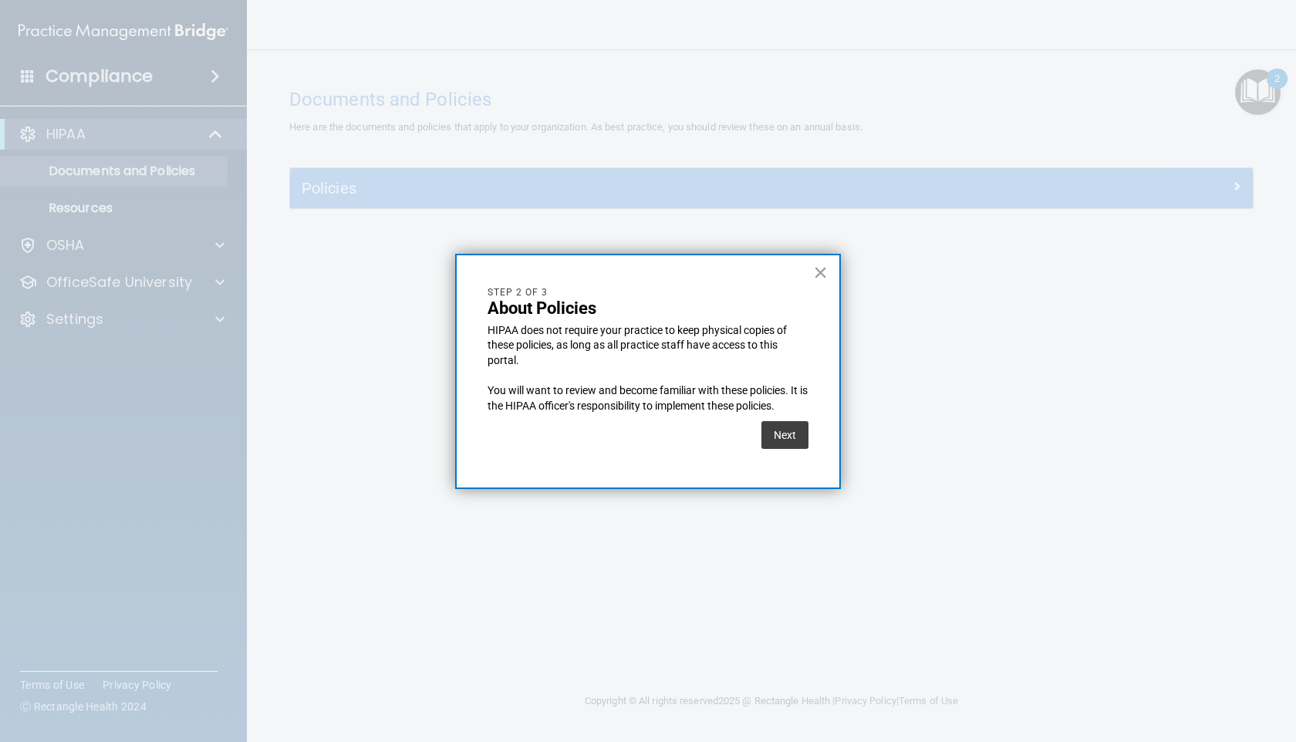
scroll to position [0, 0]
click at [552, 435] on button "Next" at bounding box center [785, 435] width 47 height 28
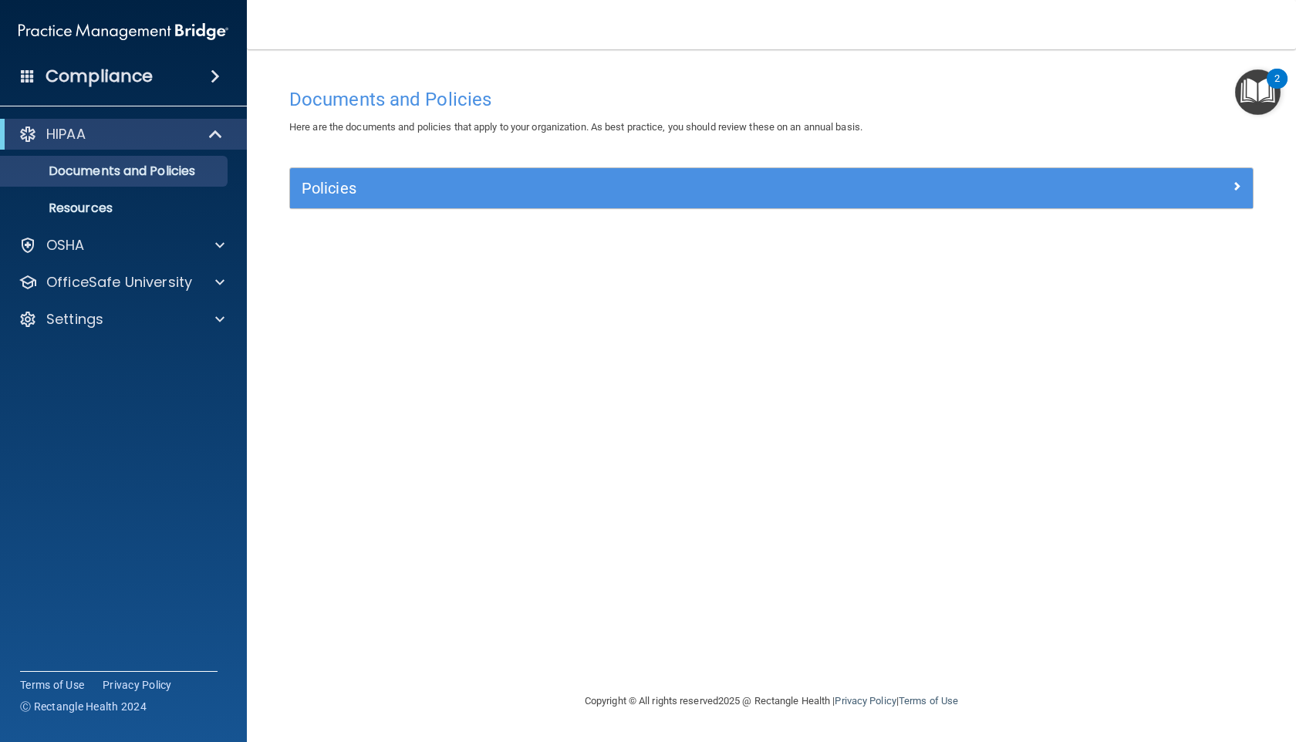
click at [552, 86] on img "Open Resource Center, 2 new notifications" at bounding box center [1258, 92] width 46 height 46
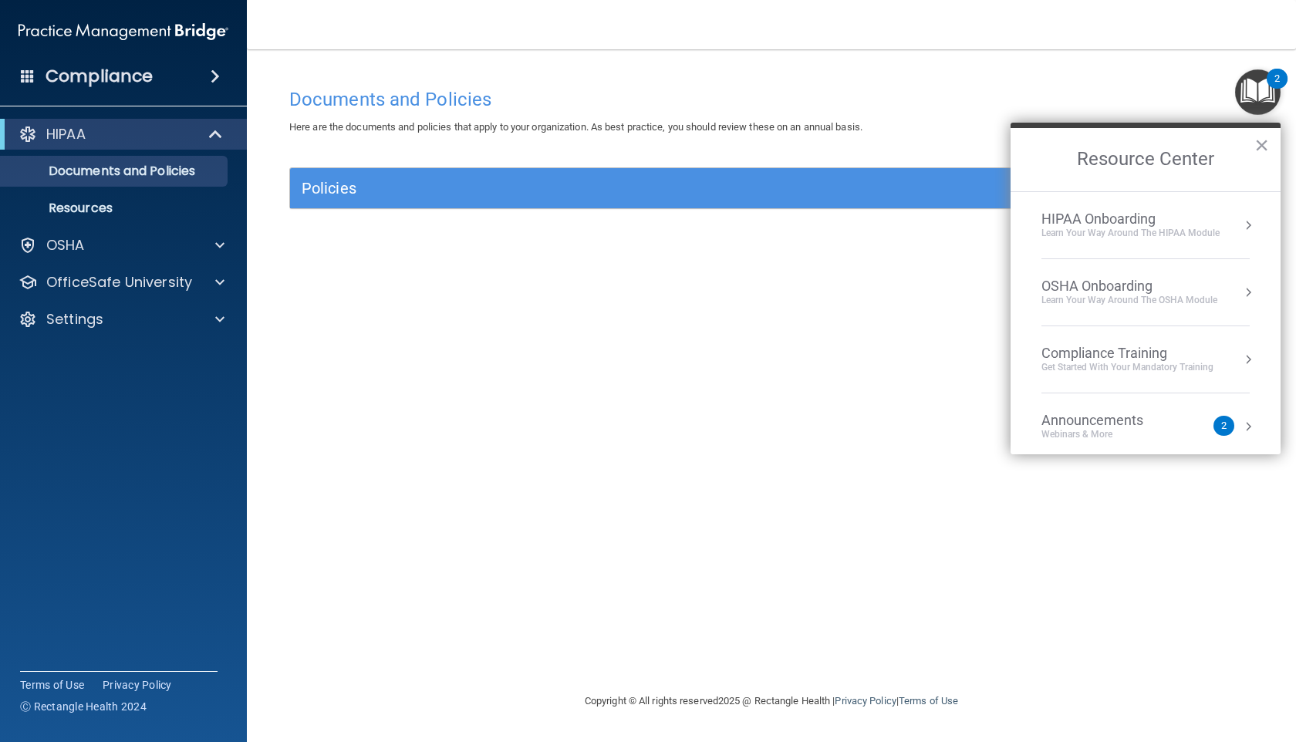
click at [552, 304] on div "Learn your way around the OSHA module" at bounding box center [1130, 300] width 176 height 13
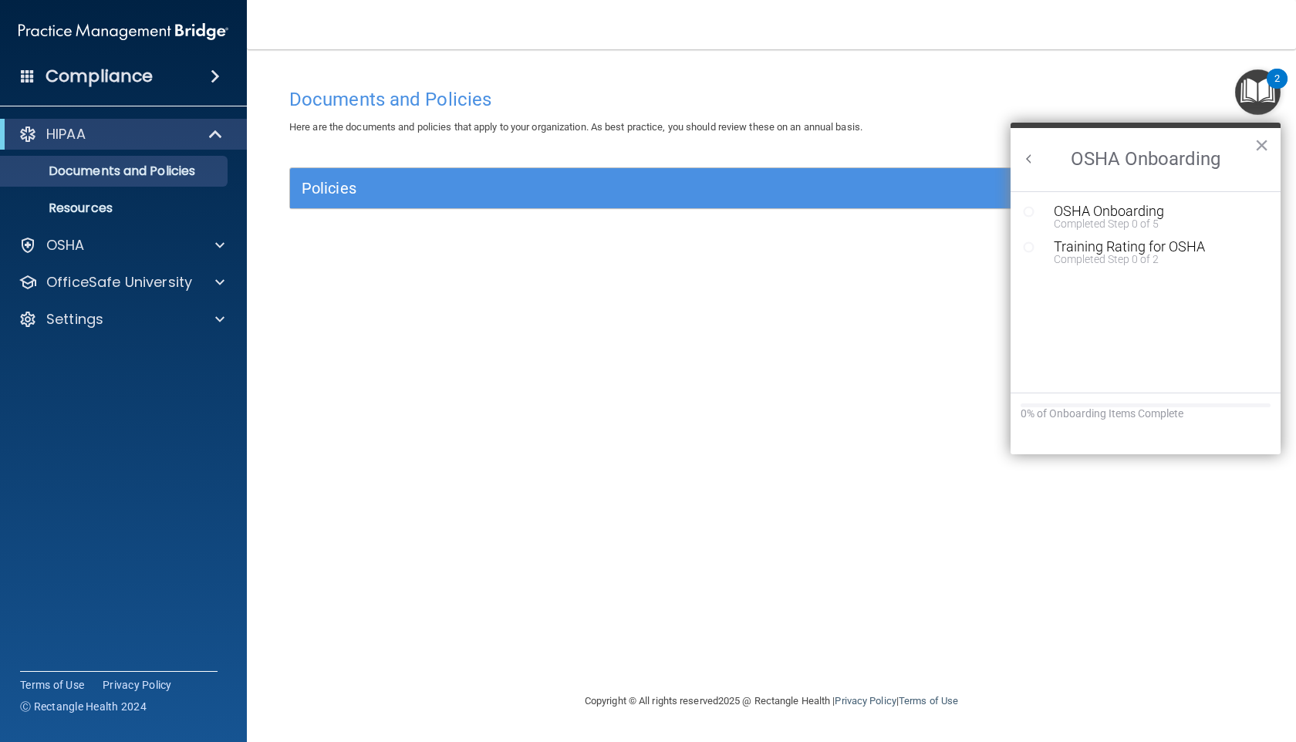
click at [552, 166] on h2 "OSHA Onboarding" at bounding box center [1146, 159] width 270 height 63
click at [552, 160] on button "Back to Resource Center Home" at bounding box center [1029, 158] width 15 height 15
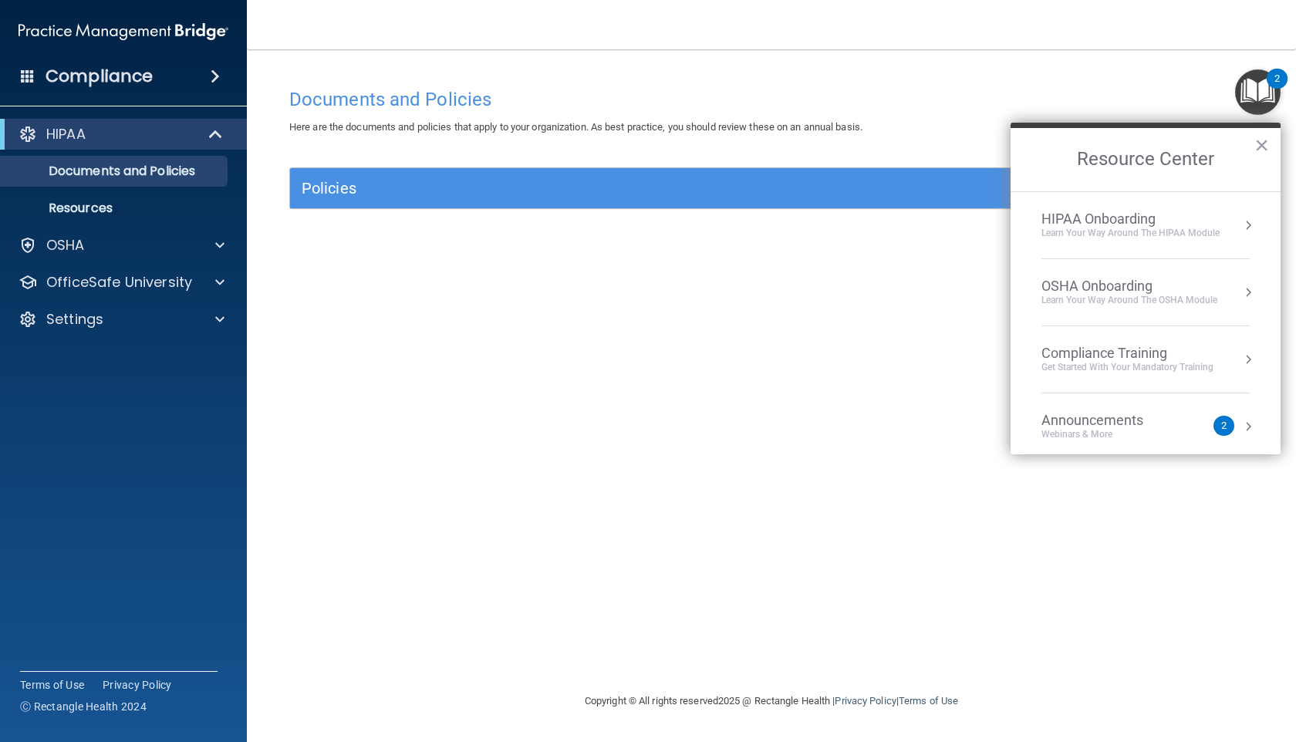
click at [552, 207] on li "HIPAA Onboarding Learn Your Way around the HIPAA module" at bounding box center [1146, 225] width 208 height 67
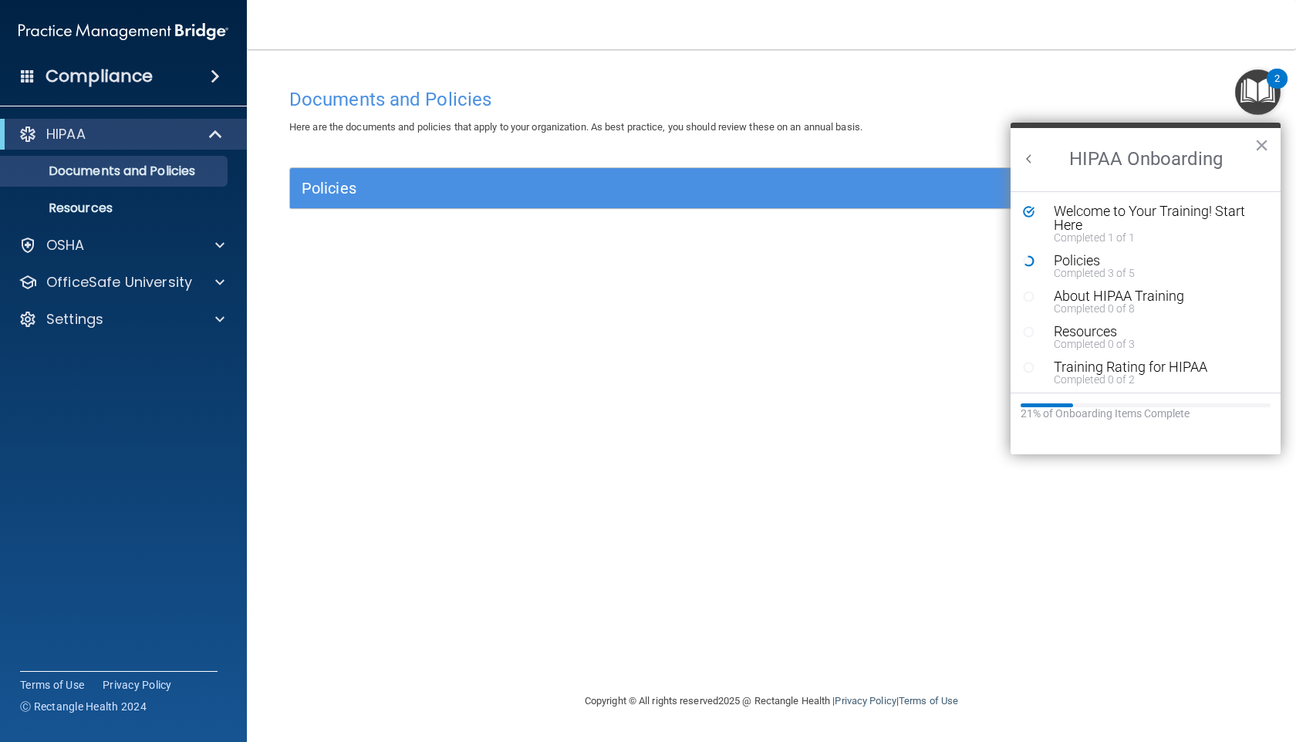
click at [552, 279] on li "Policies Completed 3 of 5" at bounding box center [1145, 271] width 245 height 35
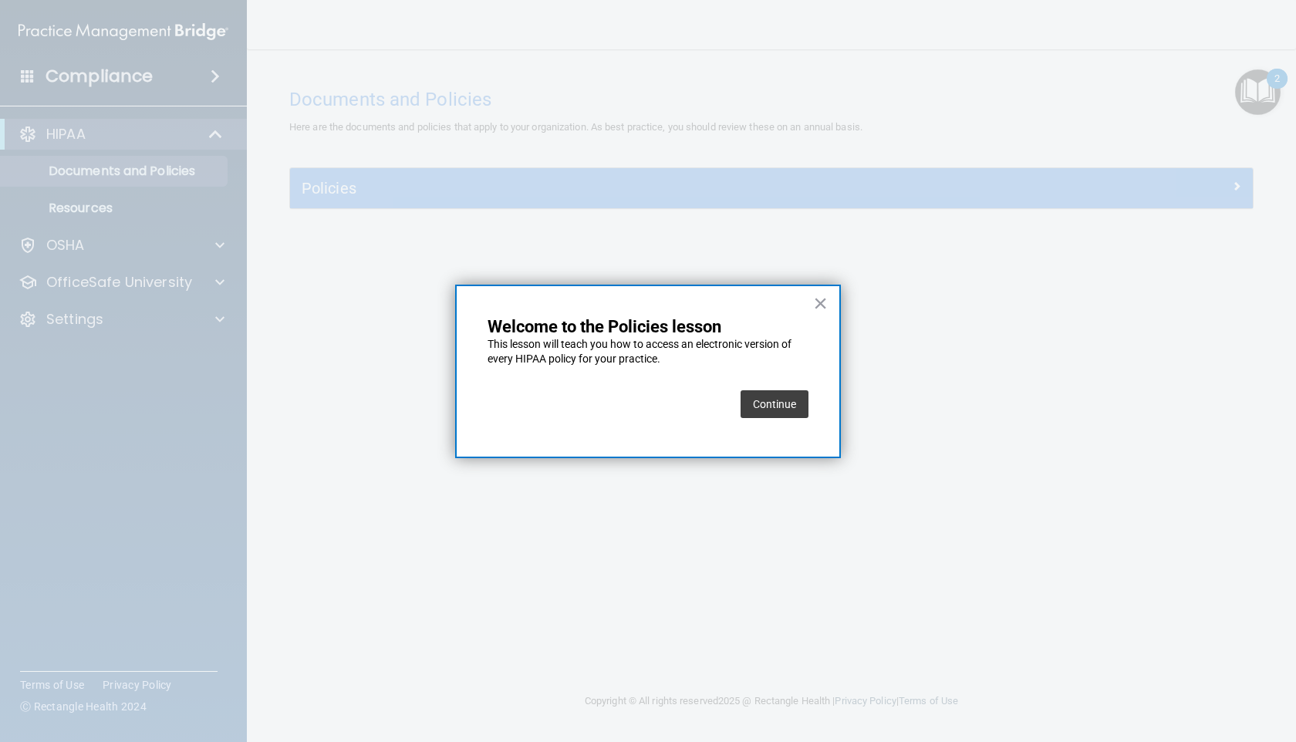
click at [552, 279] on div at bounding box center [648, 371] width 1296 height 742
click at [552, 397] on button "Continue" at bounding box center [775, 404] width 68 height 28
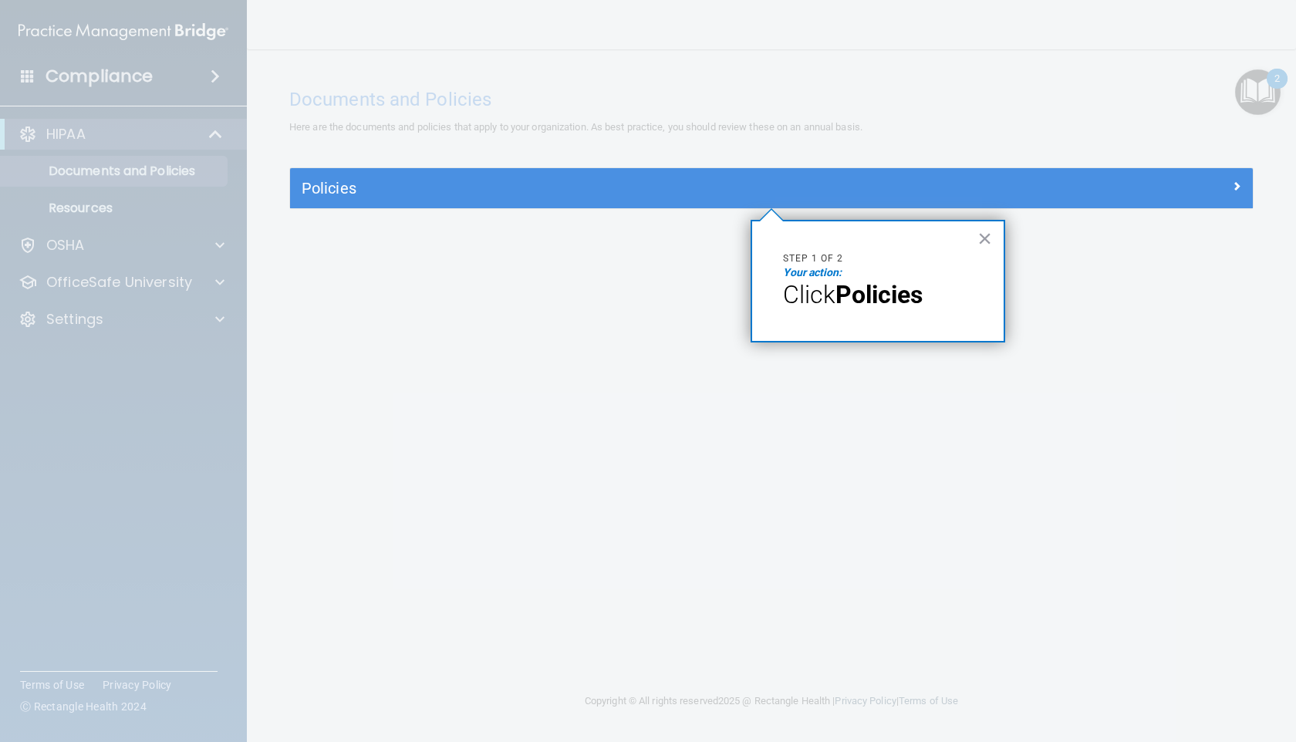
click at [552, 312] on div "× Step 1 of 2 Your action: Click Policies" at bounding box center [878, 281] width 255 height 123
click at [552, 234] on button "×" at bounding box center [985, 238] width 15 height 25
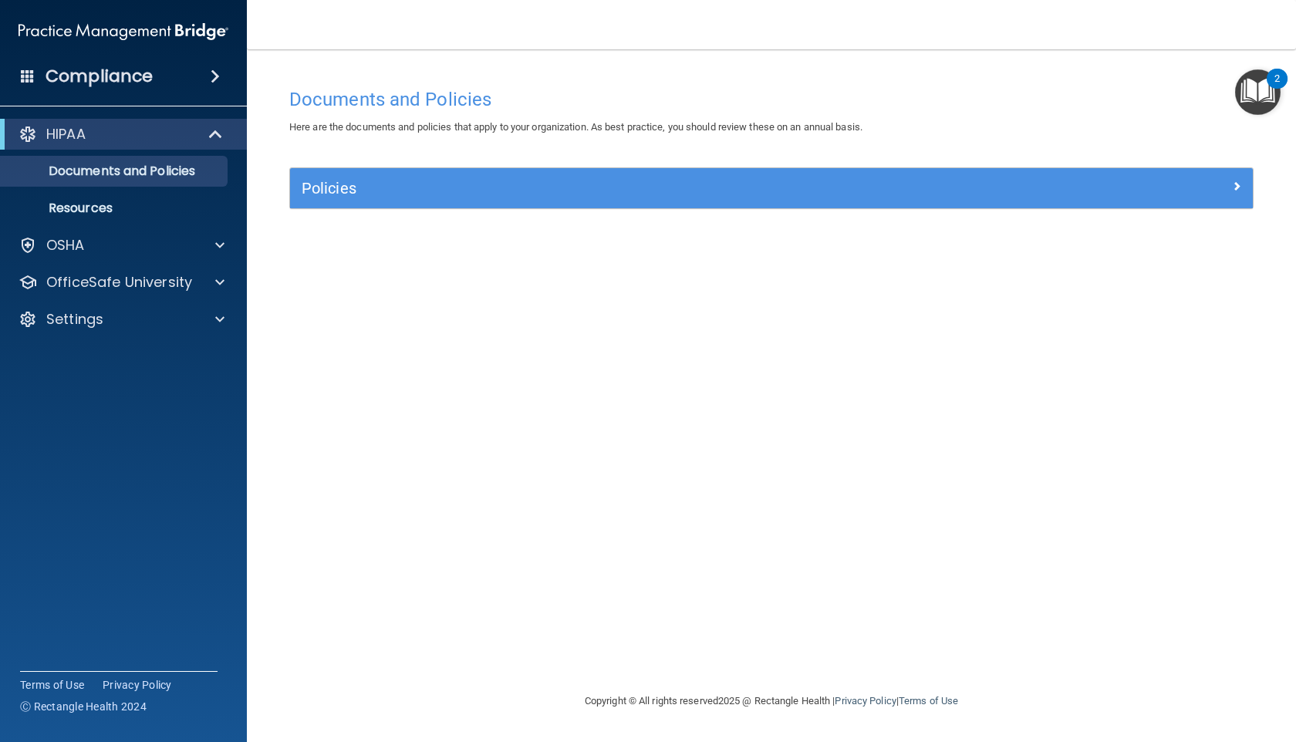
click at [552, 205] on div "Policies" at bounding box center [771, 188] width 963 height 40
click at [552, 160] on div "Documents and Policies Here are the documents and policies that apply to your o…" at bounding box center [772, 386] width 988 height 612
click at [552, 208] on div "Policies" at bounding box center [771, 188] width 963 height 40
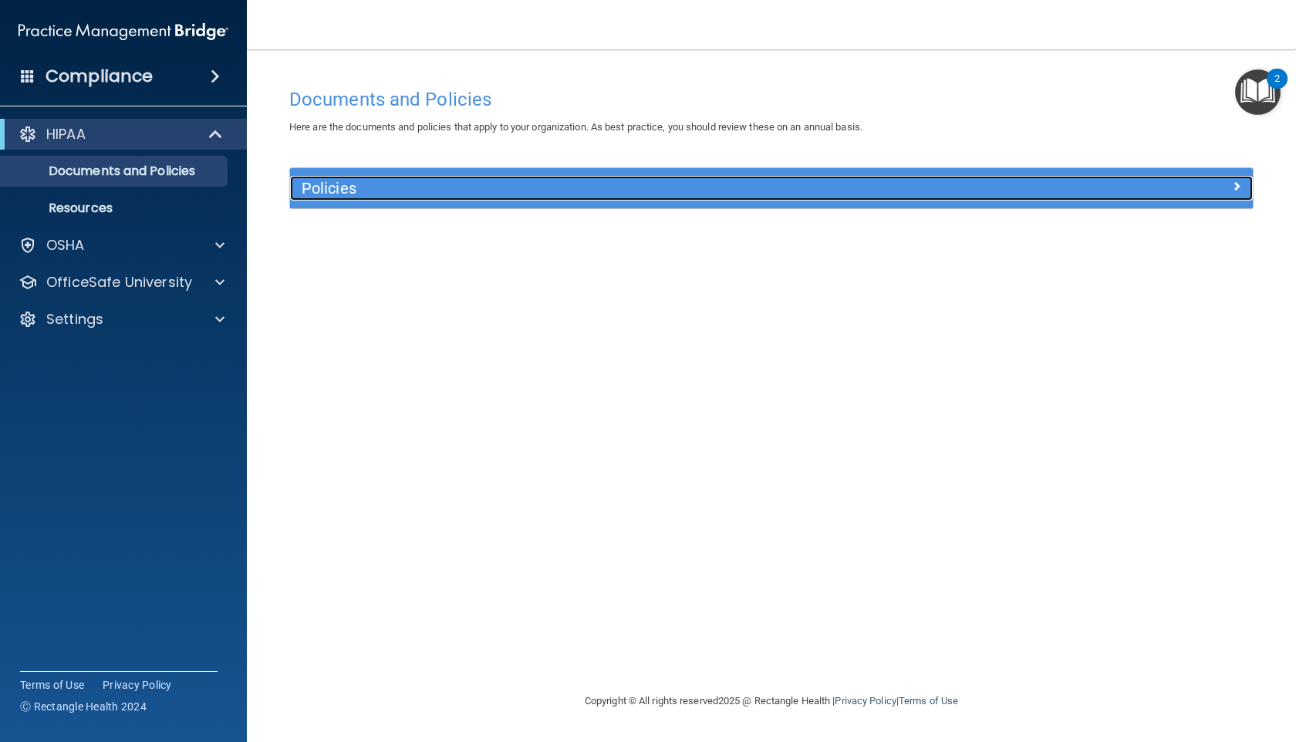
click at [335, 186] on h5 "Policies" at bounding box center [651, 188] width 699 height 17
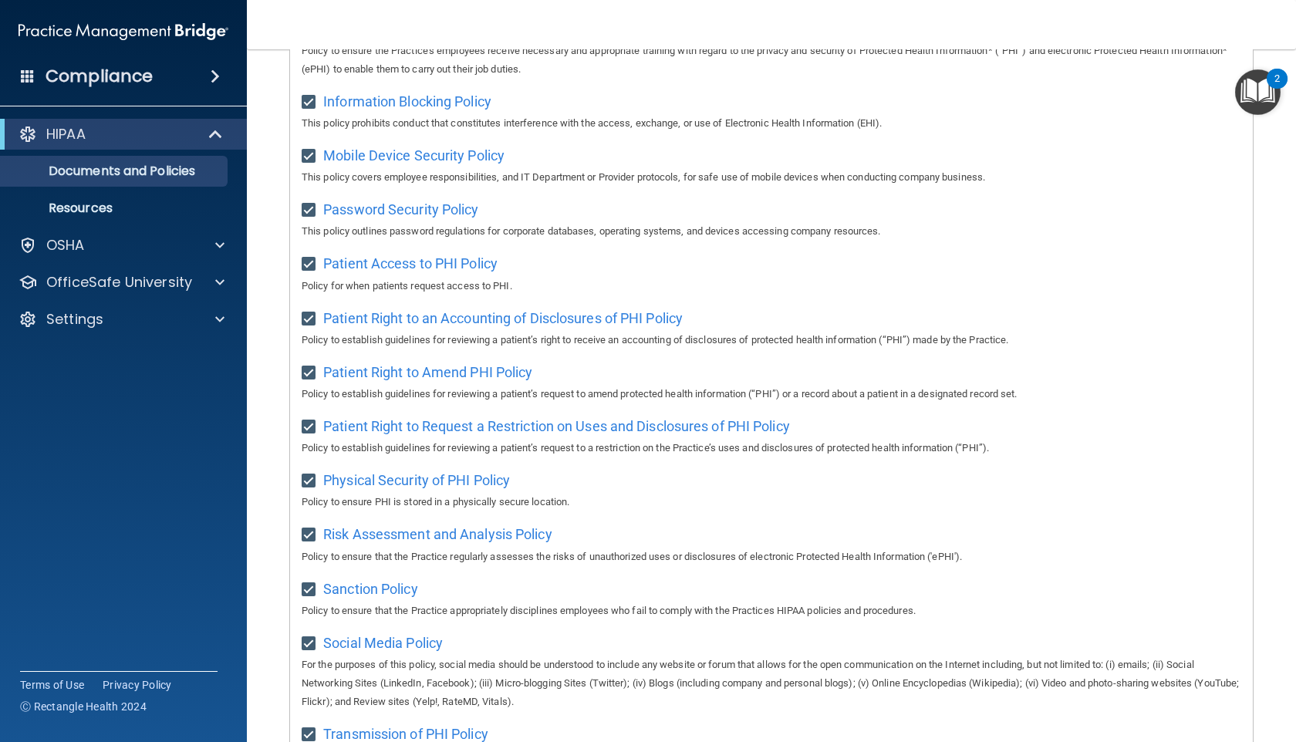
scroll to position [816, 0]
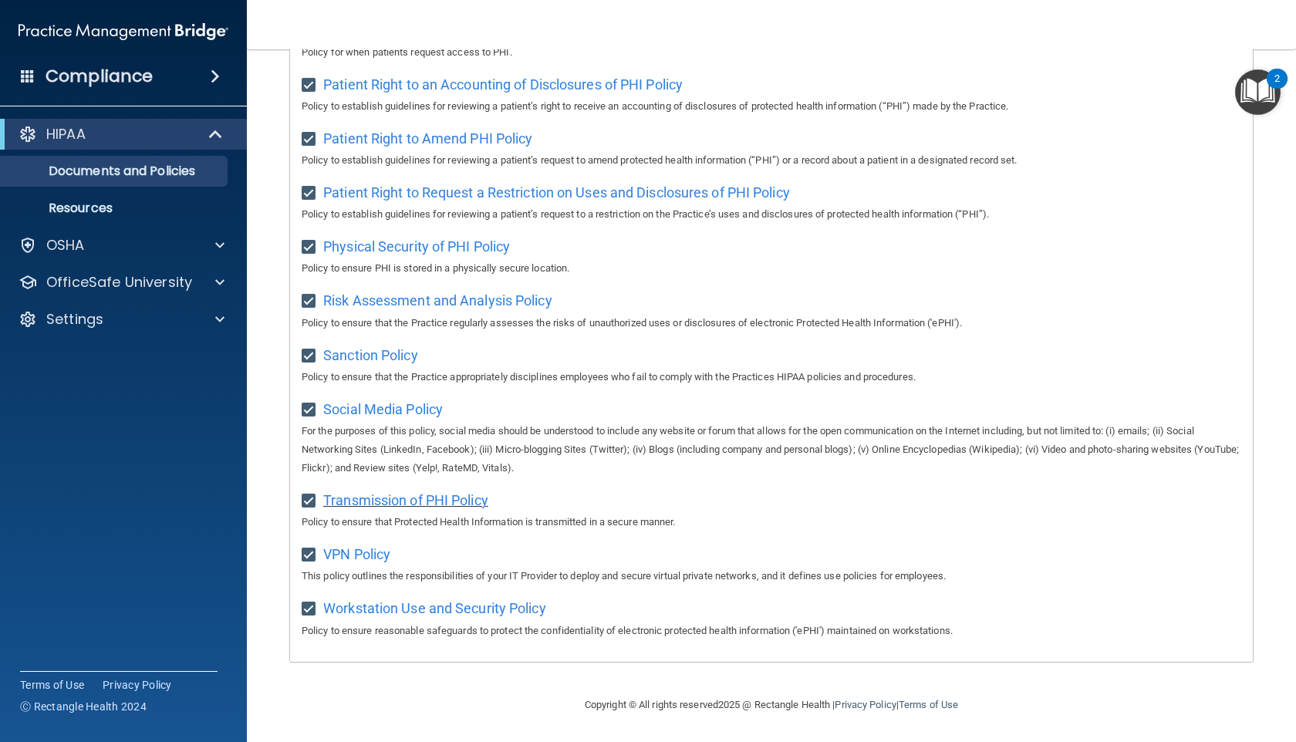
click at [400, 506] on span "Transmission of PHI Policy" at bounding box center [405, 500] width 165 height 16
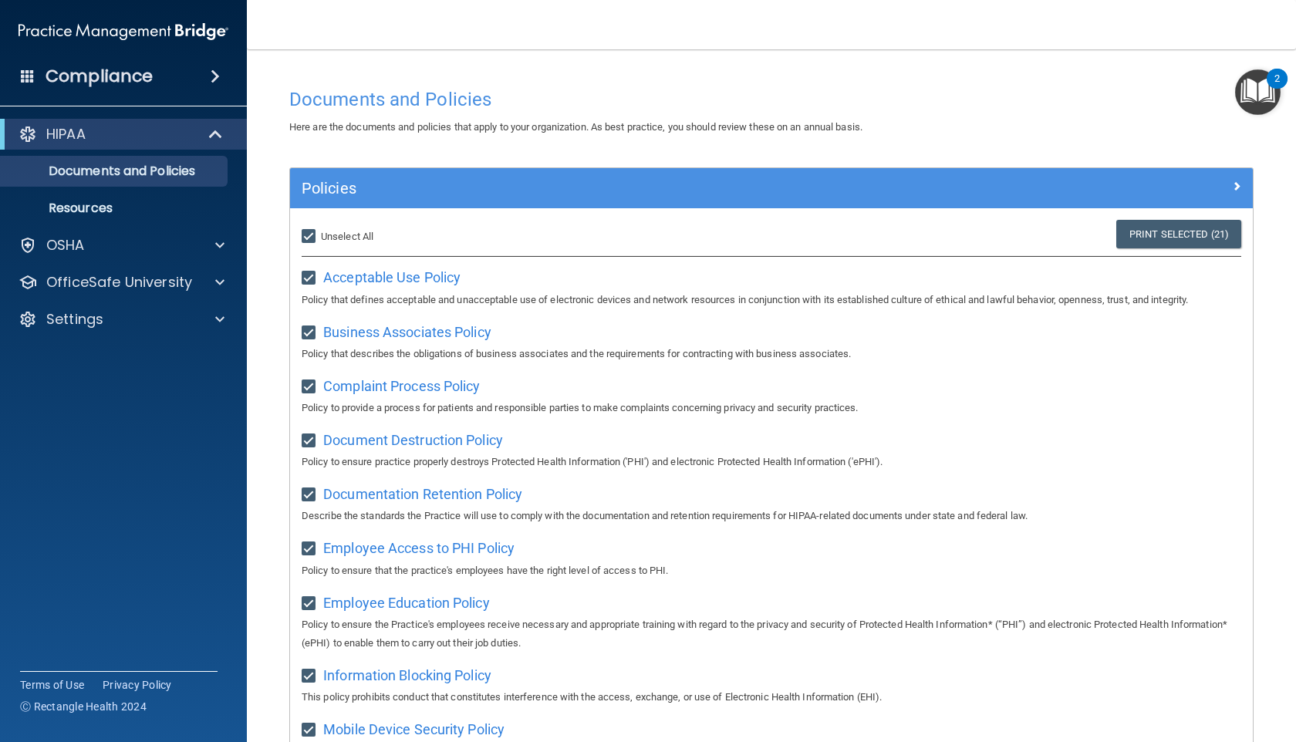
click at [312, 234] on input "Select All (Unselect 21) Unselect All" at bounding box center [311, 237] width 18 height 12
checkbox input "false"
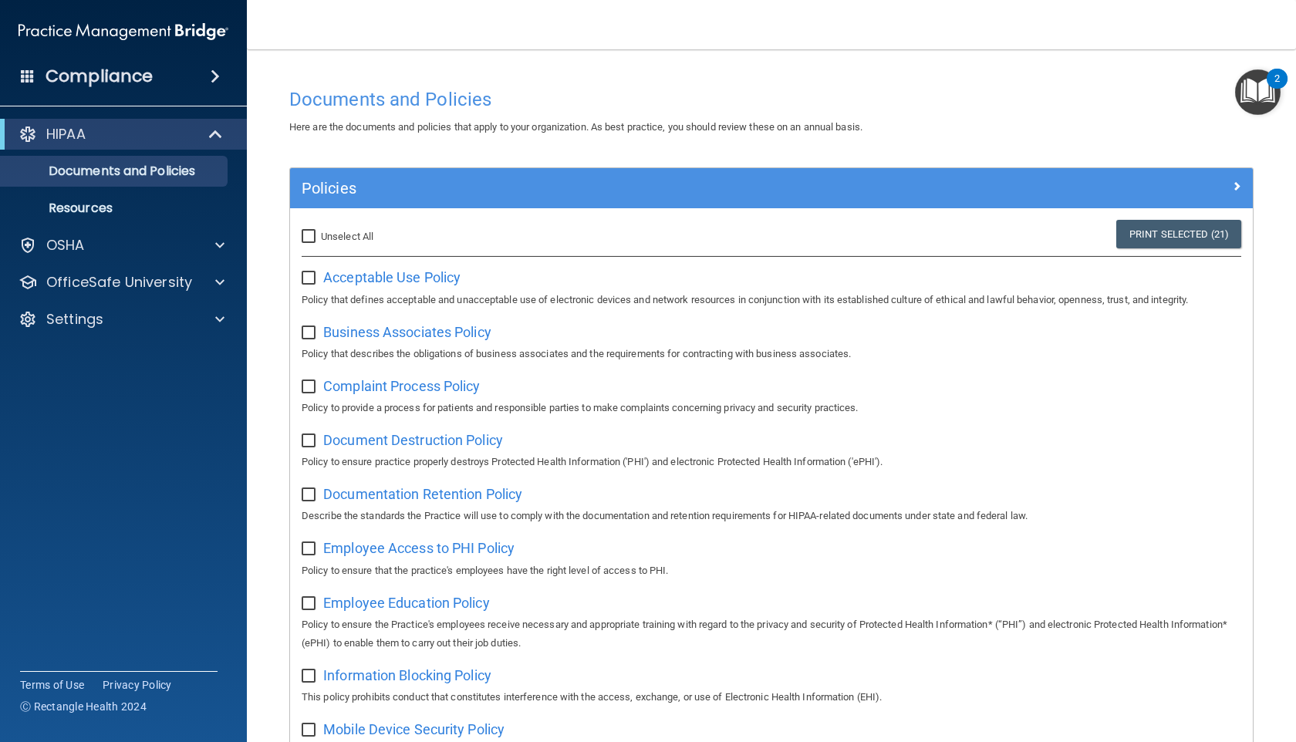
checkbox input "false"
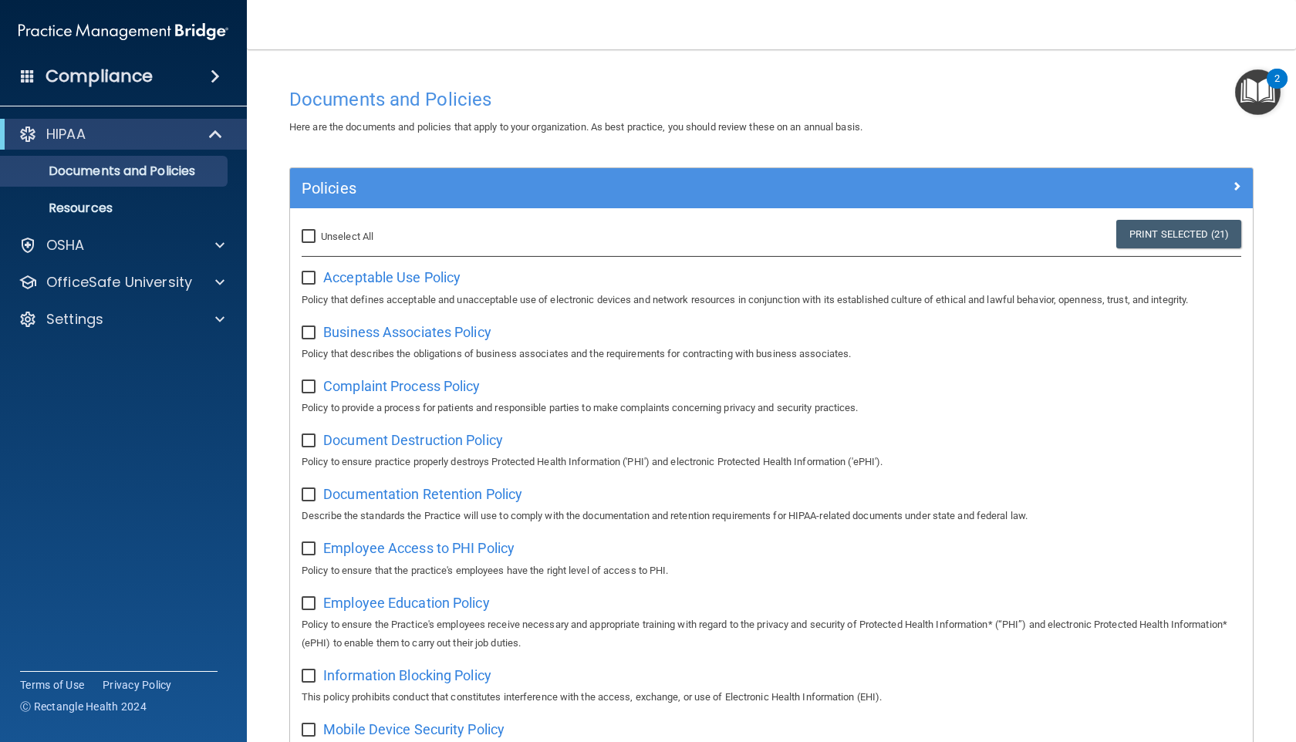
checkbox input "false"
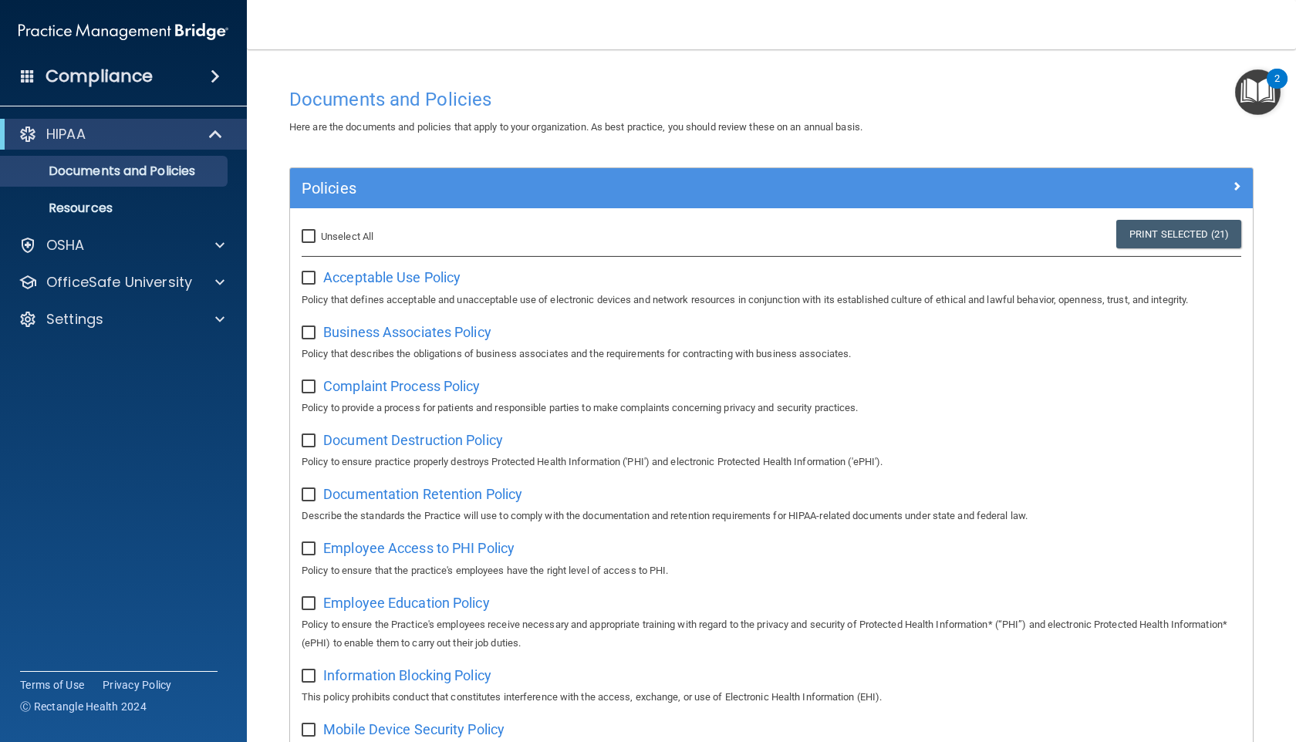
checkbox input "false"
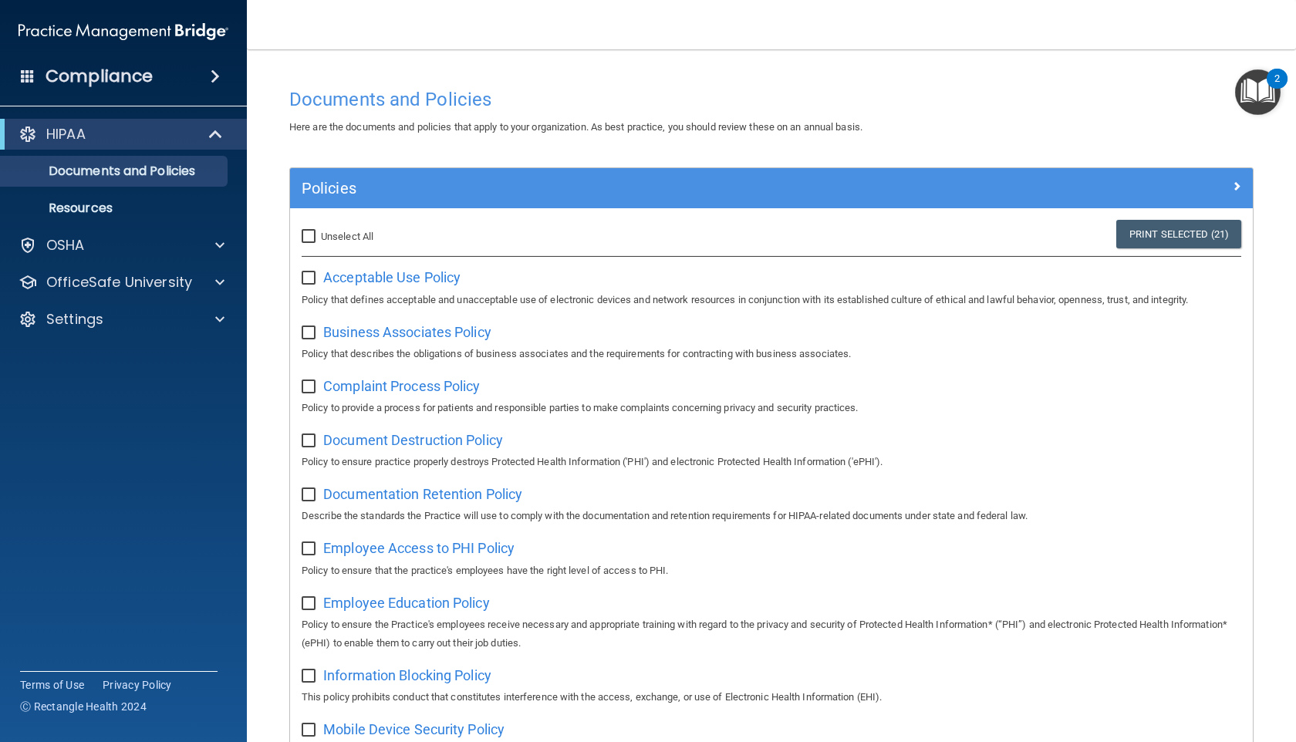
checkbox input "false"
click at [339, 339] on span "Business Associates Policy" at bounding box center [407, 332] width 168 height 16
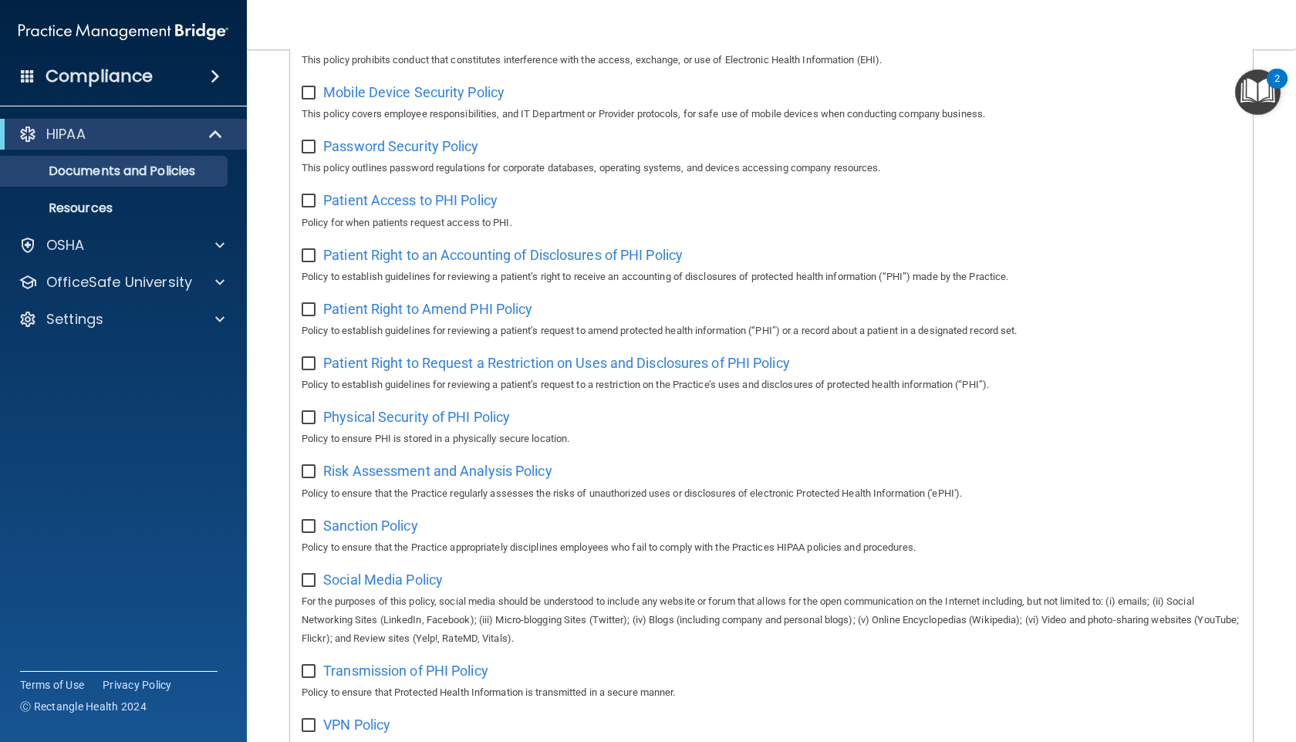
scroll to position [816, 0]
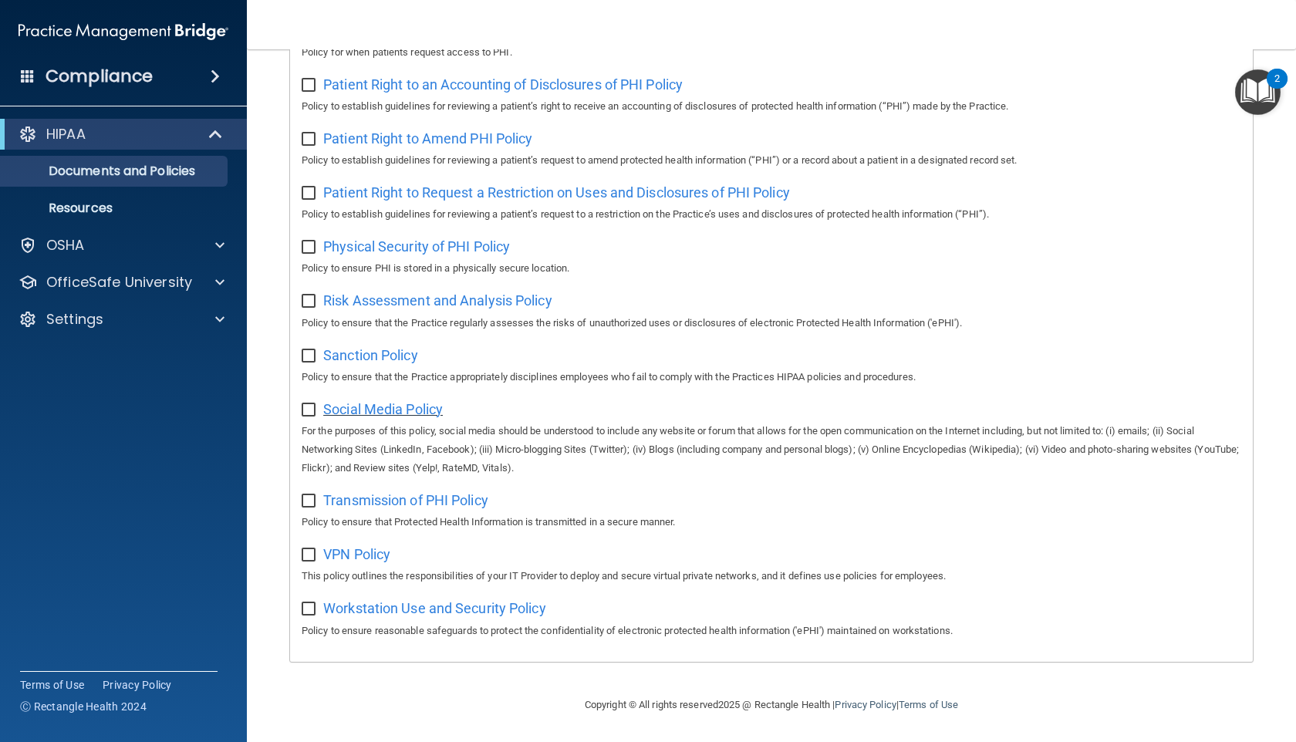
click at [410, 410] on span "Social Media Policy" at bounding box center [383, 409] width 120 height 16
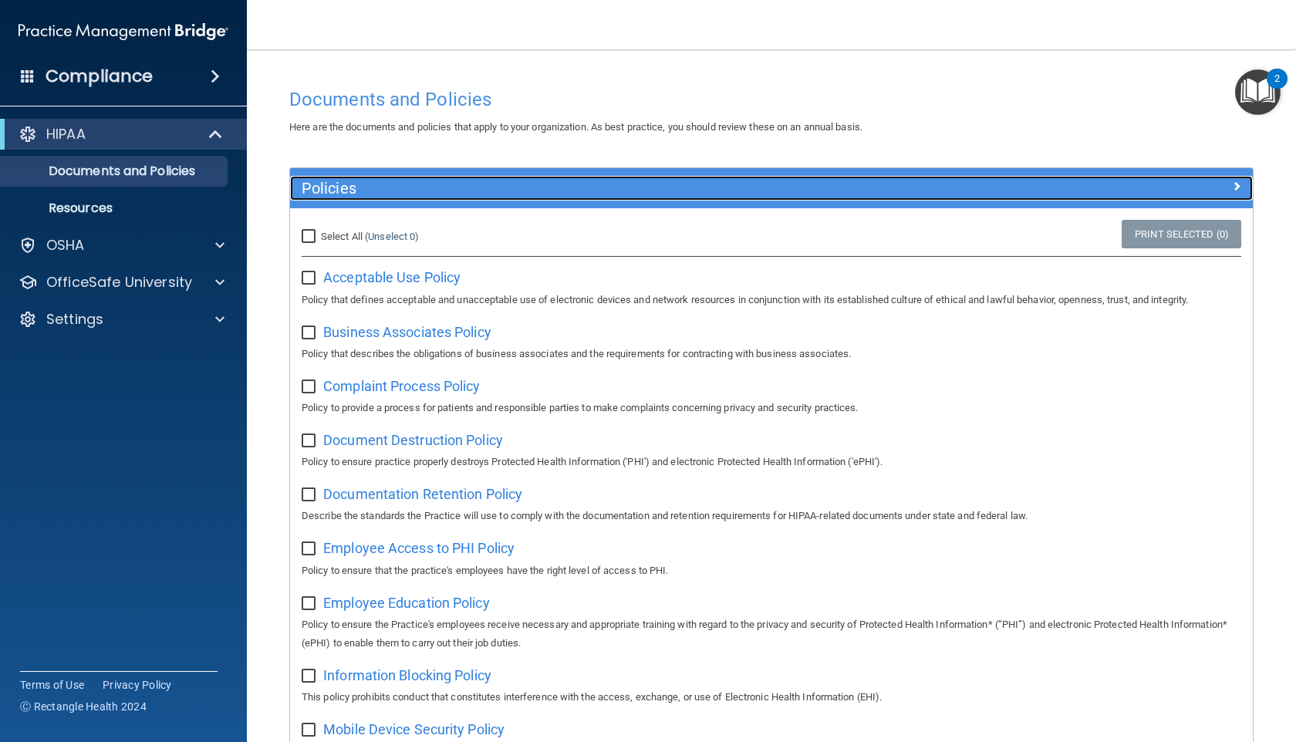
click at [552, 189] on div at bounding box center [1132, 185] width 241 height 19
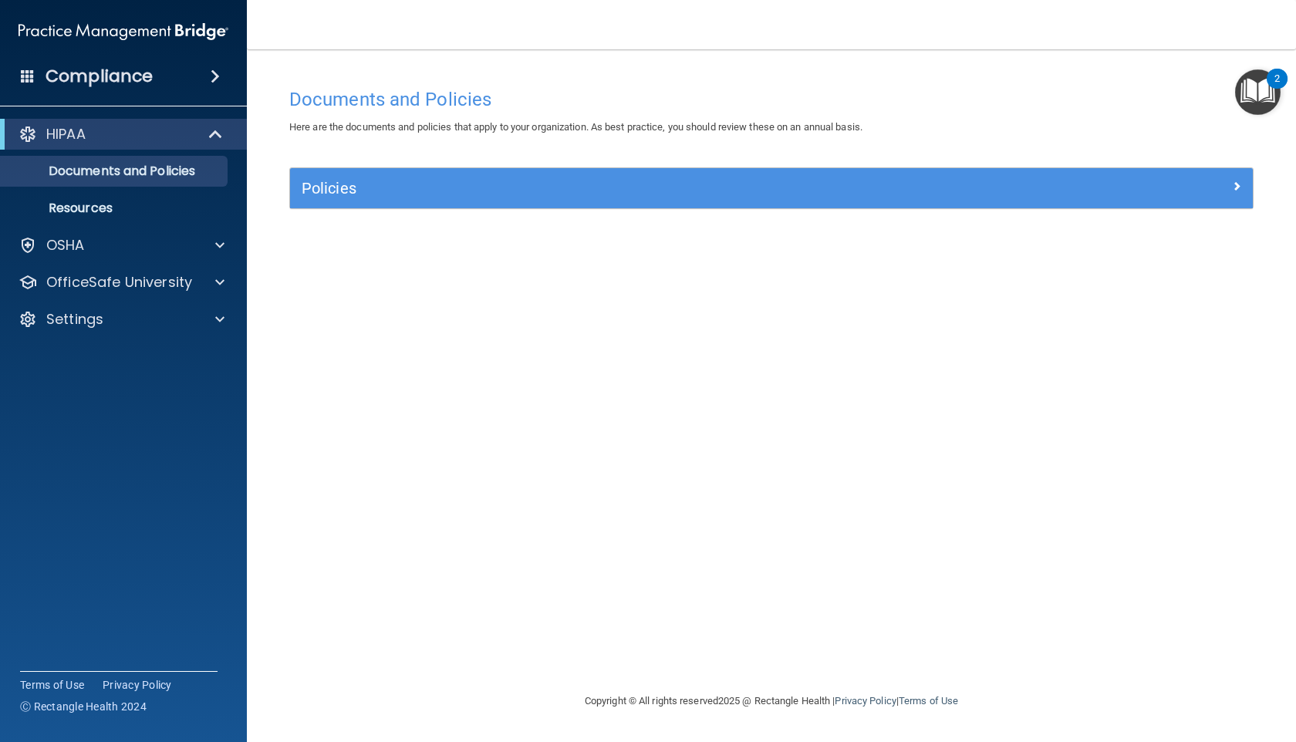
click at [552, 93] on img "Open Resource Center, 2 new notifications" at bounding box center [1258, 92] width 46 height 46
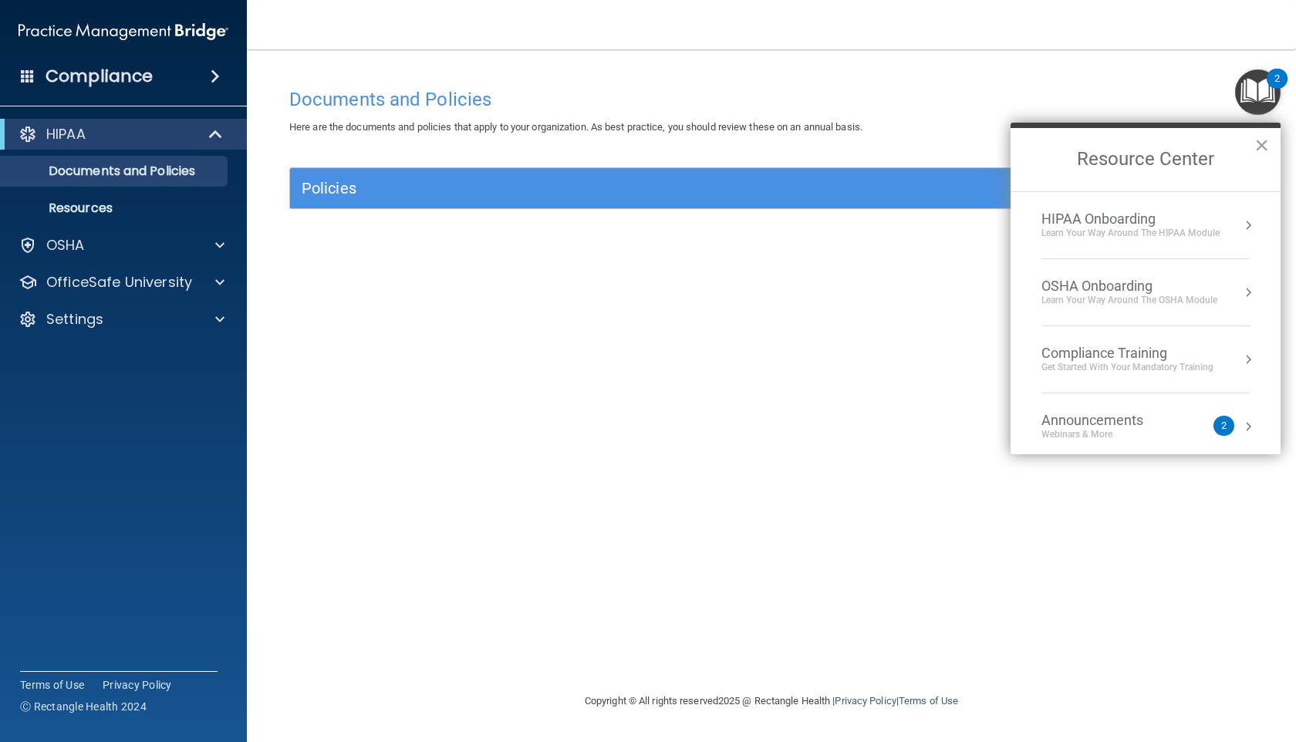
click at [552, 231] on div "Learn Your Way around the HIPAA module" at bounding box center [1131, 233] width 178 height 13
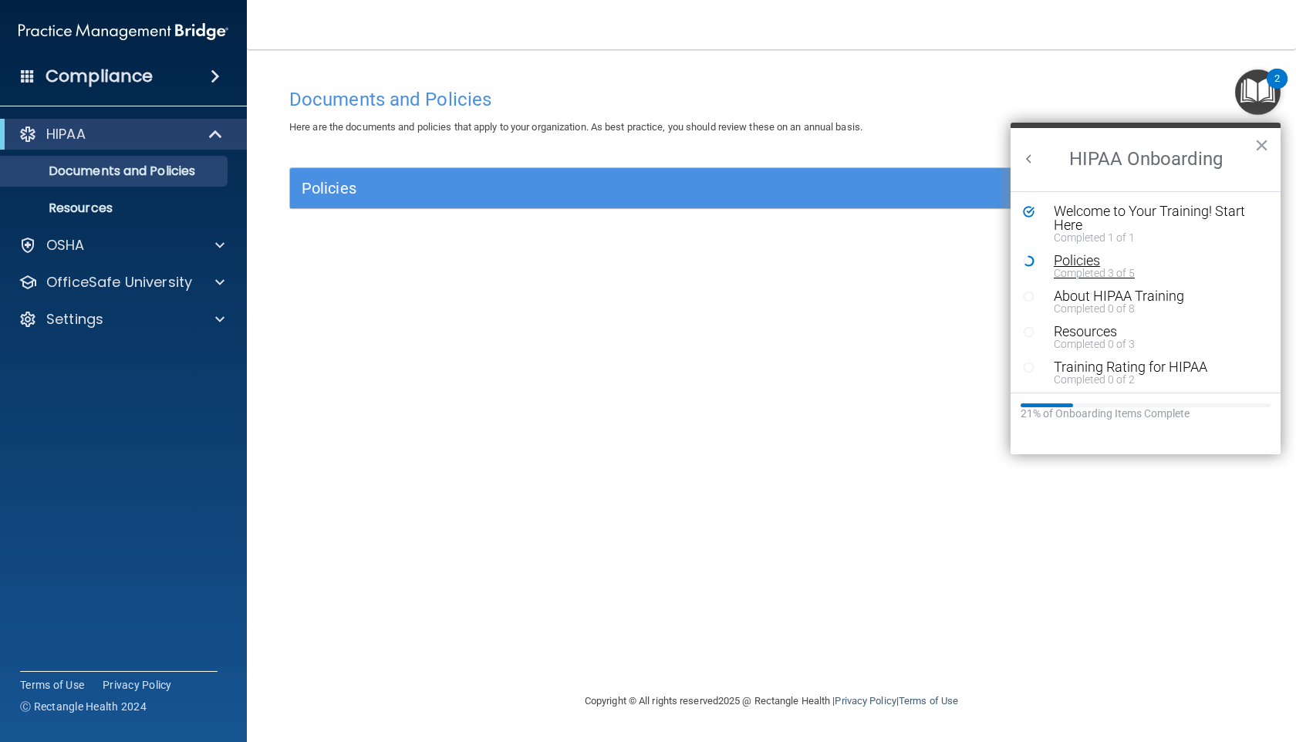
click at [552, 254] on div "Policies" at bounding box center [1157, 261] width 207 height 14
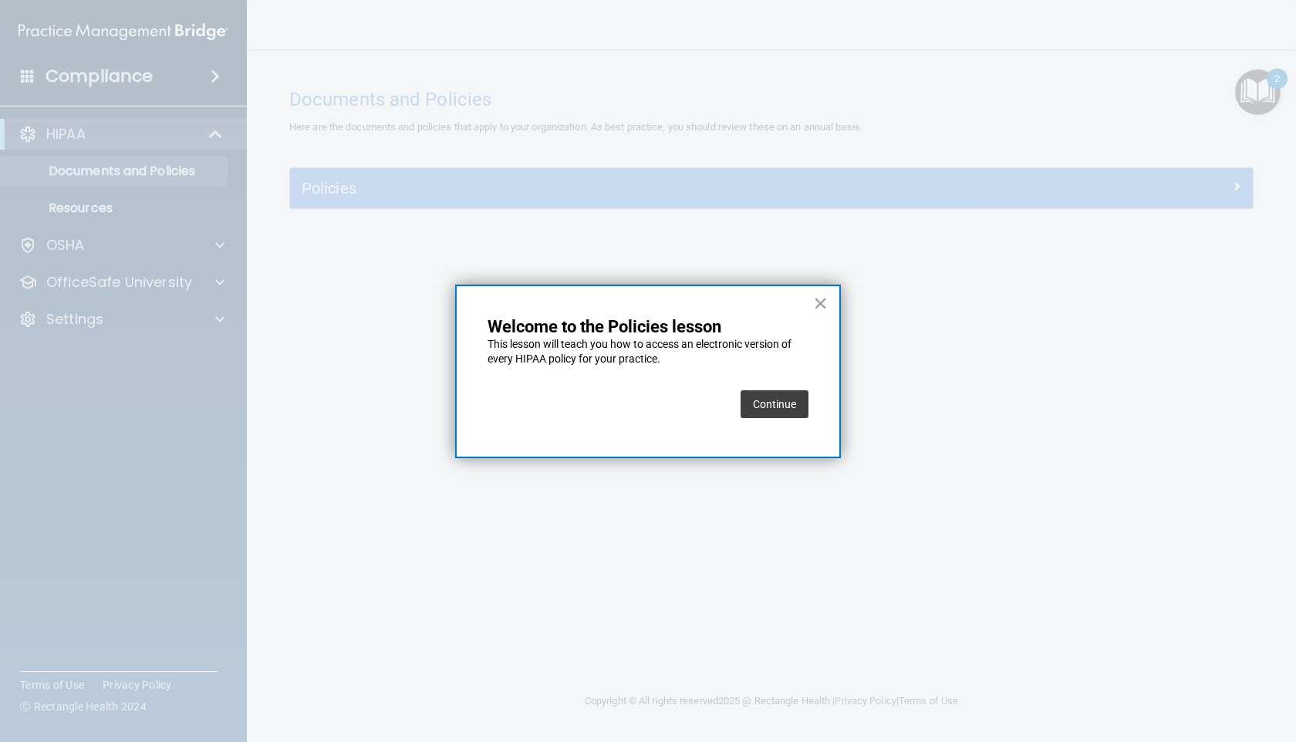
click at [552, 410] on button "Continue" at bounding box center [775, 404] width 68 height 28
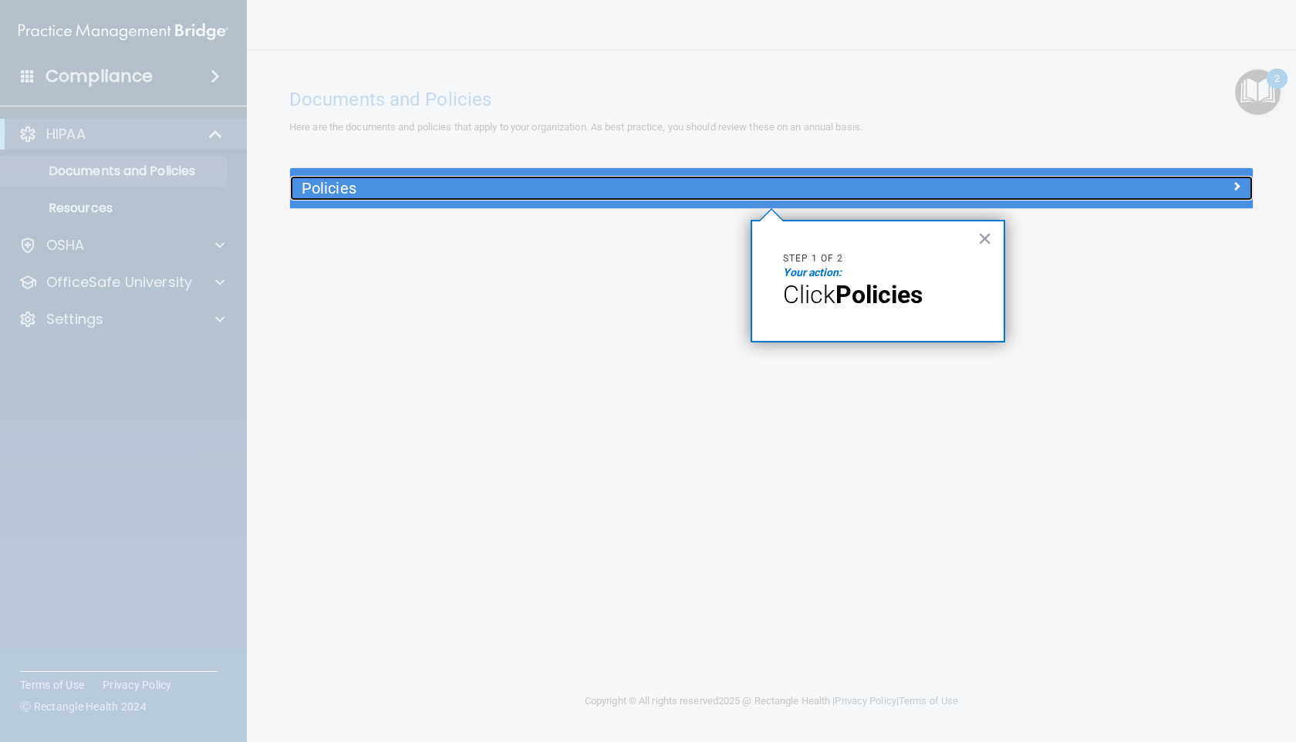
click at [552, 186] on h5 "Policies" at bounding box center [651, 188] width 699 height 17
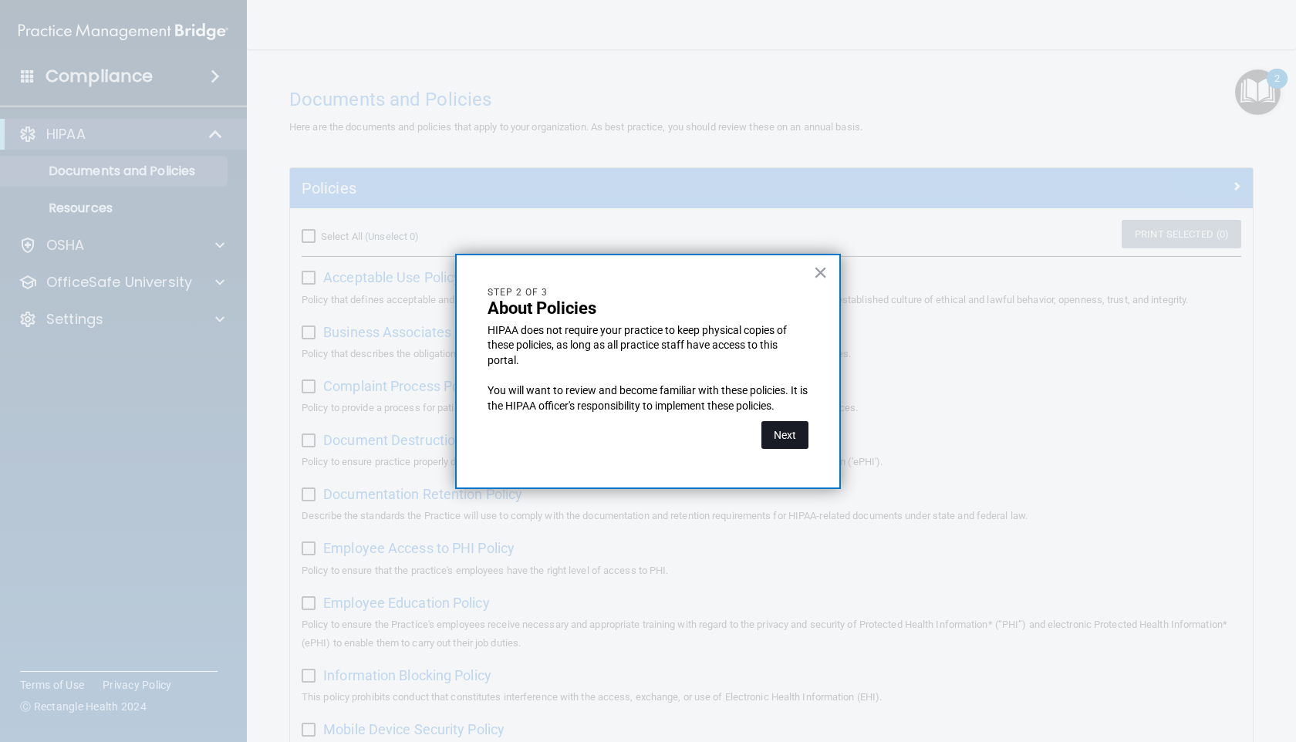
click at [552, 435] on button "Next" at bounding box center [785, 435] width 47 height 28
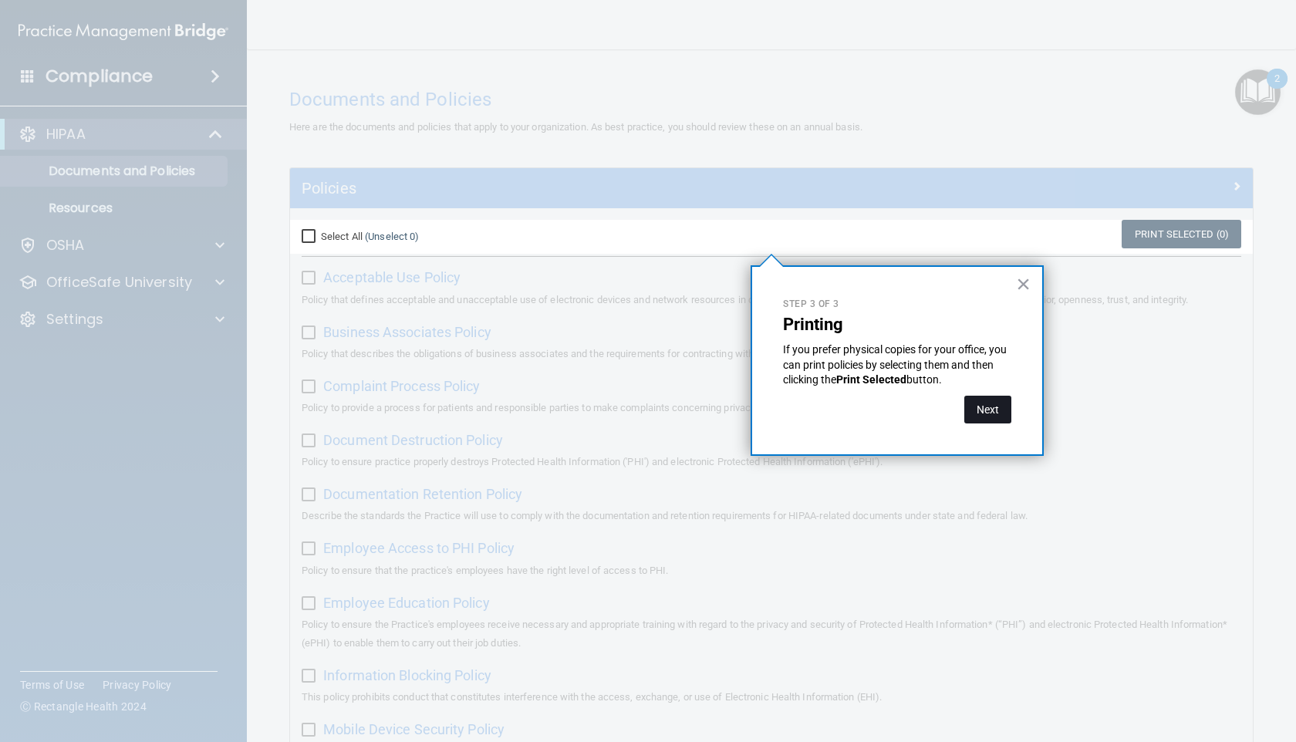
click at [552, 413] on button "Next" at bounding box center [987, 410] width 47 height 28
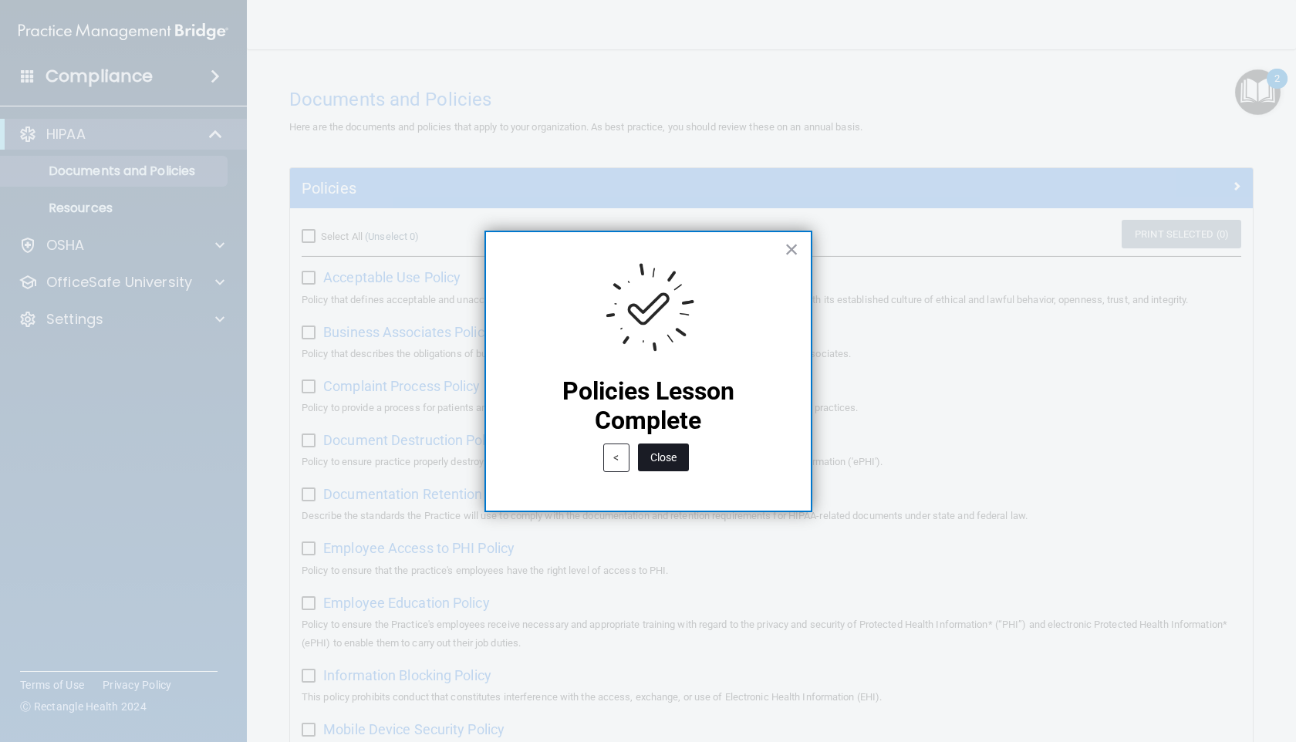
click at [552, 461] on button "Close" at bounding box center [663, 458] width 51 height 28
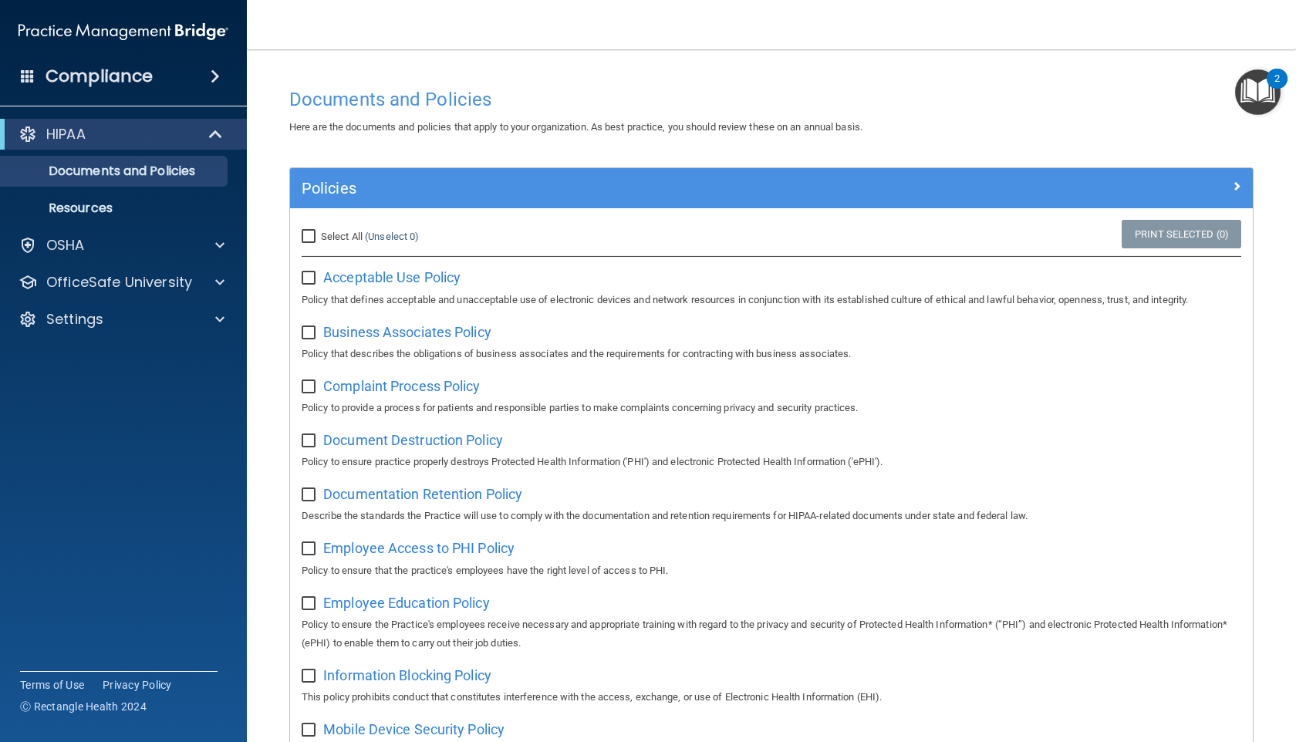
click at [552, 93] on img "Open Resource Center, 2 new notifications" at bounding box center [1258, 92] width 46 height 46
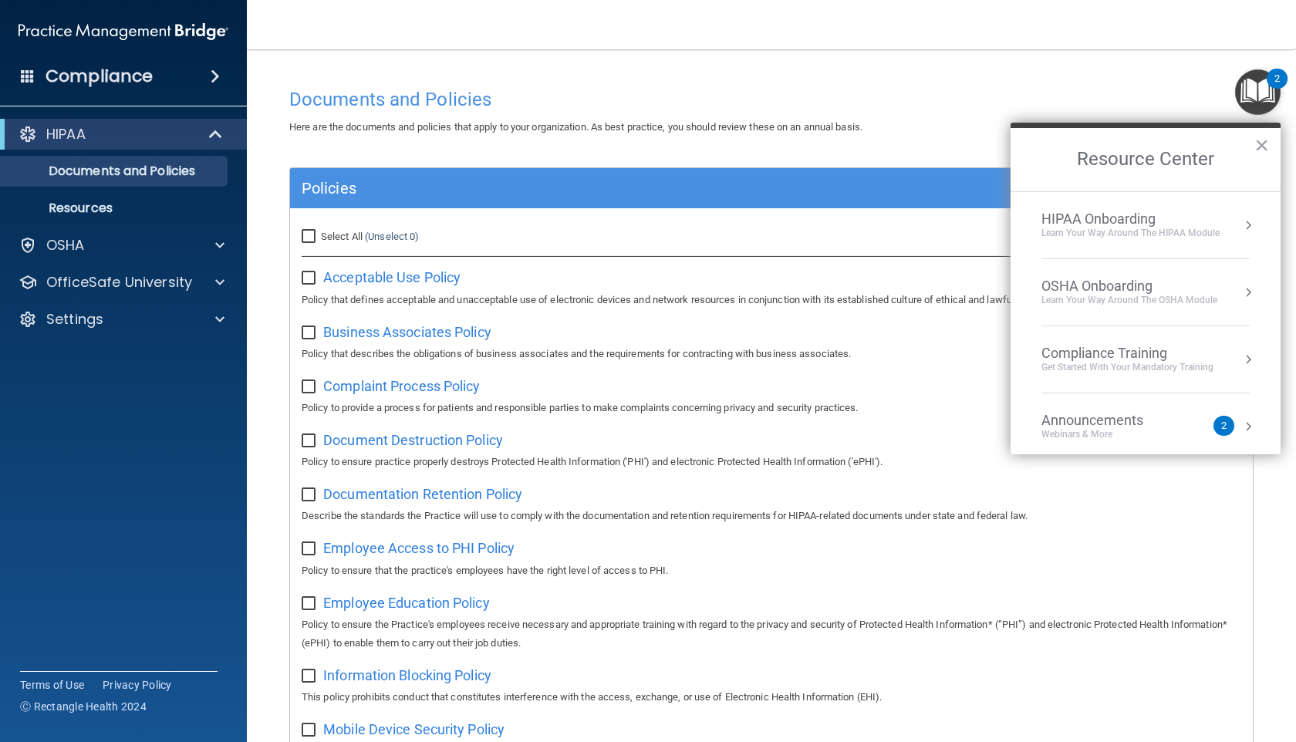
click at [552, 230] on div "Learn Your Way around the HIPAA module" at bounding box center [1131, 233] width 178 height 13
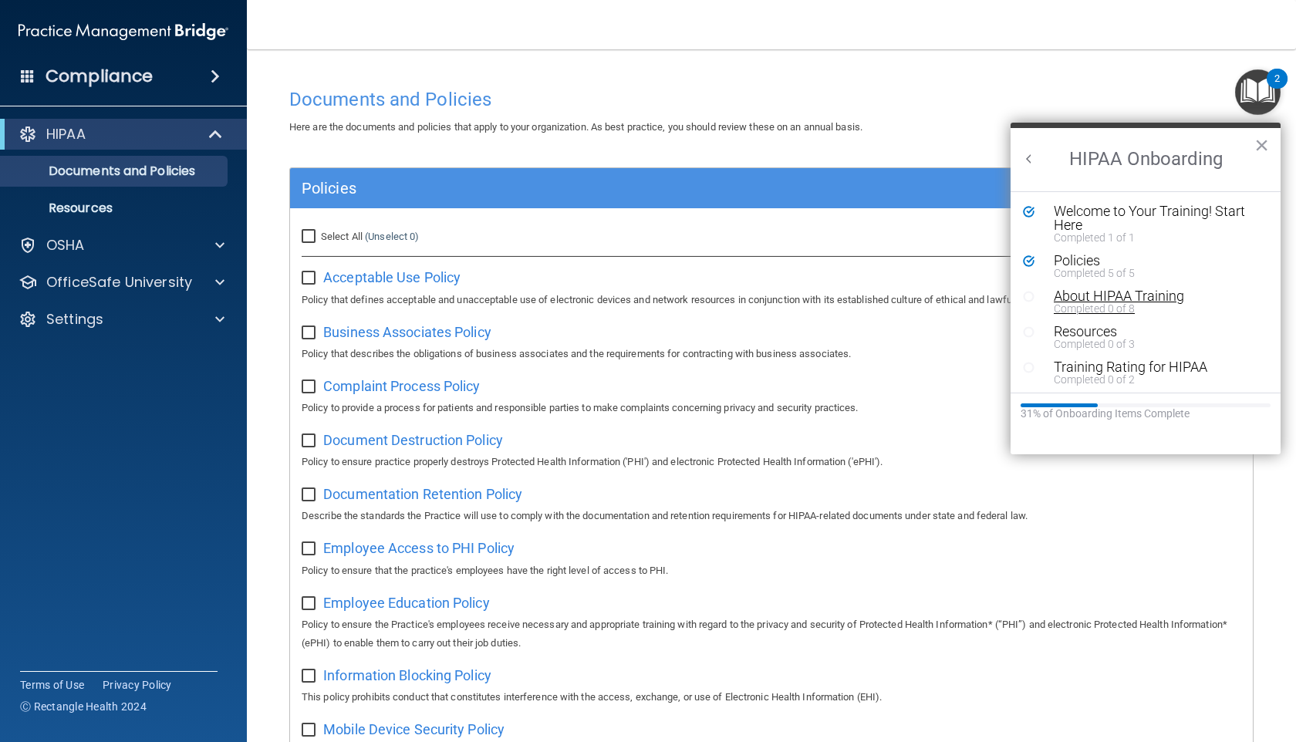
click at [552, 300] on div "About HIPAA Training" at bounding box center [1157, 296] width 207 height 14
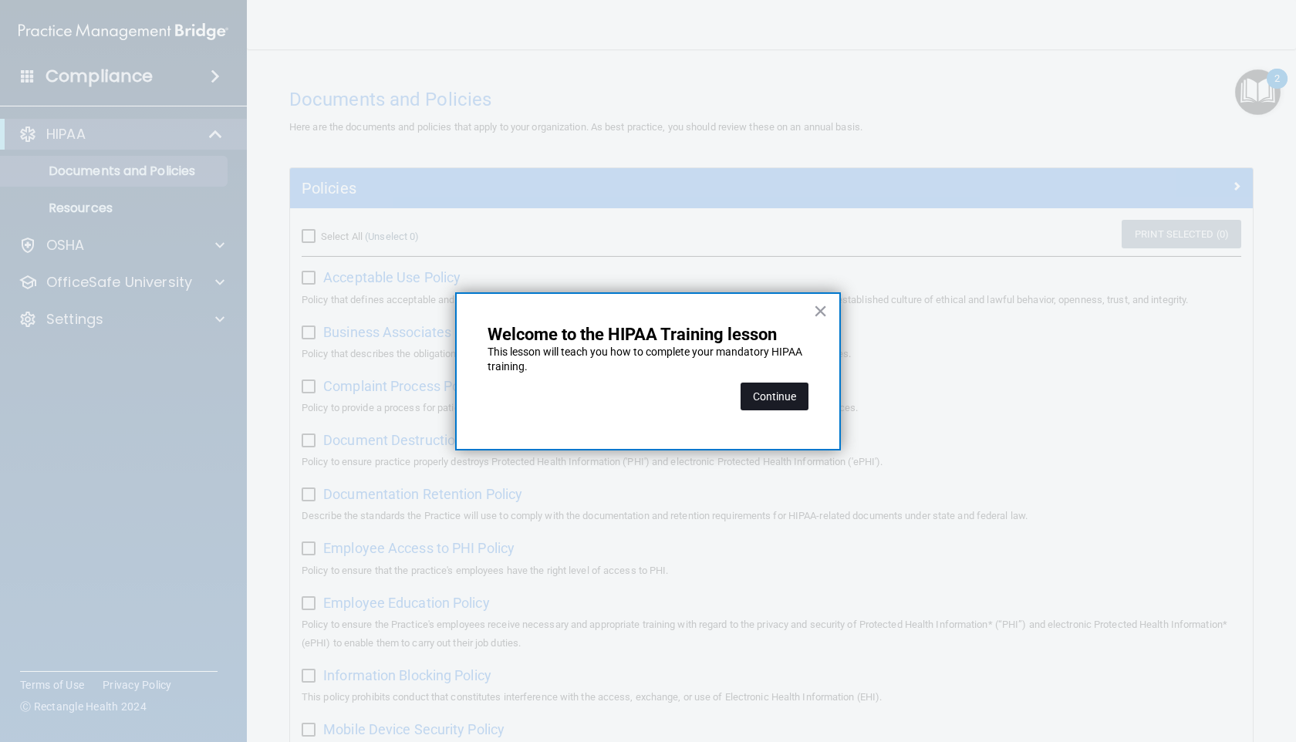
click at [552, 387] on button "Continue" at bounding box center [775, 397] width 68 height 28
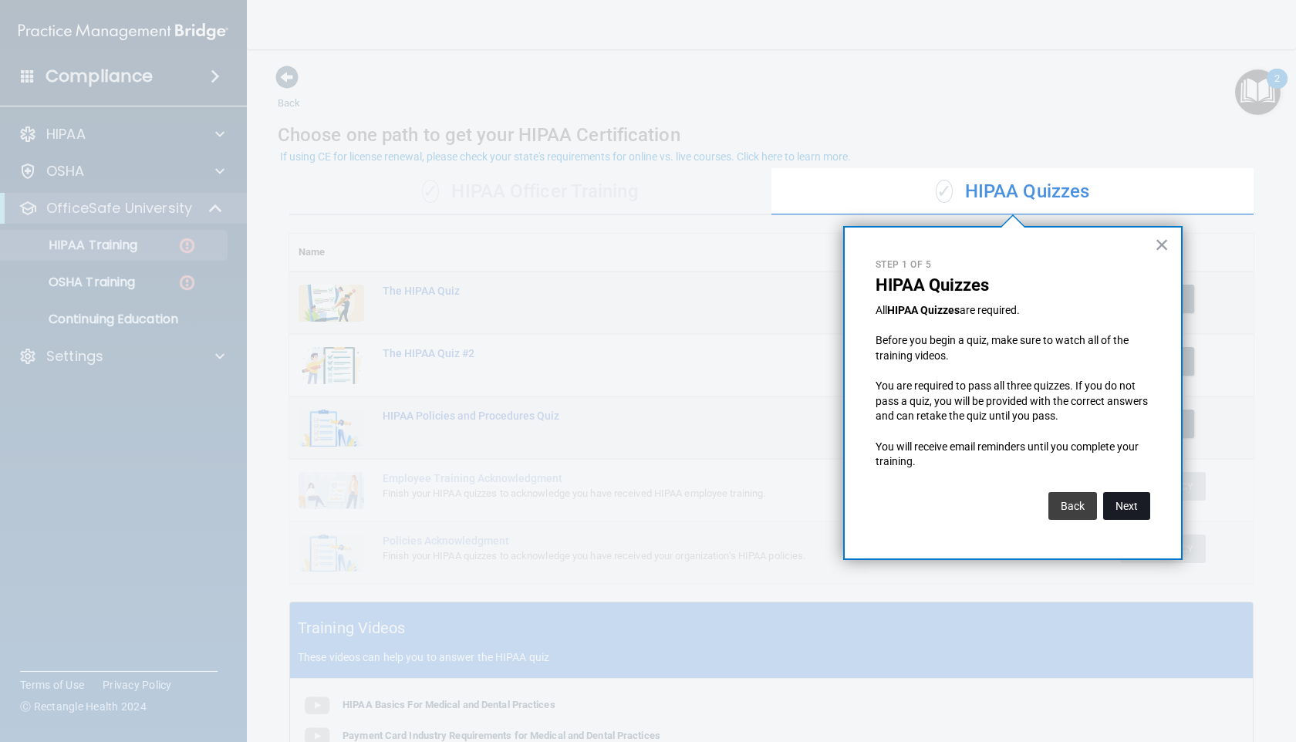
click at [552, 510] on button "Next" at bounding box center [1126, 506] width 47 height 28
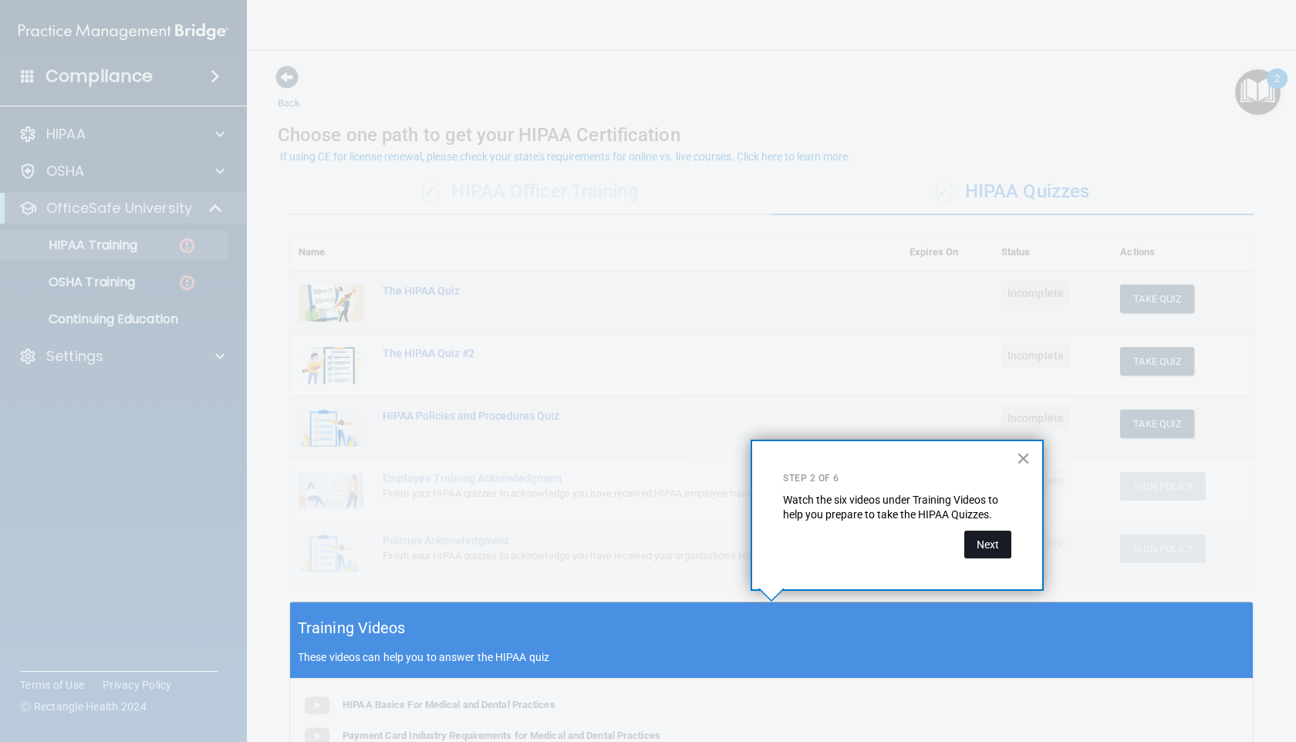
click at [552, 545] on button "Next" at bounding box center [987, 545] width 47 height 28
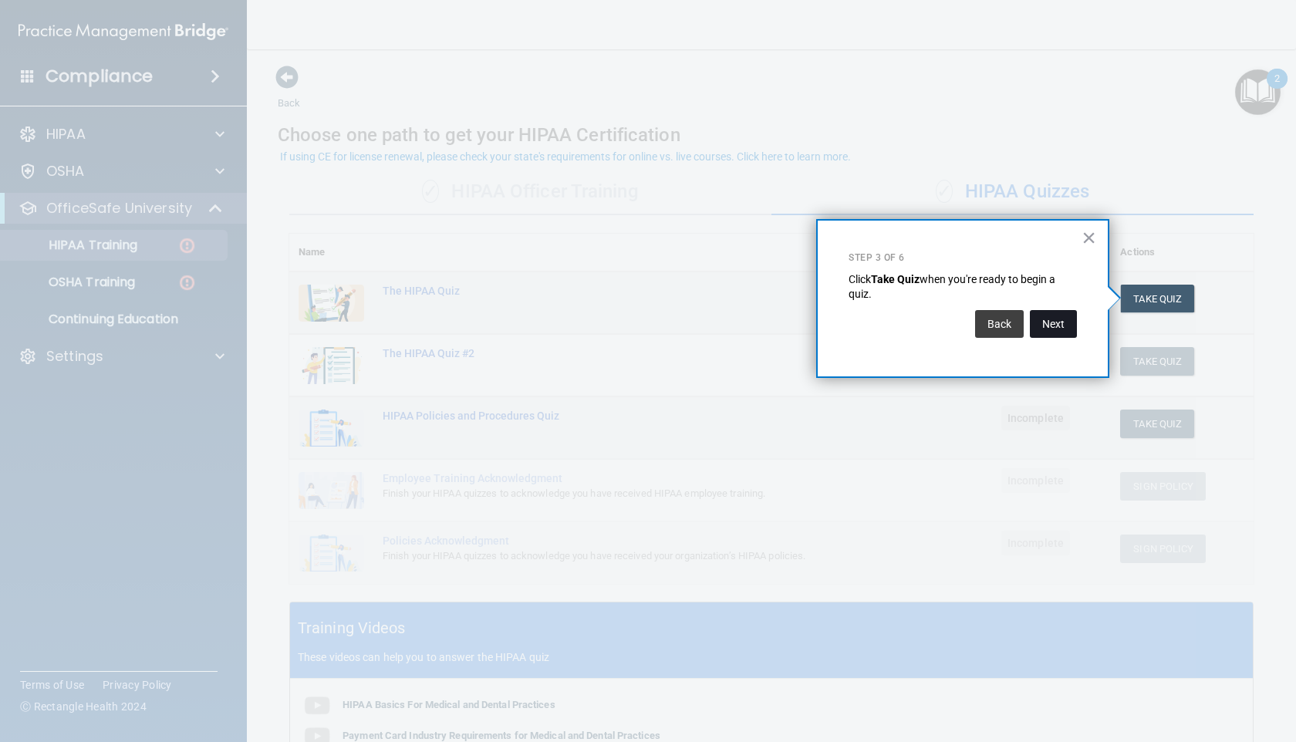
click at [552, 329] on button "Next" at bounding box center [1053, 324] width 47 height 28
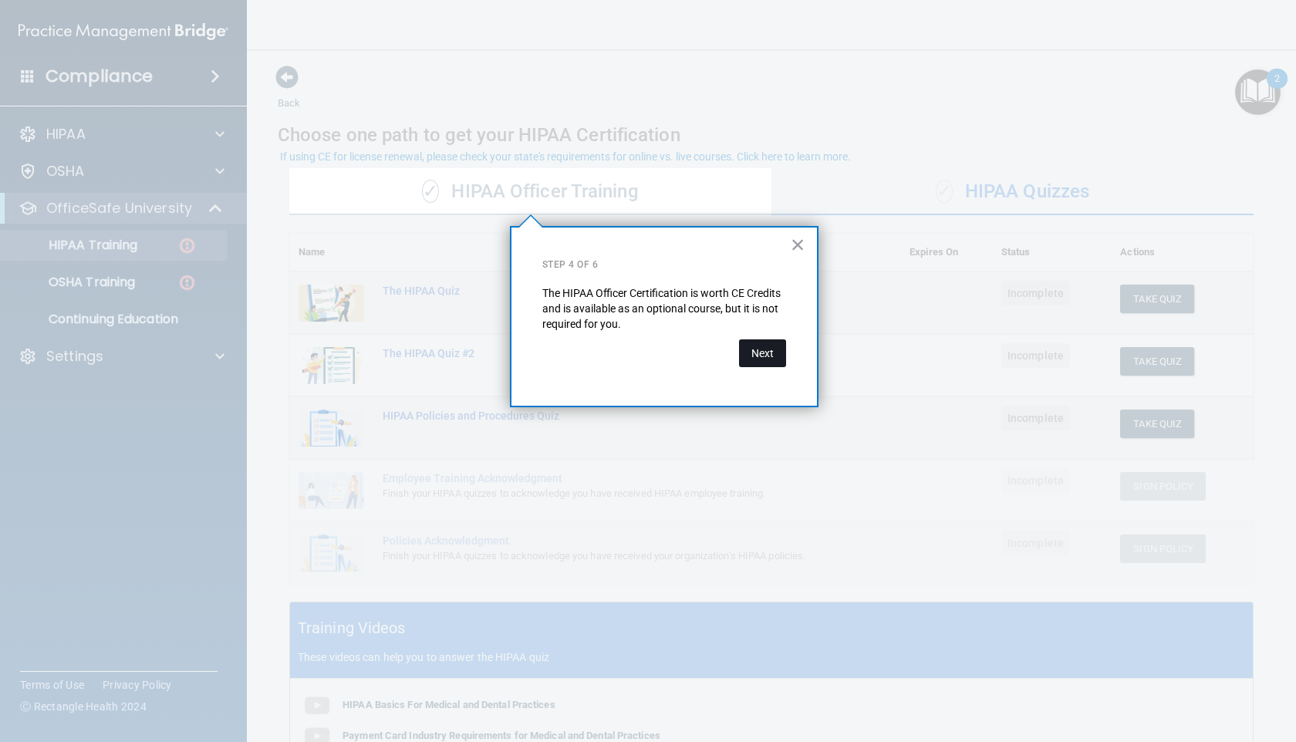
click at [552, 353] on button "Next" at bounding box center [762, 353] width 47 height 28
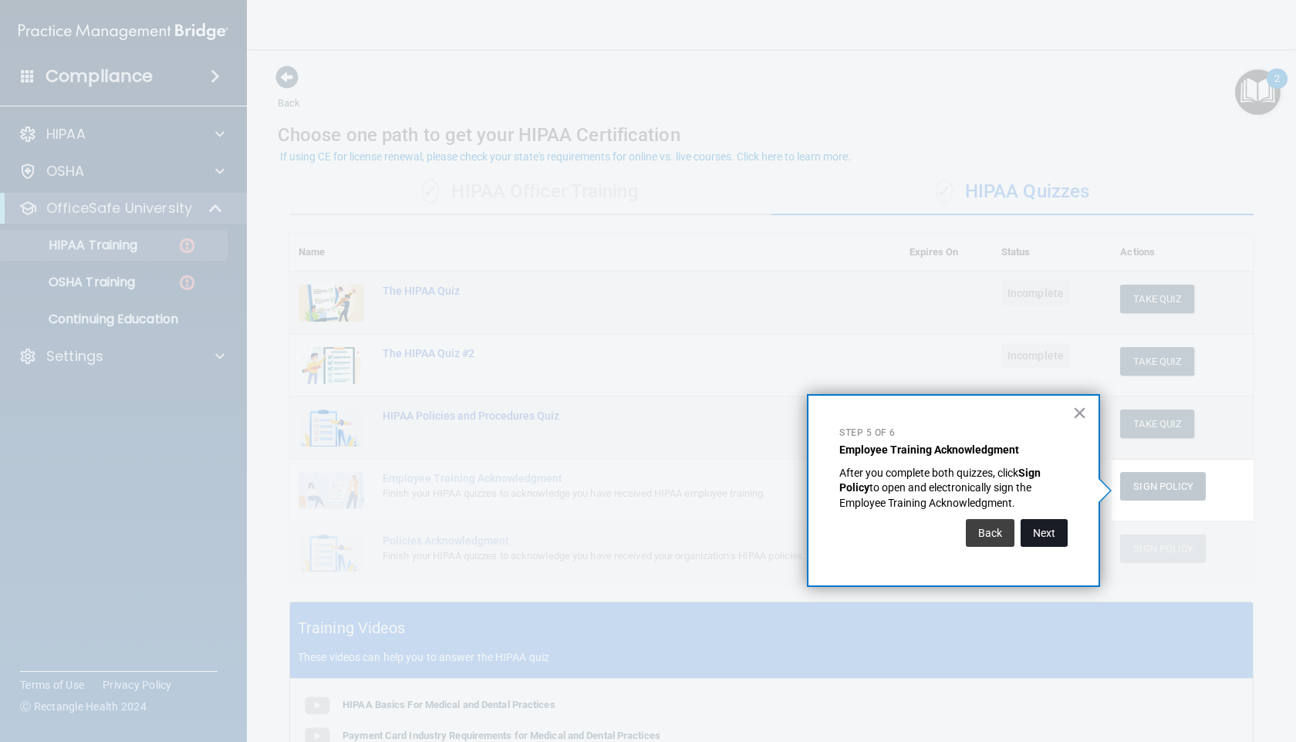
click at [552, 532] on button "Next" at bounding box center [1044, 533] width 47 height 28
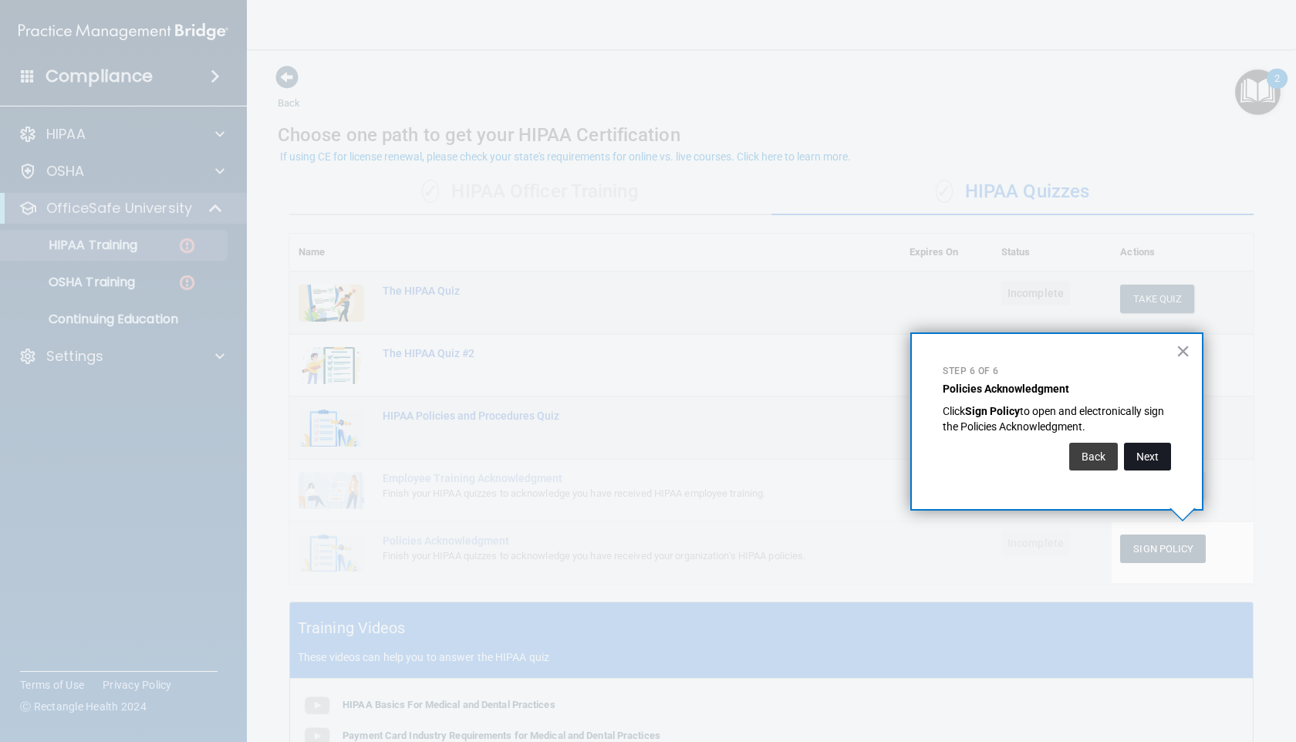
click at [552, 466] on button "Next" at bounding box center [1147, 457] width 47 height 28
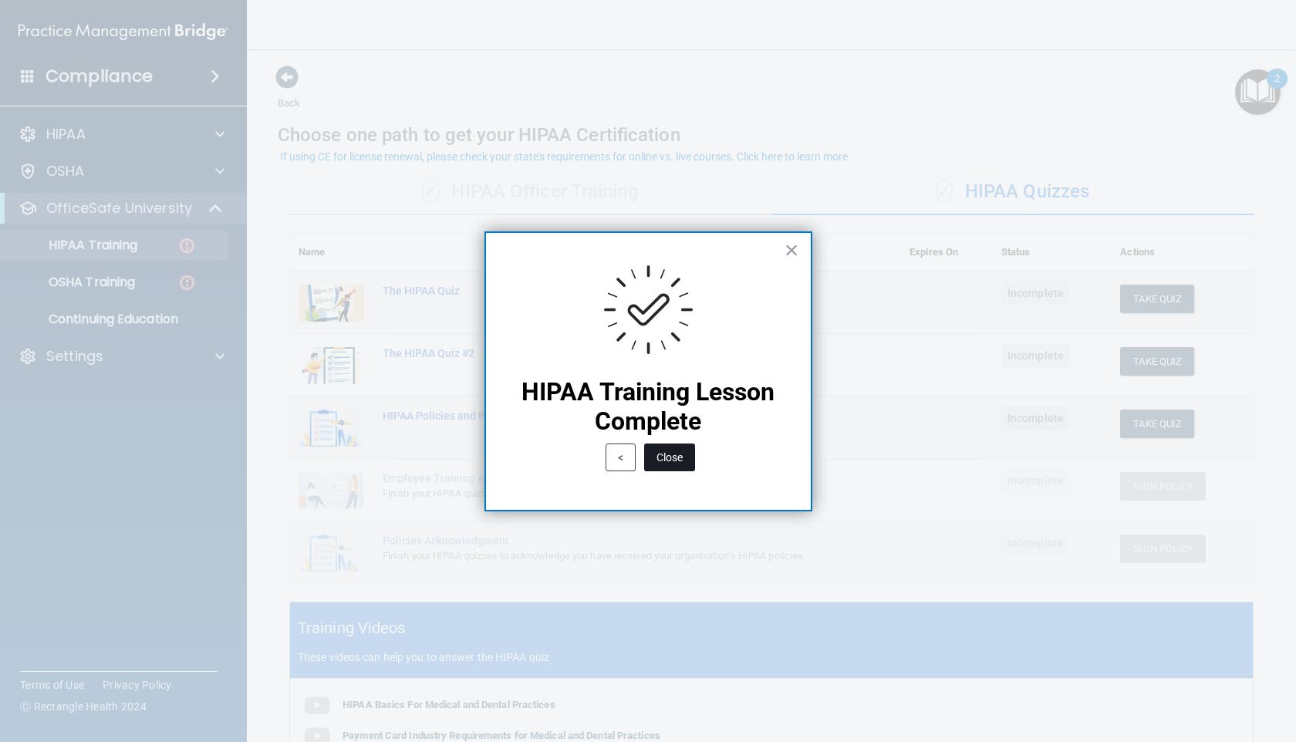
click at [552, 460] on button "Close" at bounding box center [669, 458] width 51 height 28
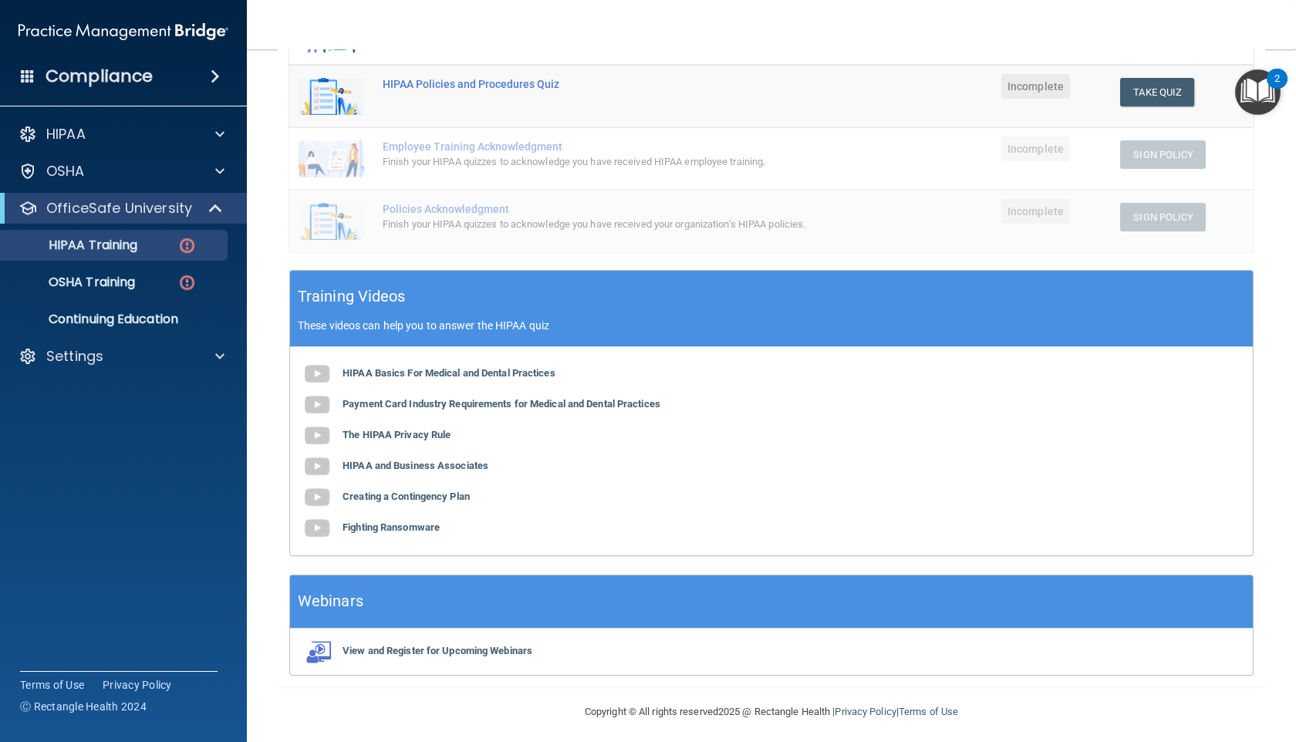
scroll to position [338, 0]
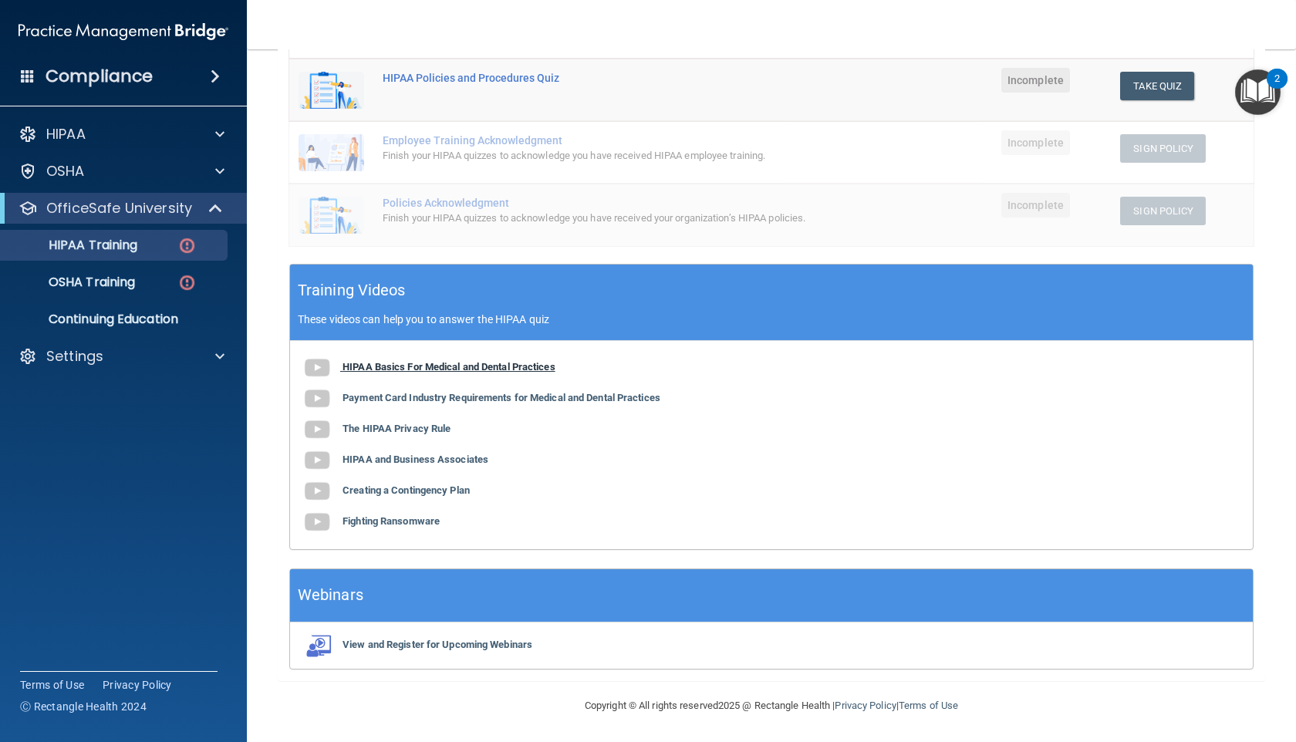
click at [504, 361] on b "HIPAA Basics For Medical and Dental Practices" at bounding box center [449, 367] width 213 height 12
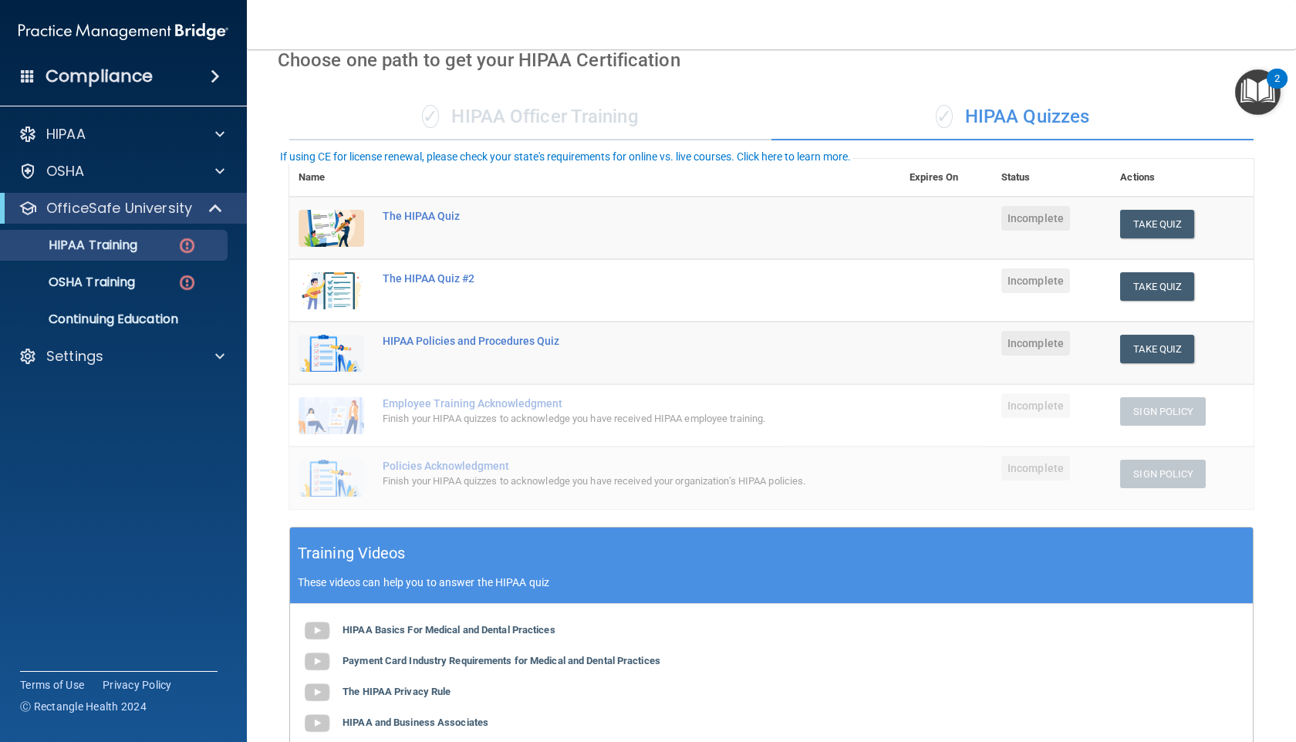
scroll to position [0, 0]
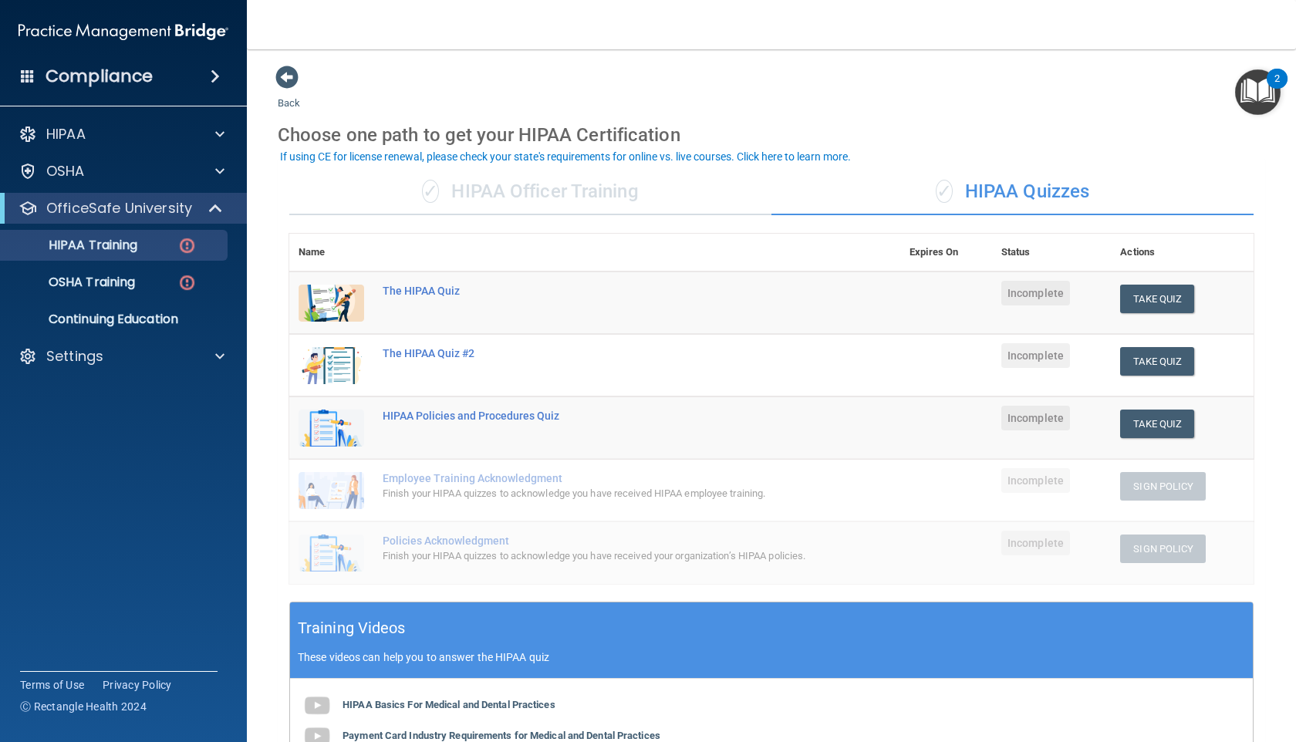
click at [552, 191] on div "✓ HIPAA Quizzes" at bounding box center [1013, 192] width 482 height 46
